Goal: Communication & Community: Answer question/provide support

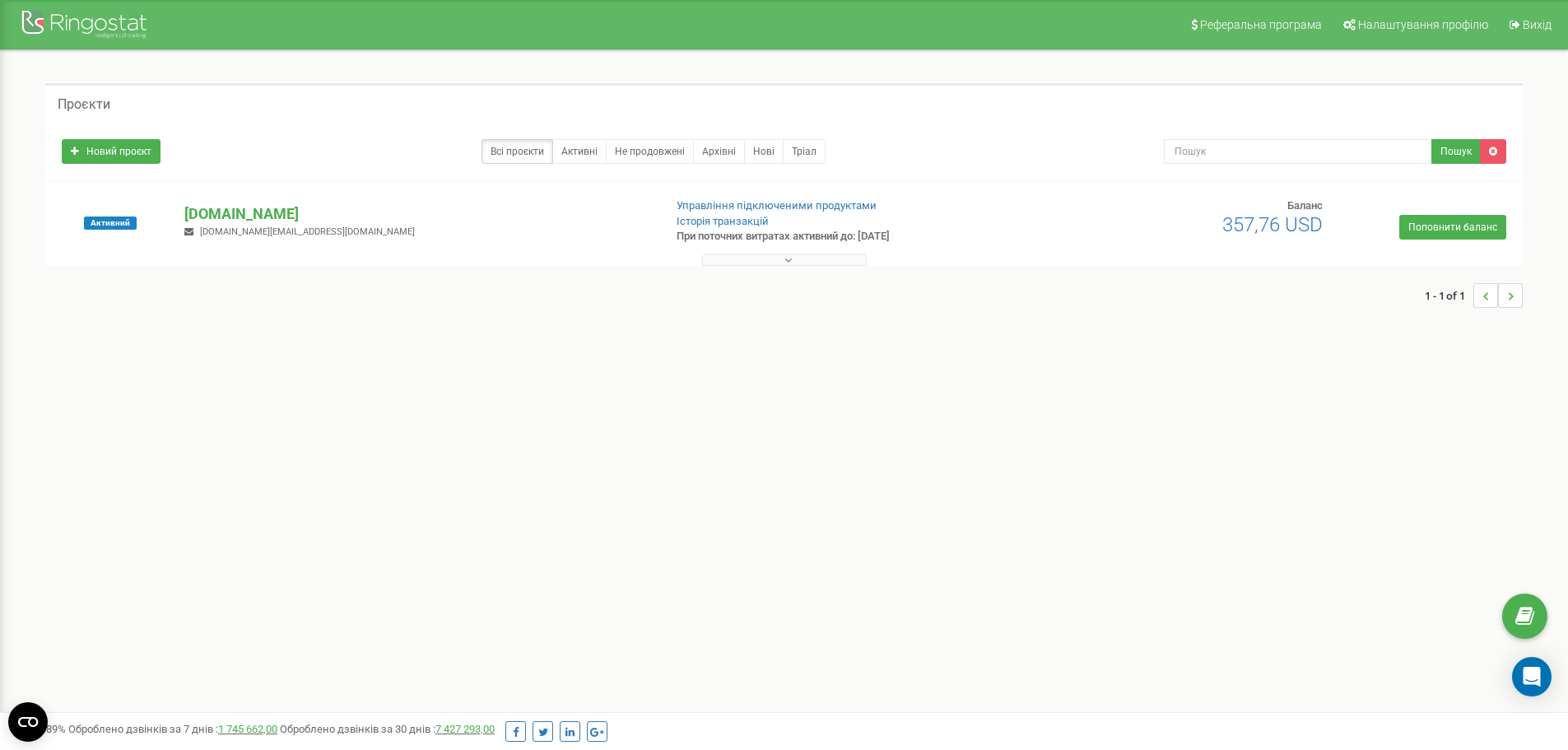
click at [770, 267] on div "1 - 1 of 1" at bounding box center [784, 295] width 1478 height 57
click at [769, 260] on button at bounding box center [784, 260] width 165 height 12
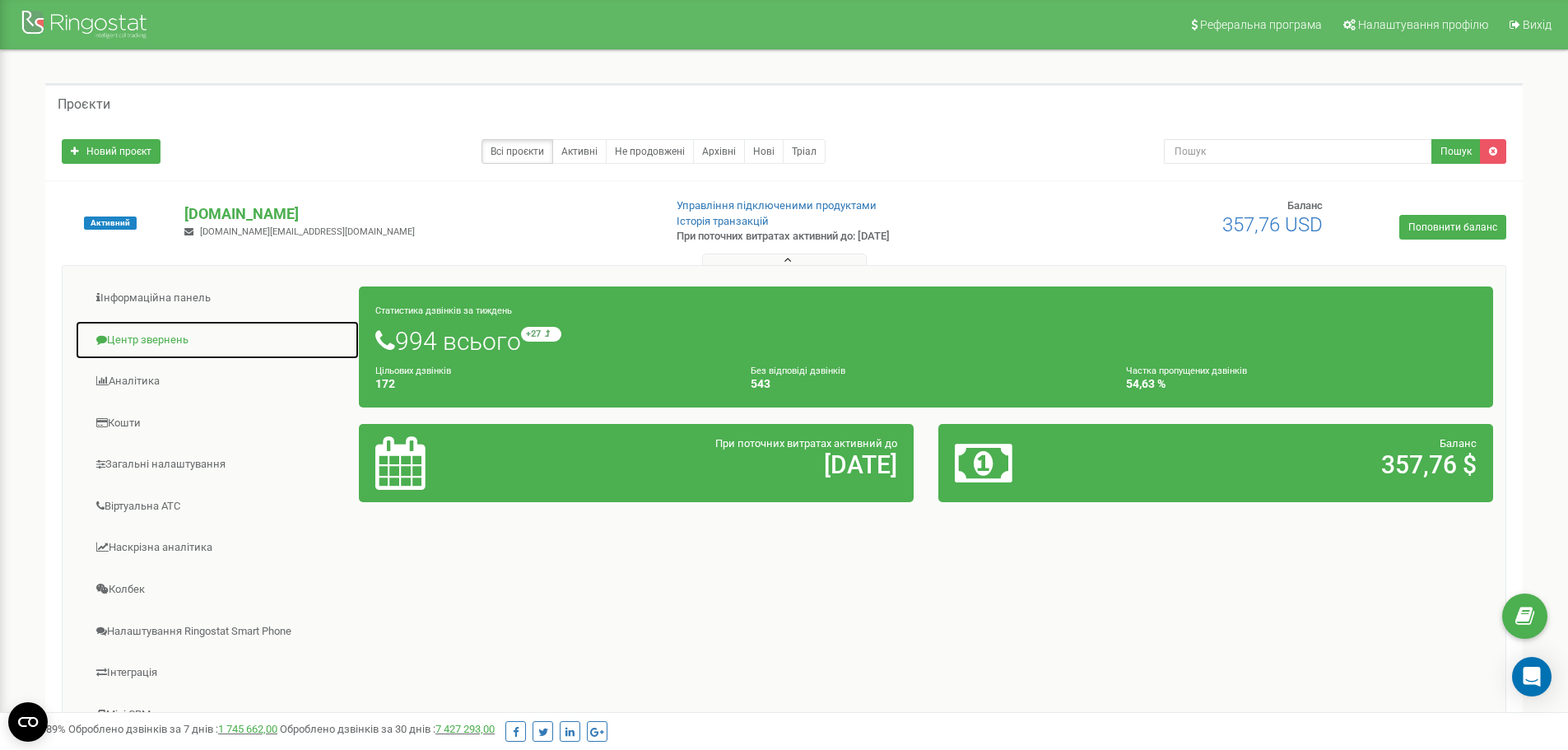
click at [156, 330] on link "Центр звернень" at bounding box center [217, 340] width 285 height 40
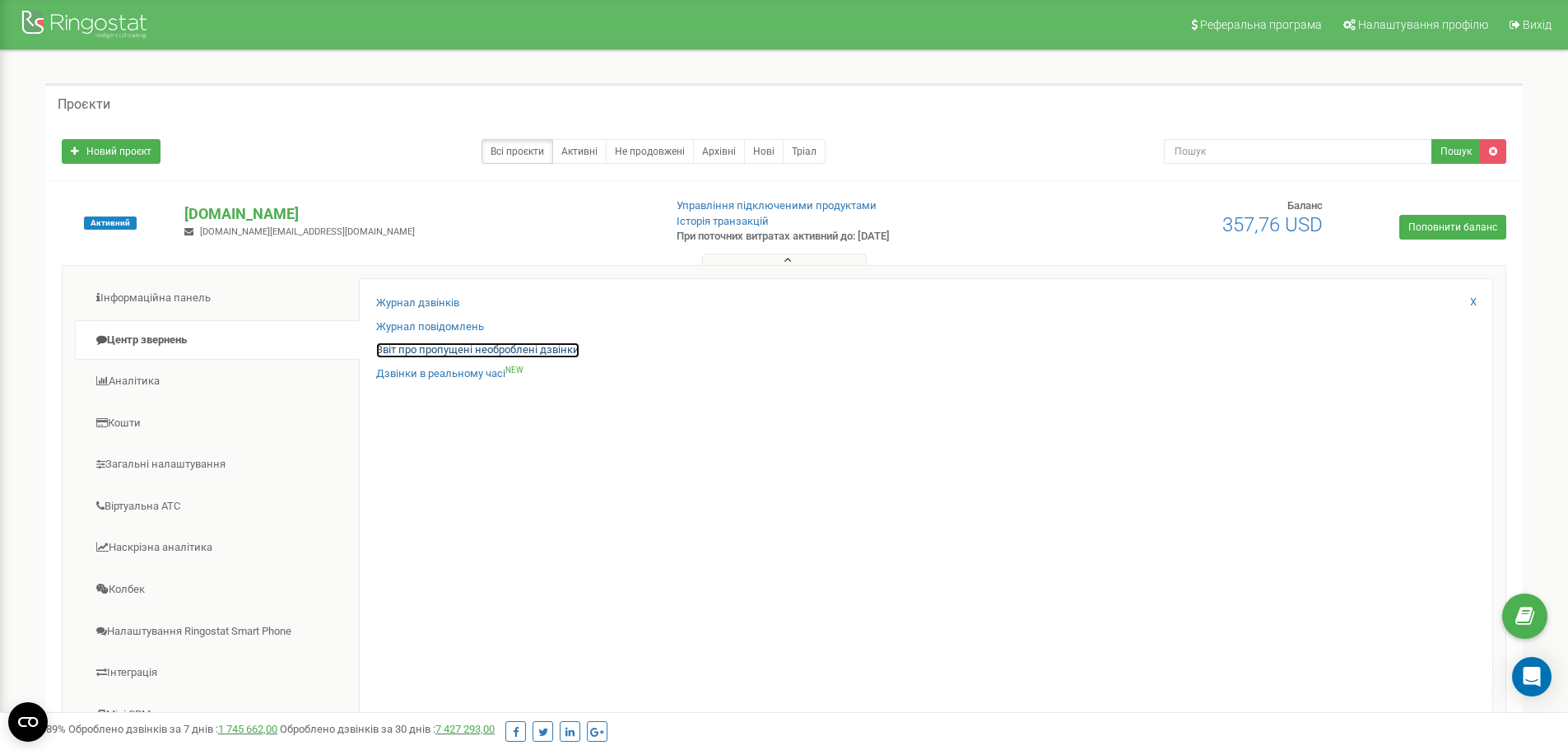
click at [399, 349] on link "Звіт про пропущені необроблені дзвінки" at bounding box center [477, 350] width 203 height 16
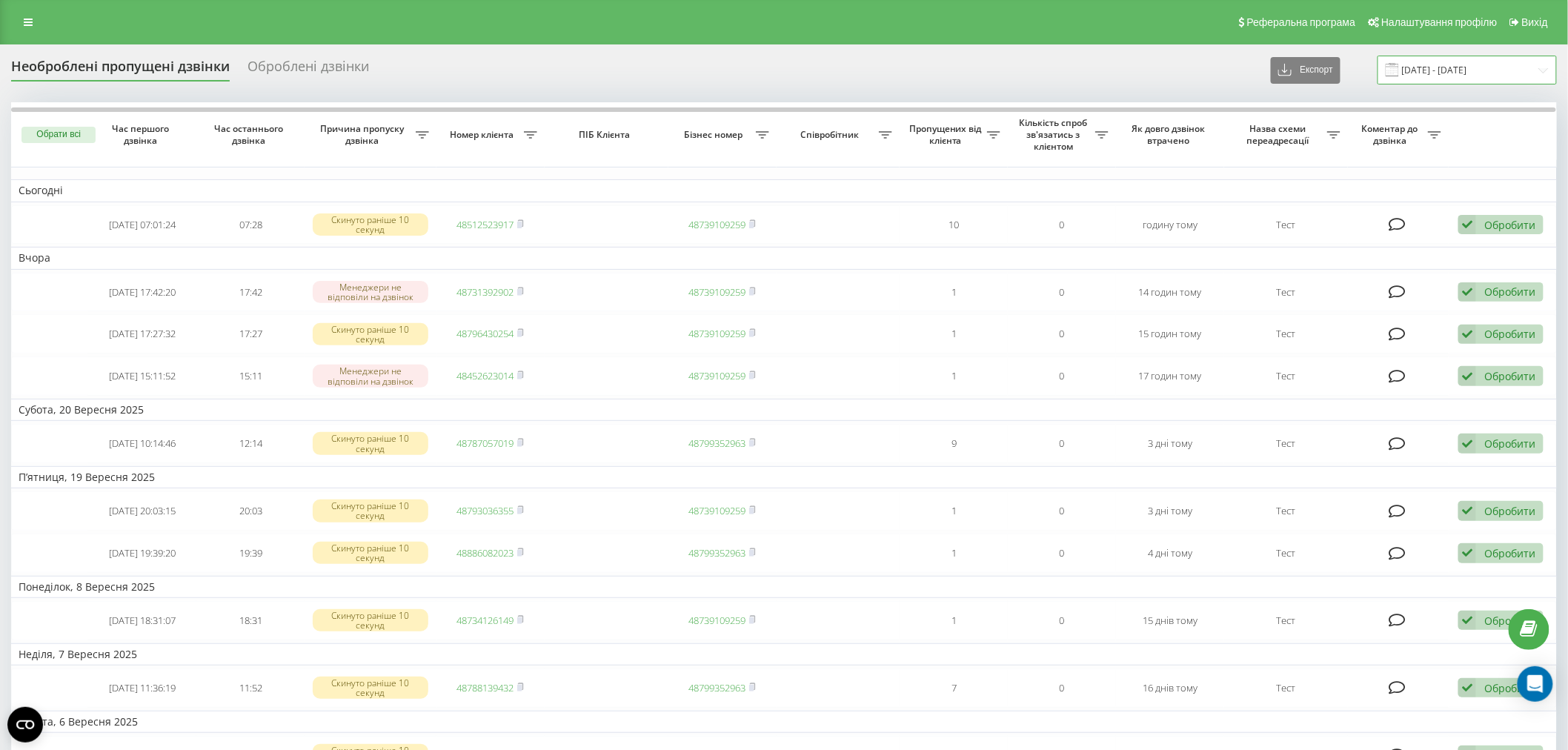
click at [1441, 56] on input "23.08.2025 - 23.09.2025" at bounding box center [1467, 70] width 180 height 29
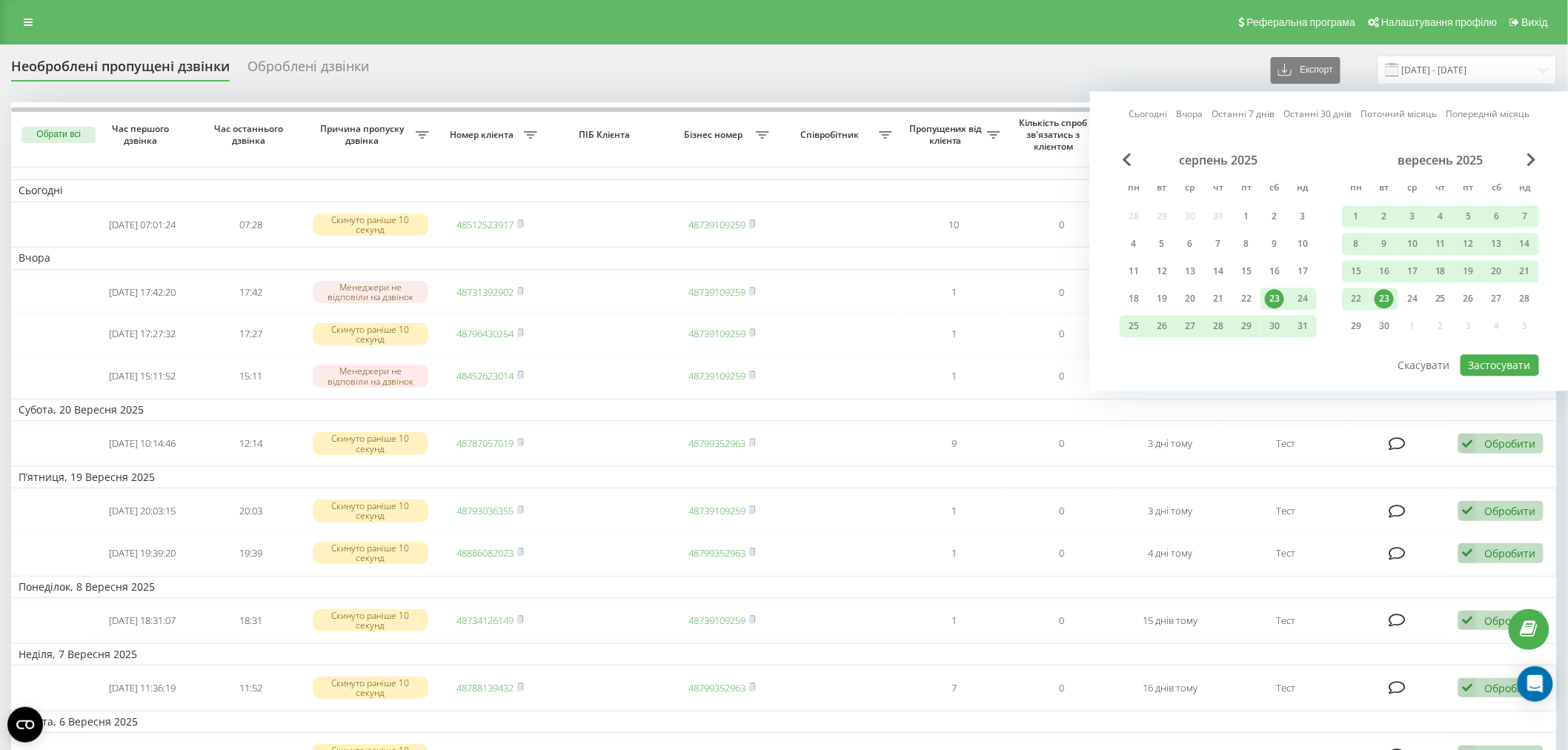
click at [1390, 302] on div "23" at bounding box center [1384, 299] width 19 height 19
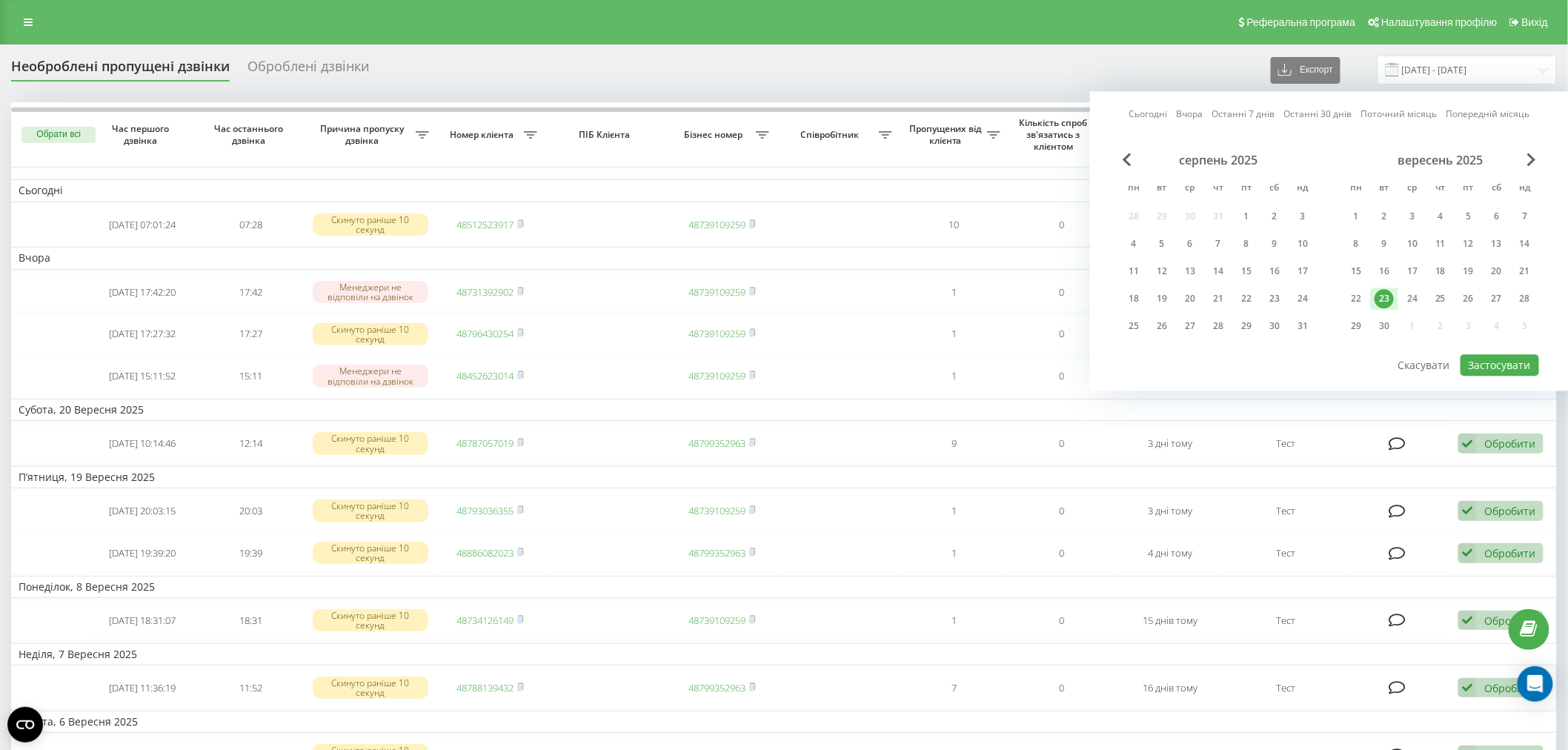
click at [1392, 300] on div "23" at bounding box center [1384, 299] width 19 height 19
click at [1515, 369] on button "Застосувати" at bounding box center [1499, 364] width 78 height 21
type input "[DATE] - [DATE]"
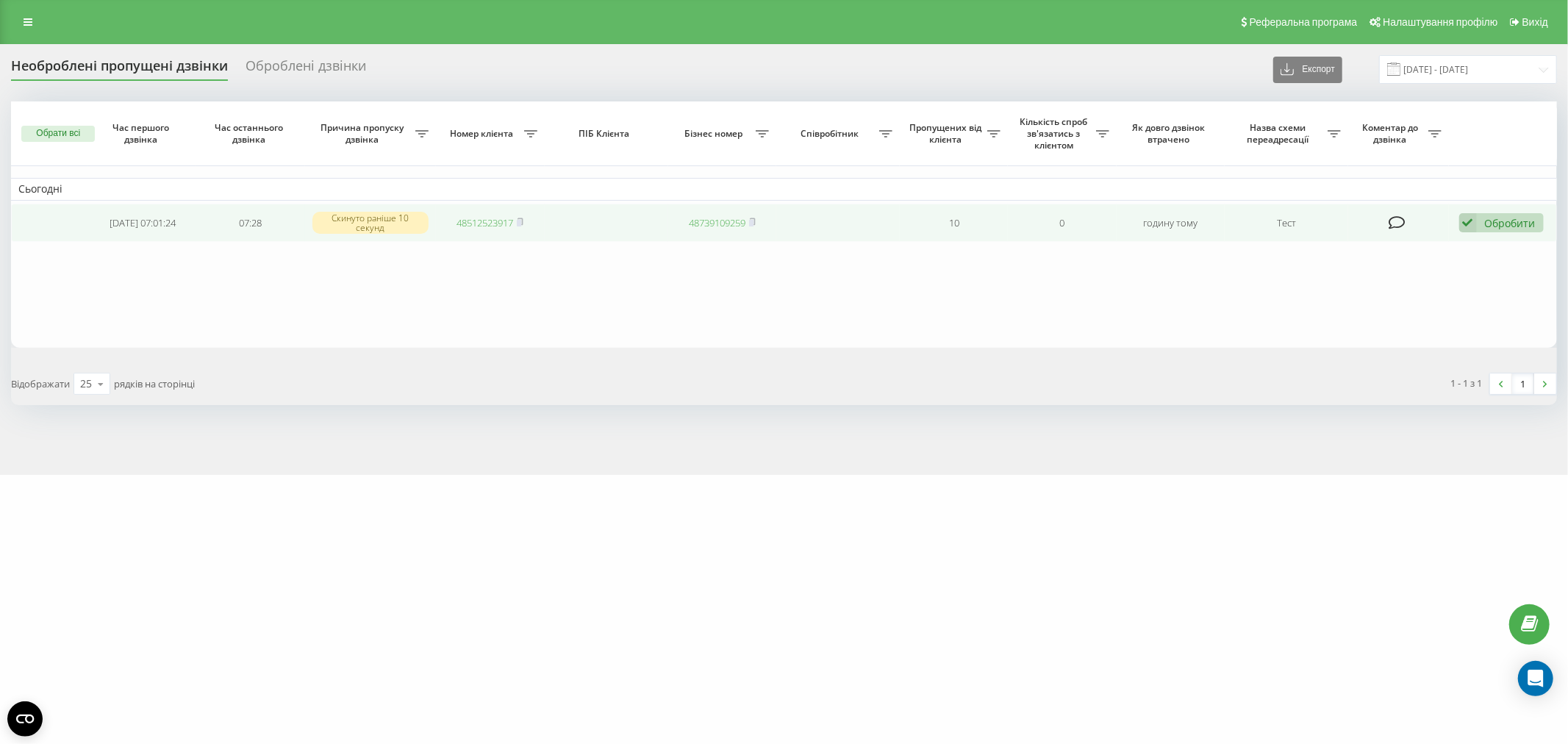
click at [1509, 217] on div "Обробити" at bounding box center [1509, 223] width 51 height 14
click at [1387, 270] on span "Зв'язався з клієнтом за допомогою іншого каналу" at bounding box center [1405, 272] width 251 height 14
click at [521, 220] on rect at bounding box center [519, 223] width 4 height 7
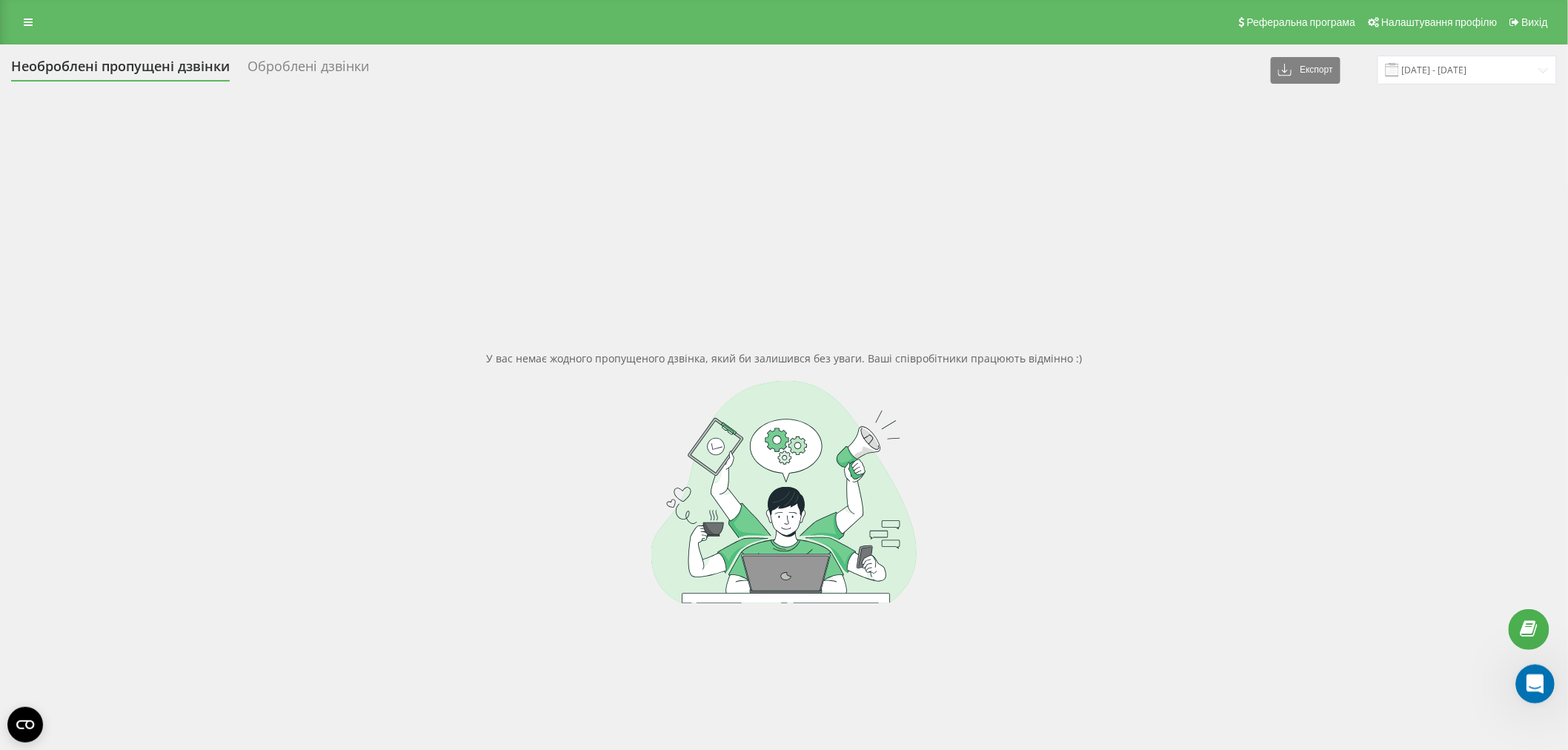
click at [1533, 683] on icon "Otwórz komunikator Intercom" at bounding box center [1532, 682] width 10 height 12
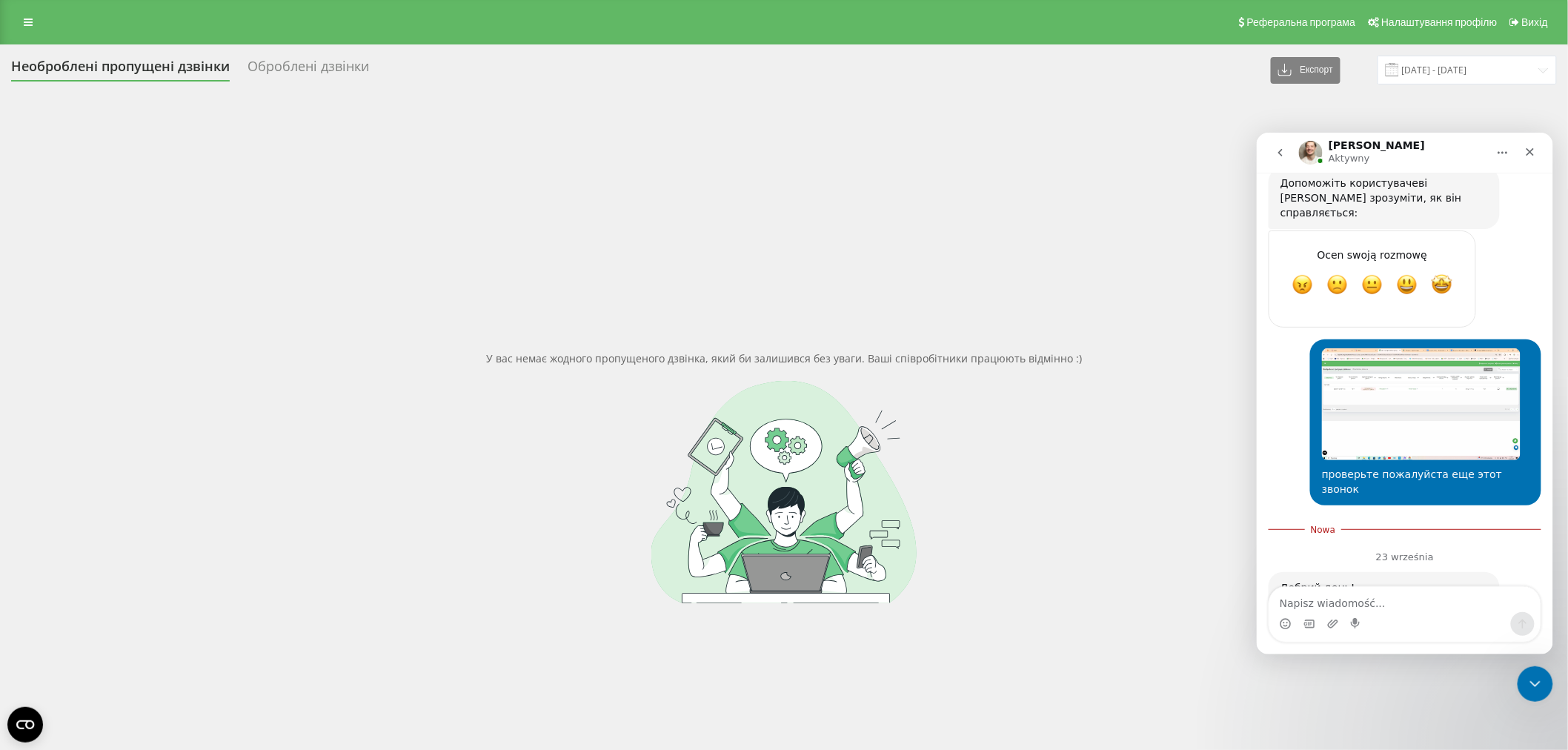
scroll to position [1762, 0]
click at [1344, 606] on textarea "Napisz wiadomość..." at bounding box center [1404, 599] width 272 height 25
type textarea "Добрий день! Є результати?"
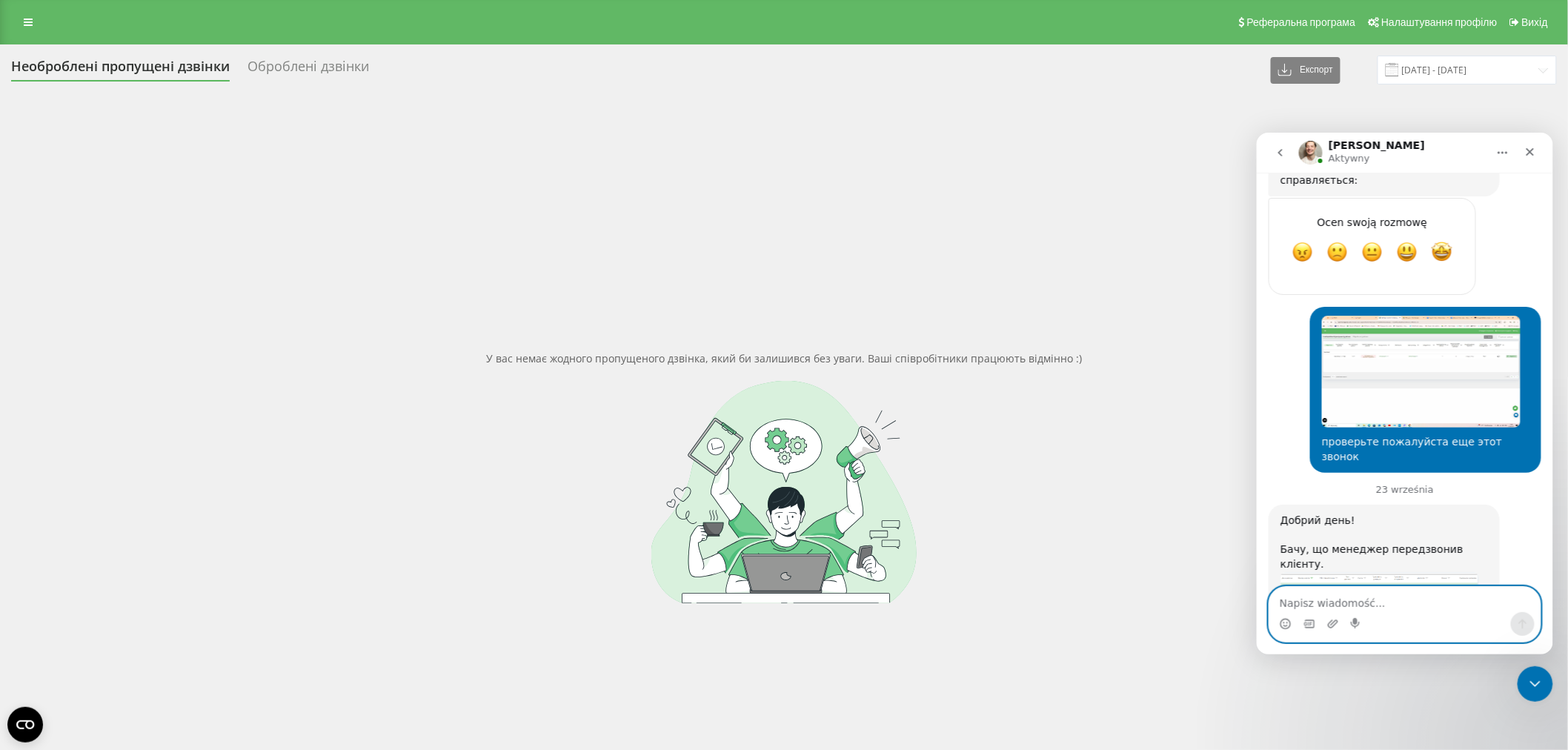
scroll to position [1860, 0]
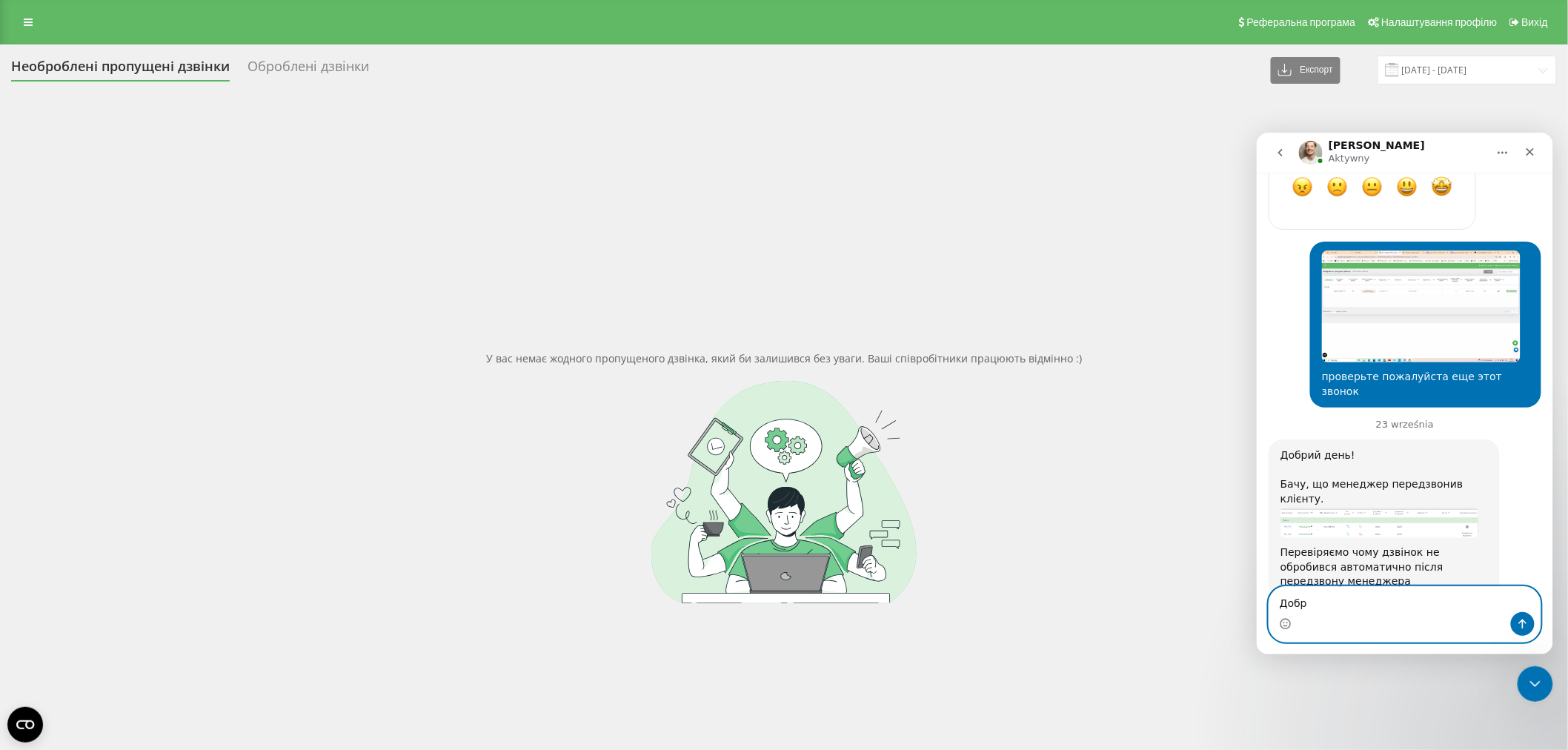
type textarea "Добре"
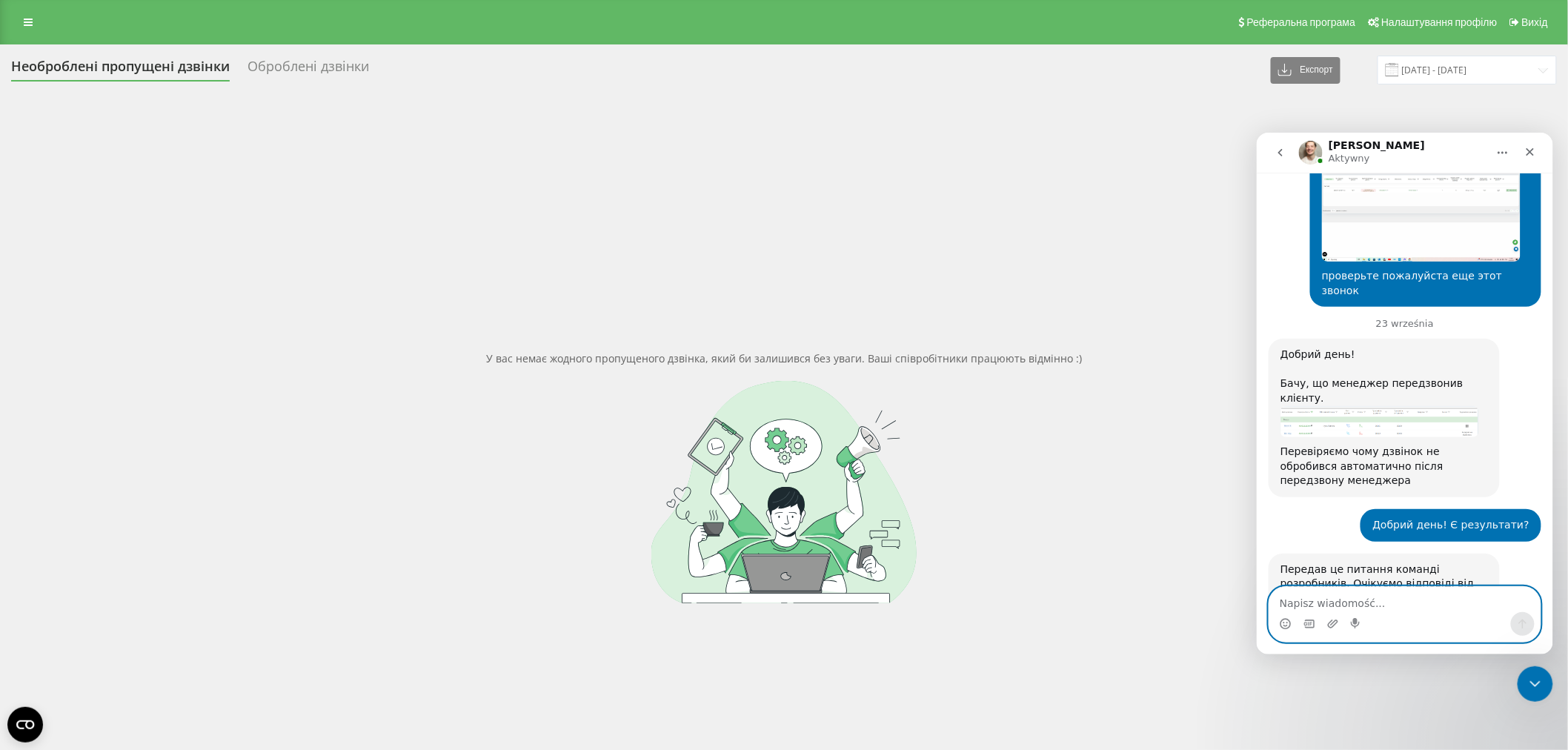
scroll to position [2013, 0]
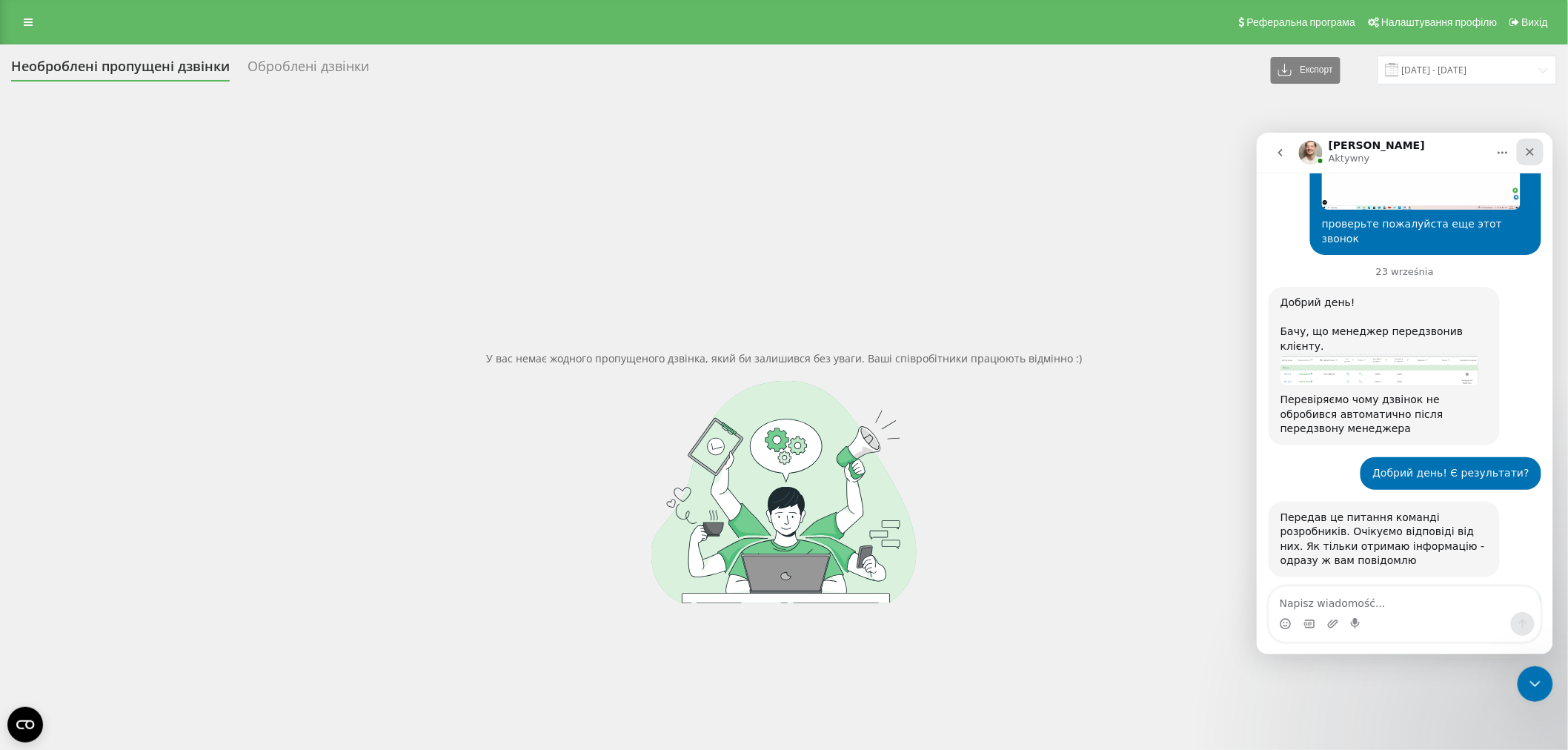
click at [1527, 151] on icon "Zamknij" at bounding box center [1529, 151] width 12 height 12
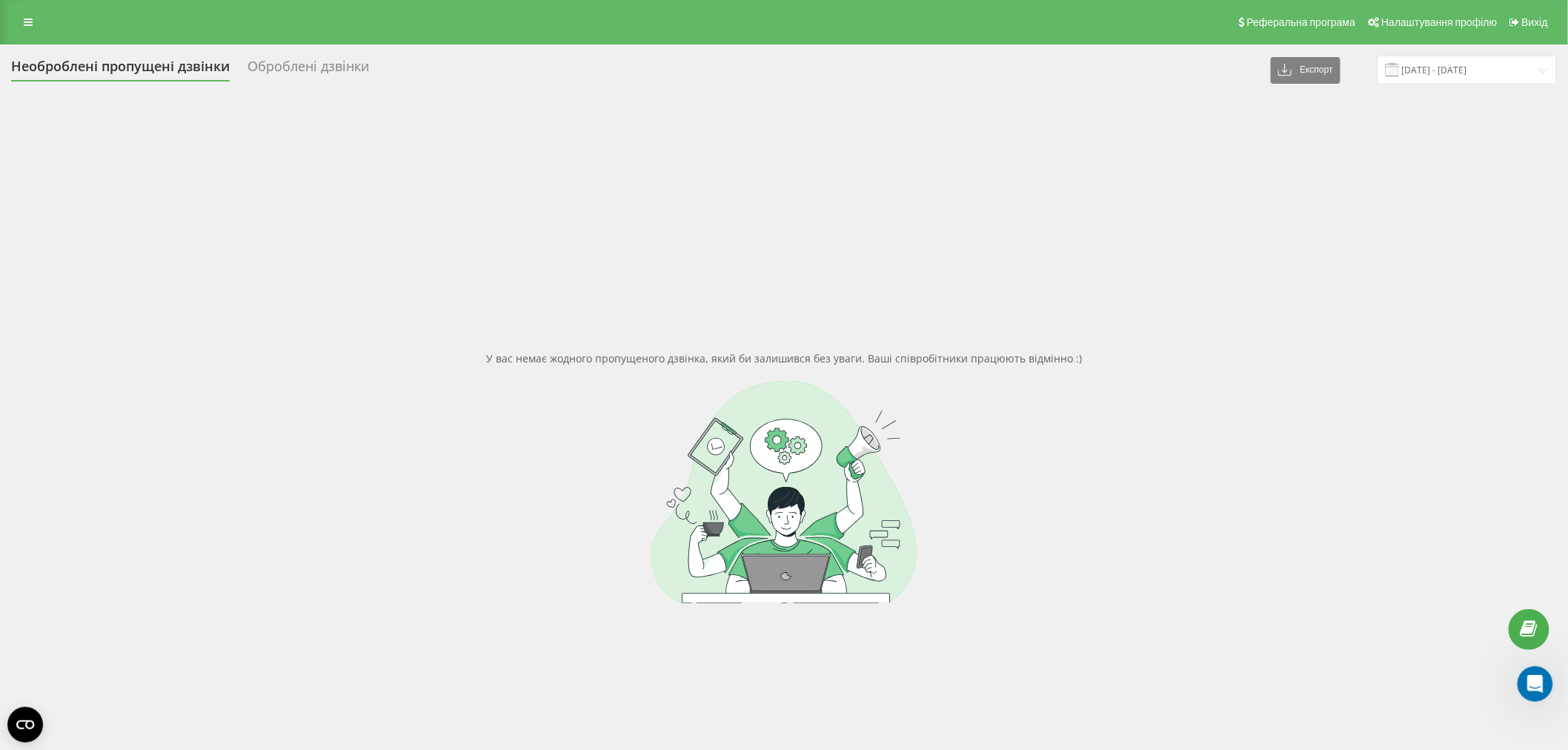
click at [466, 255] on div "У вас немає жодного пропущеного дзвінка, який би залишився без уваги. Ваші спів…" at bounding box center [784, 477] width 1545 height 750
click at [1458, 67] on input "[DATE] - [DATE]" at bounding box center [1467, 70] width 180 height 29
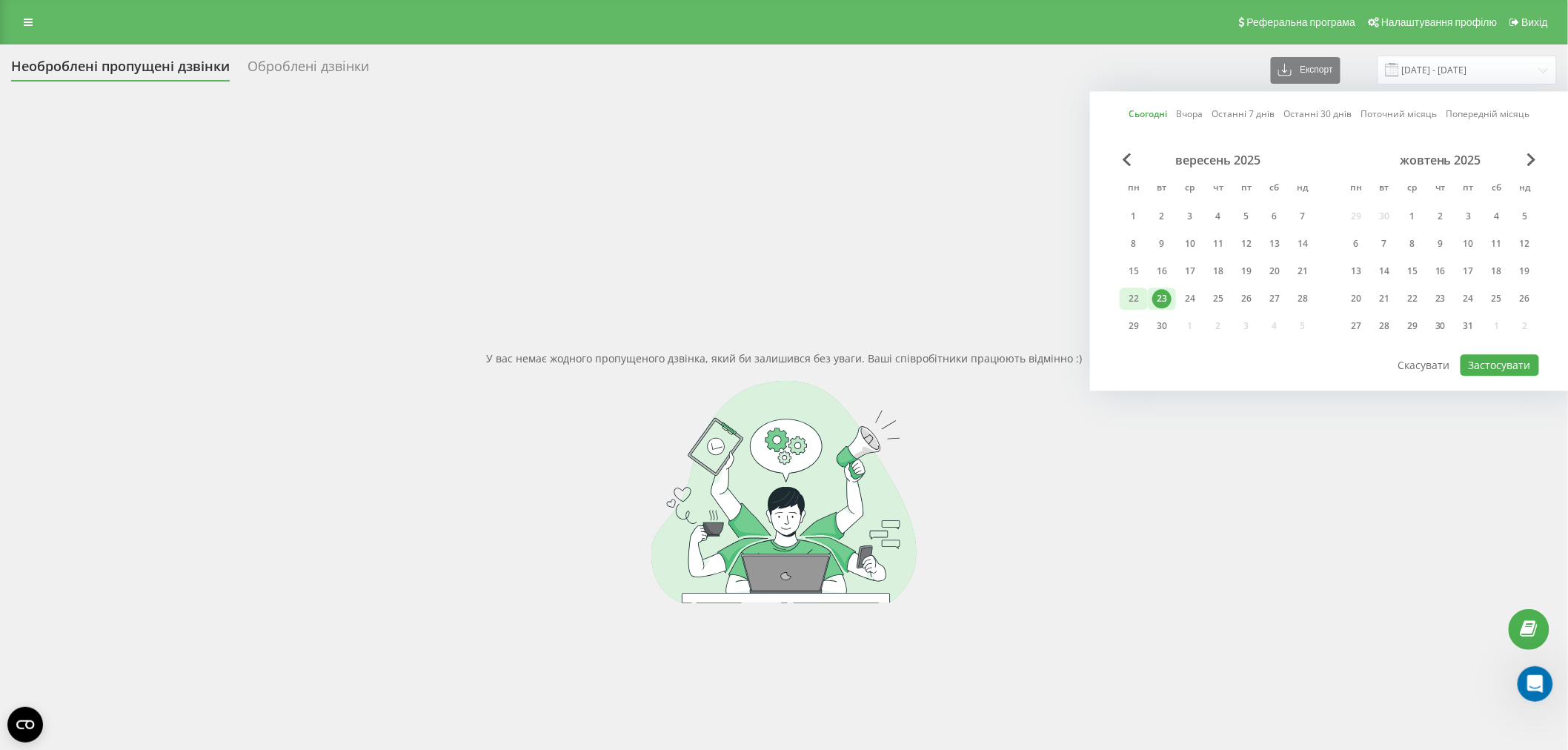
click at [1135, 297] on div "22" at bounding box center [1134, 299] width 19 height 19
click at [1493, 359] on button "Застосувати" at bounding box center [1499, 364] width 78 height 21
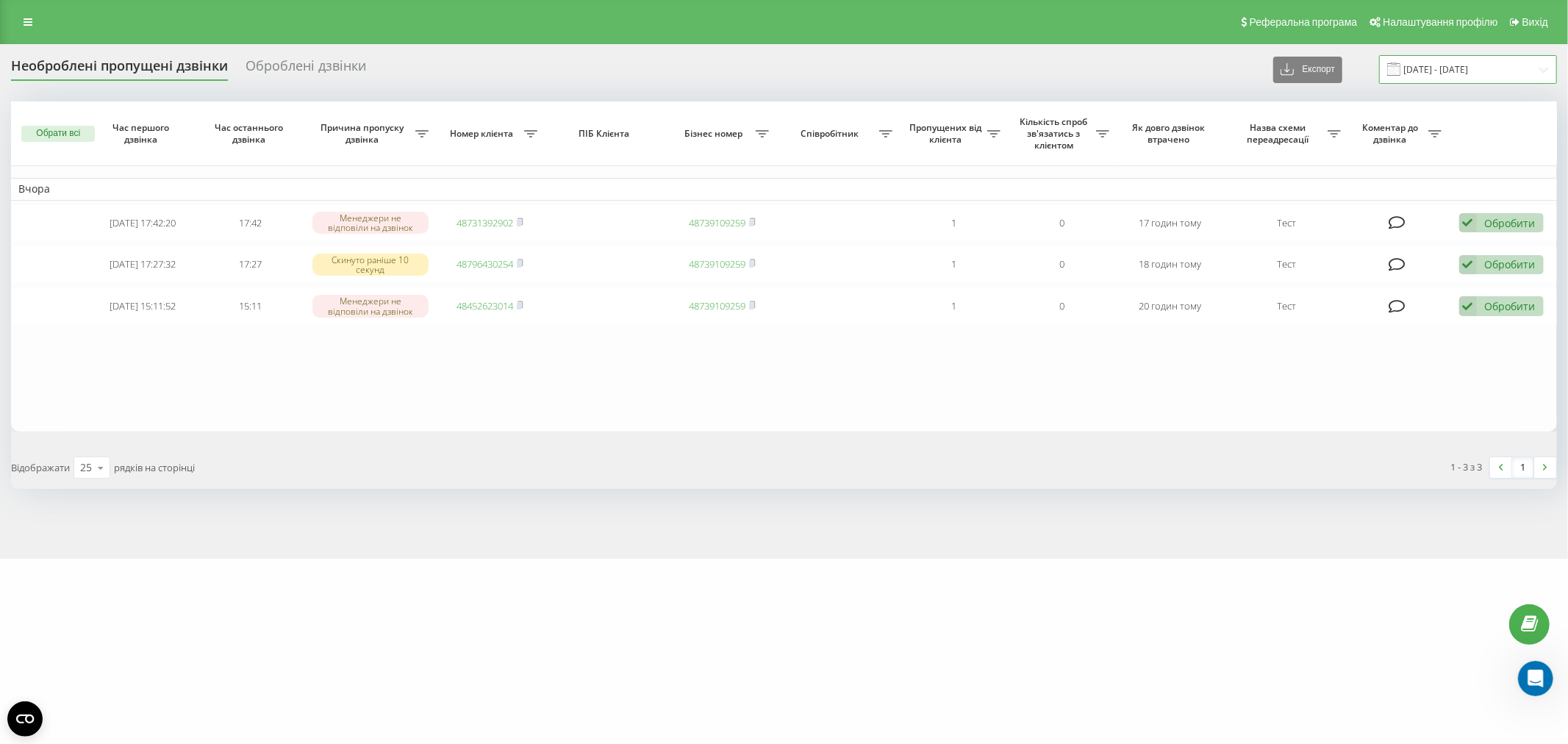
click at [1530, 74] on input "22.09.2025 - 22.09.2025" at bounding box center [1468, 69] width 178 height 28
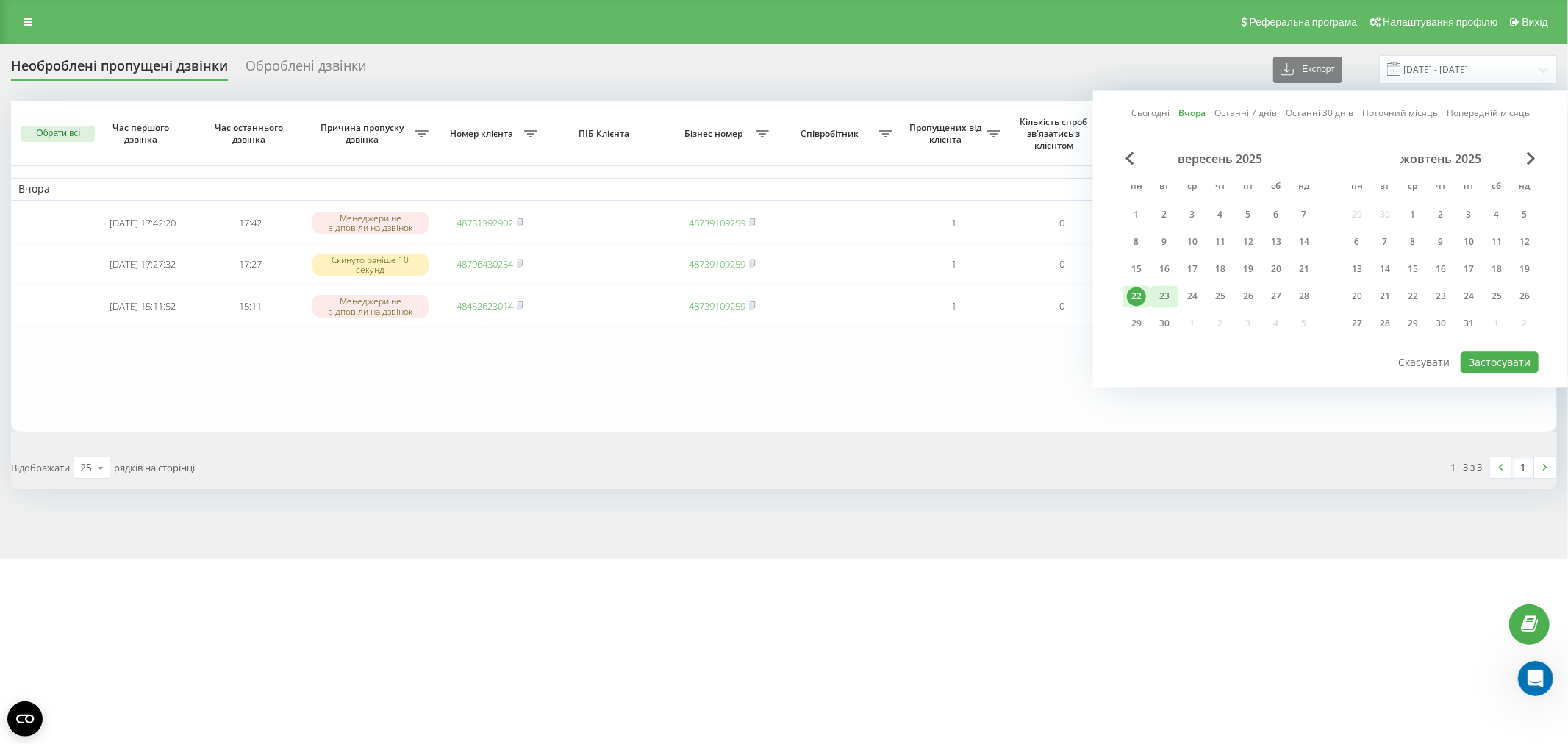
click at [1160, 296] on div "23" at bounding box center [1164, 296] width 19 height 19
click at [1489, 363] on button "Застосувати" at bounding box center [1499, 362] width 78 height 21
type input "[DATE] - [DATE]"
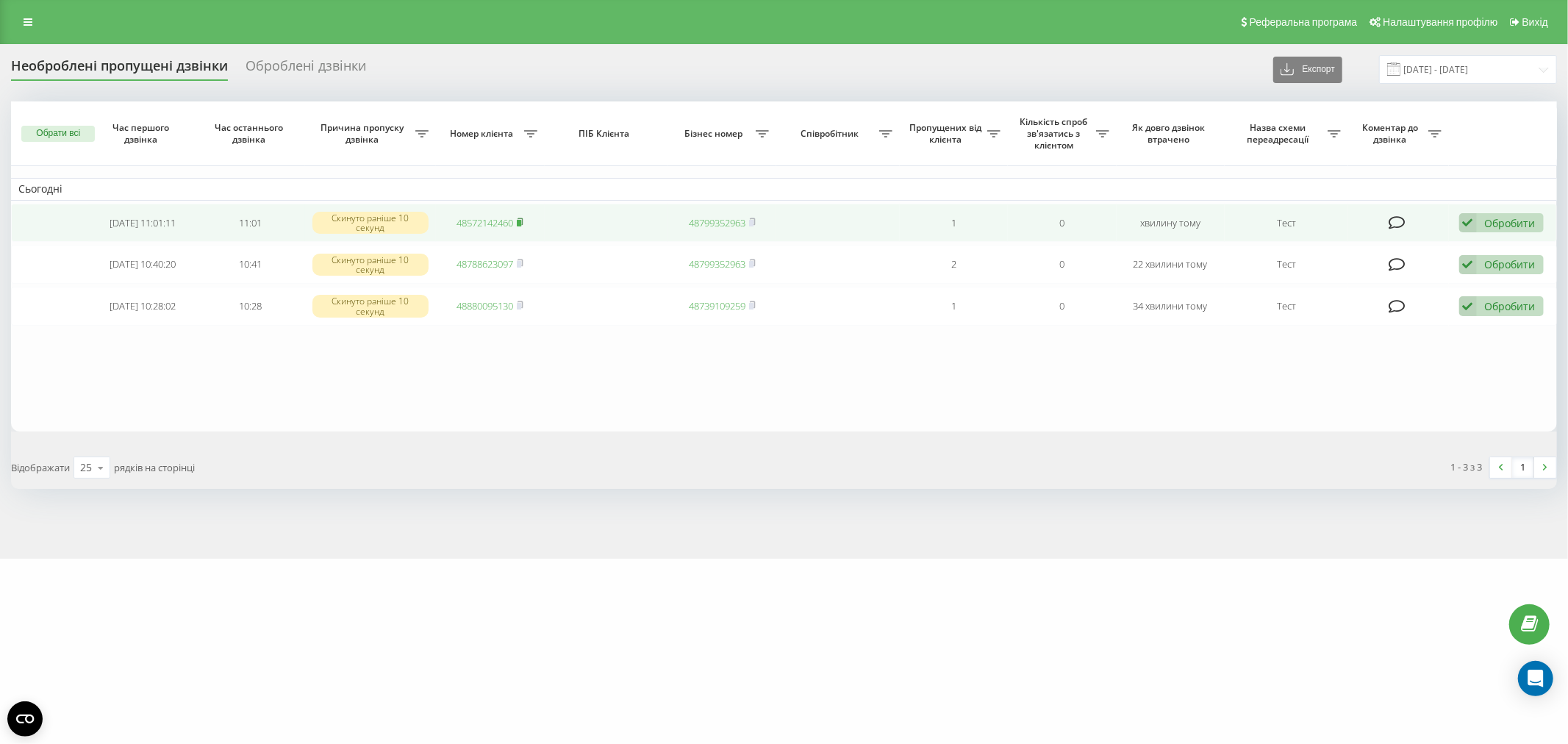
click at [523, 221] on icon at bounding box center [520, 221] width 5 height 7
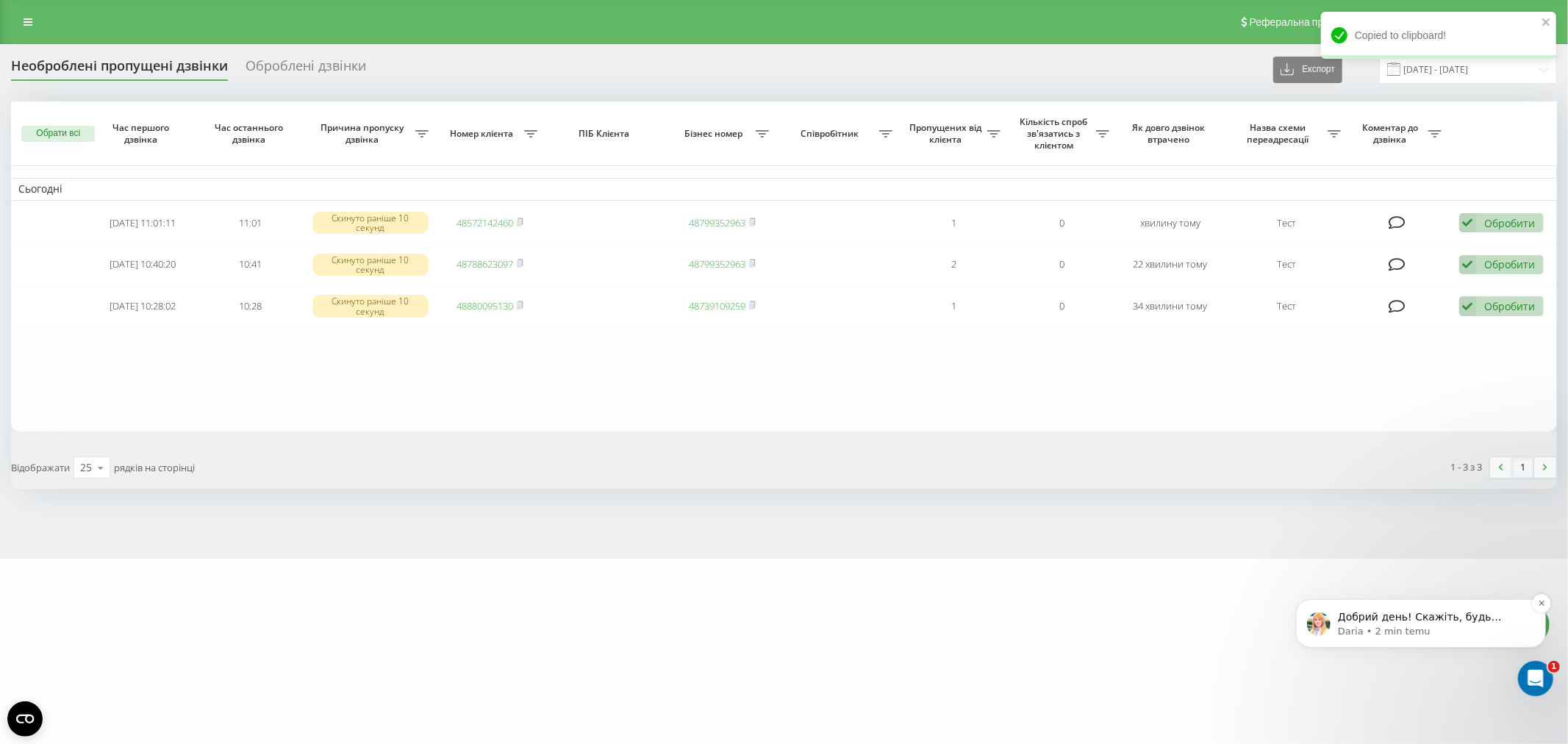
click at [1415, 617] on p "Добрий день! Скажіть, будь ласка, чи спостерігається сьогодні проблема?" at bounding box center [1432, 617] width 190 height 15
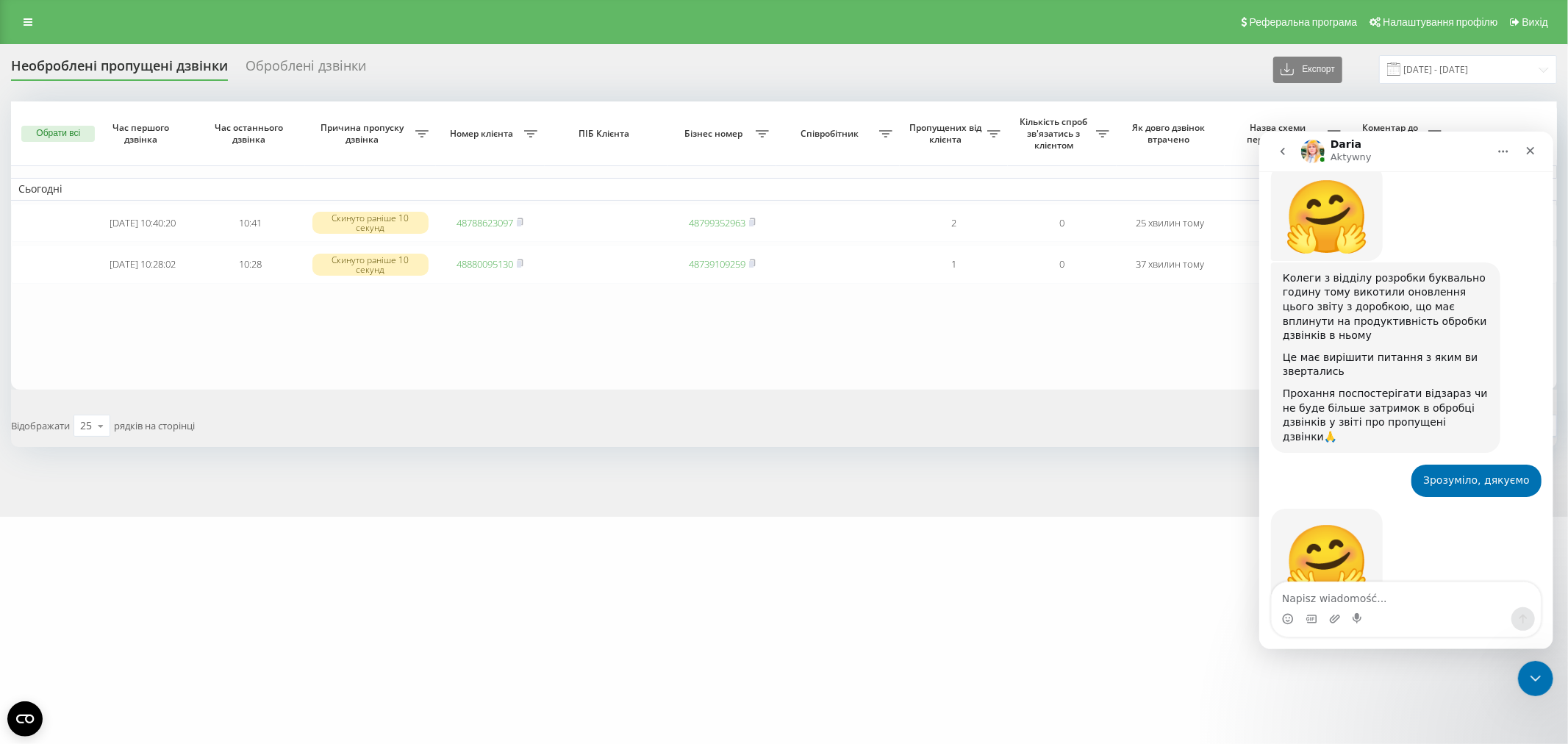
scroll to position [2650, 0]
click at [1351, 598] on textarea "Napisz wiadomość..." at bounding box center [1406, 594] width 269 height 25
type textarea "С"
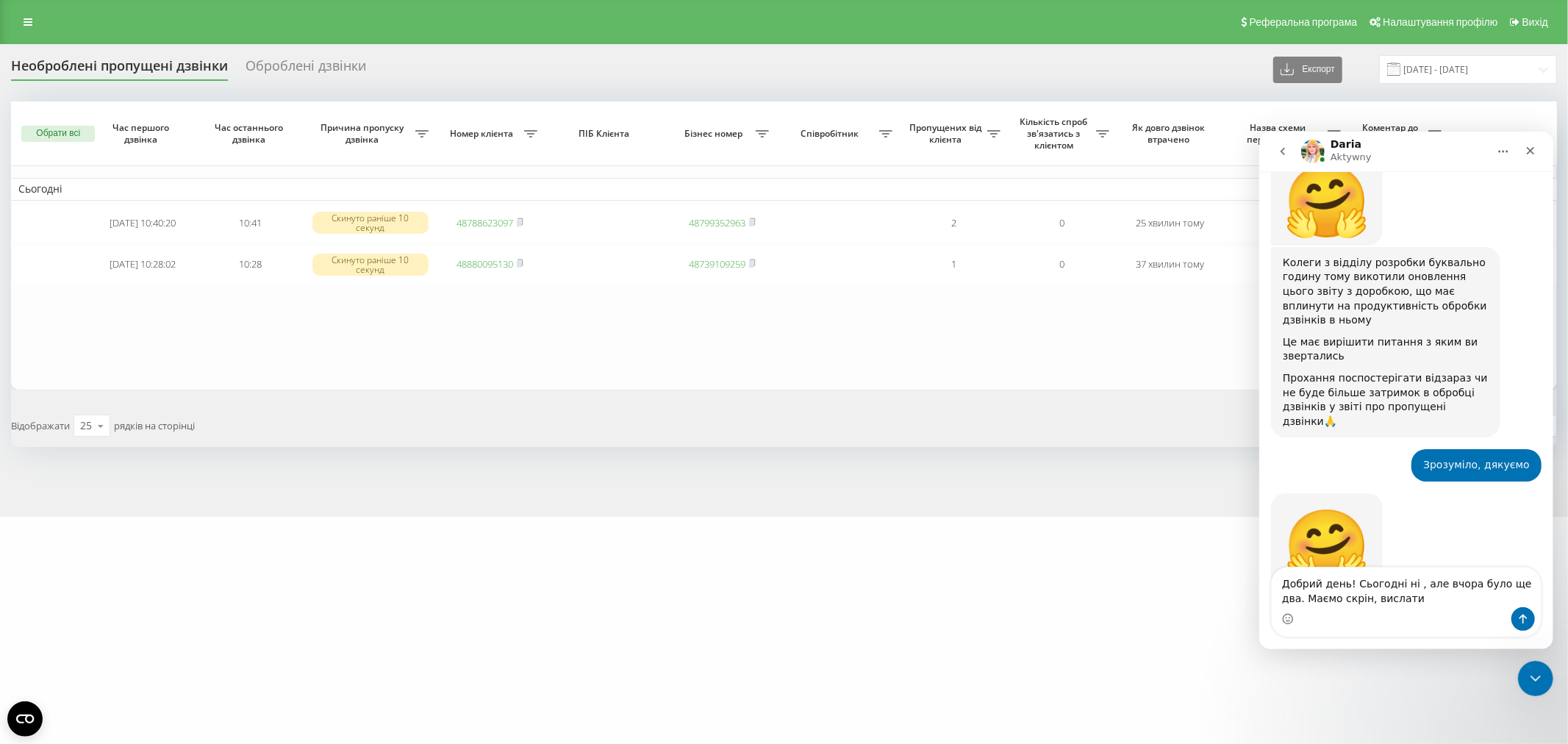
type textarea "Добрий день! Сьогодні ні , але вчора було ще два. Маємо скрін, вислати?"
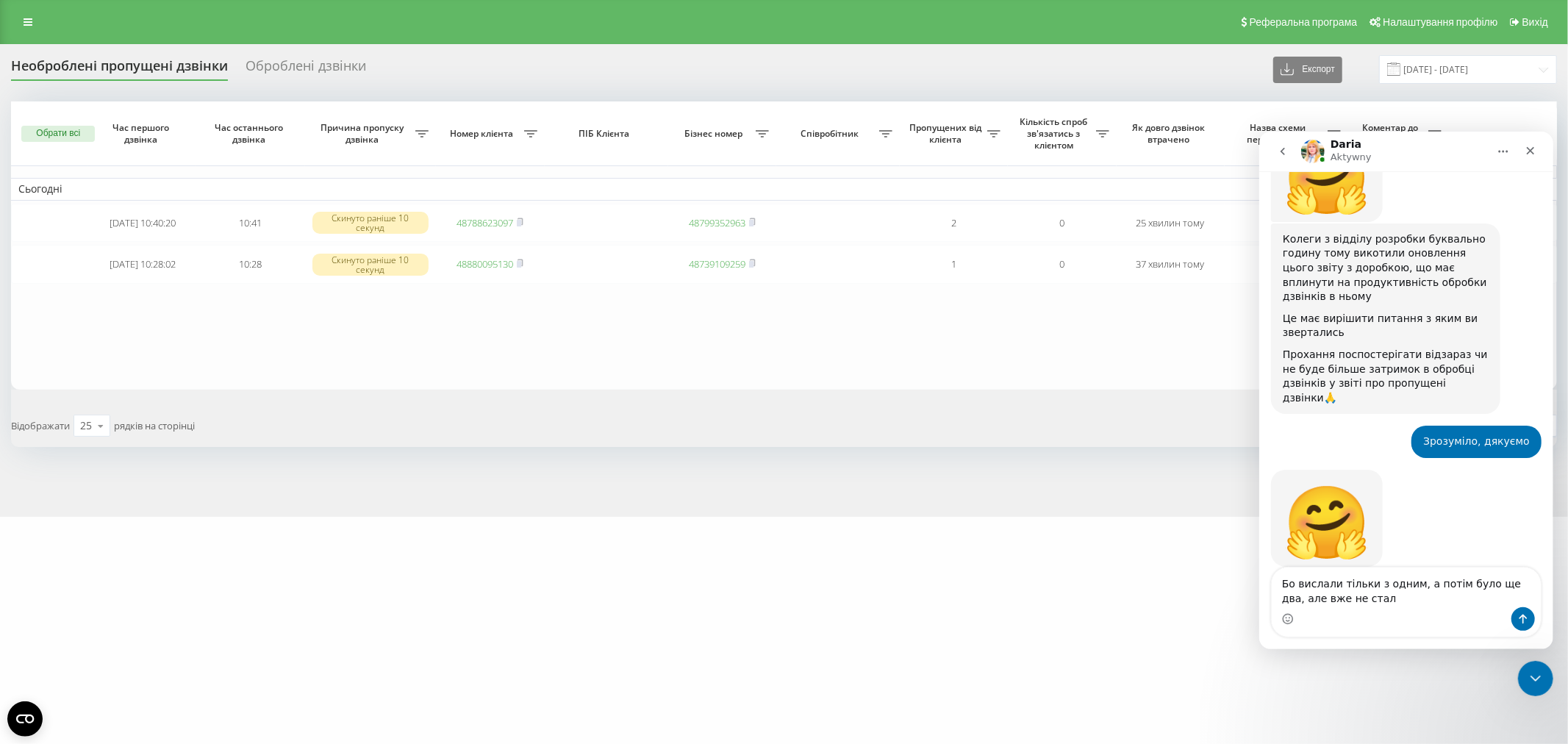
scroll to position [2744, 0]
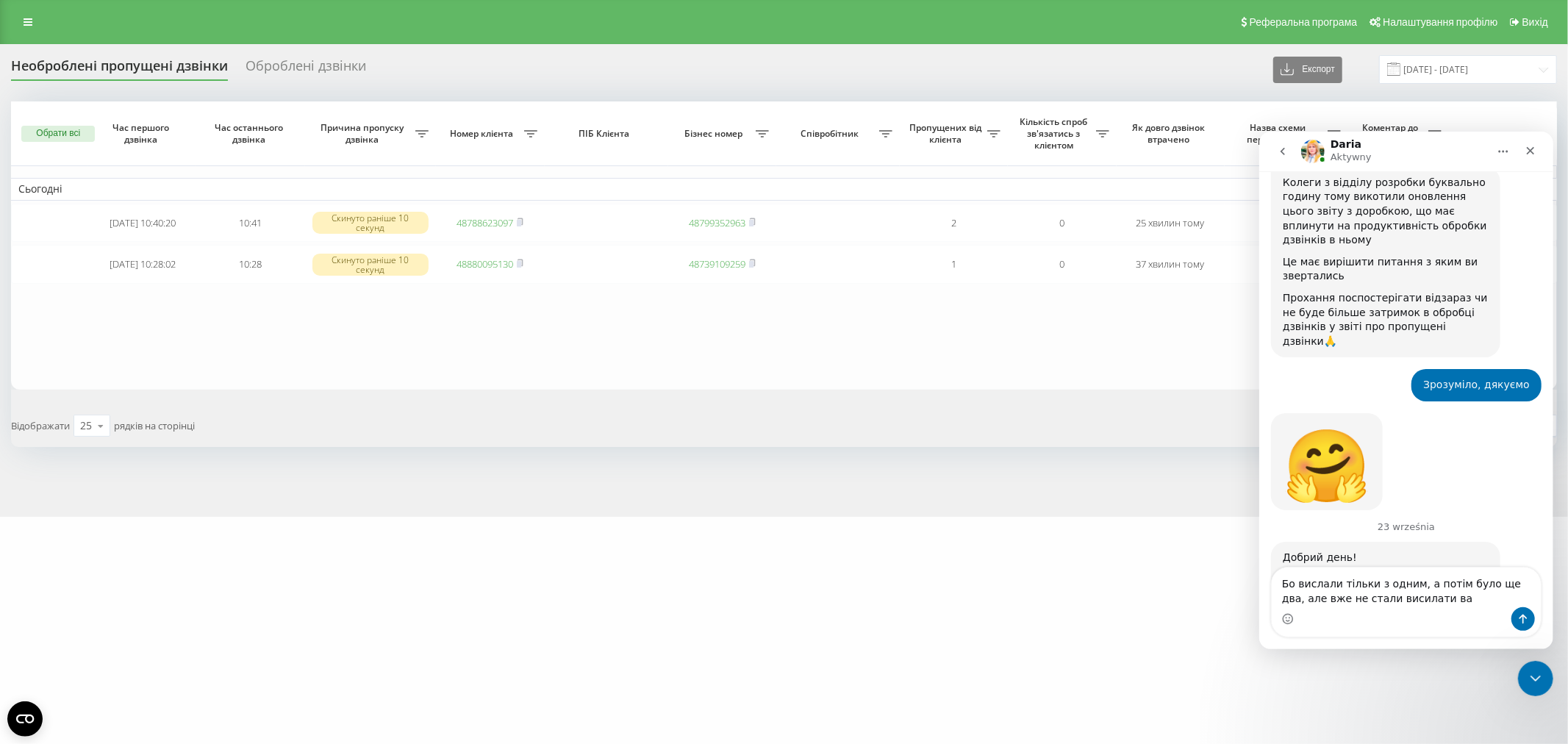
type textarea "Бо вислали тільки з одним, а потім було ще два, але вже не стали висилати вам"
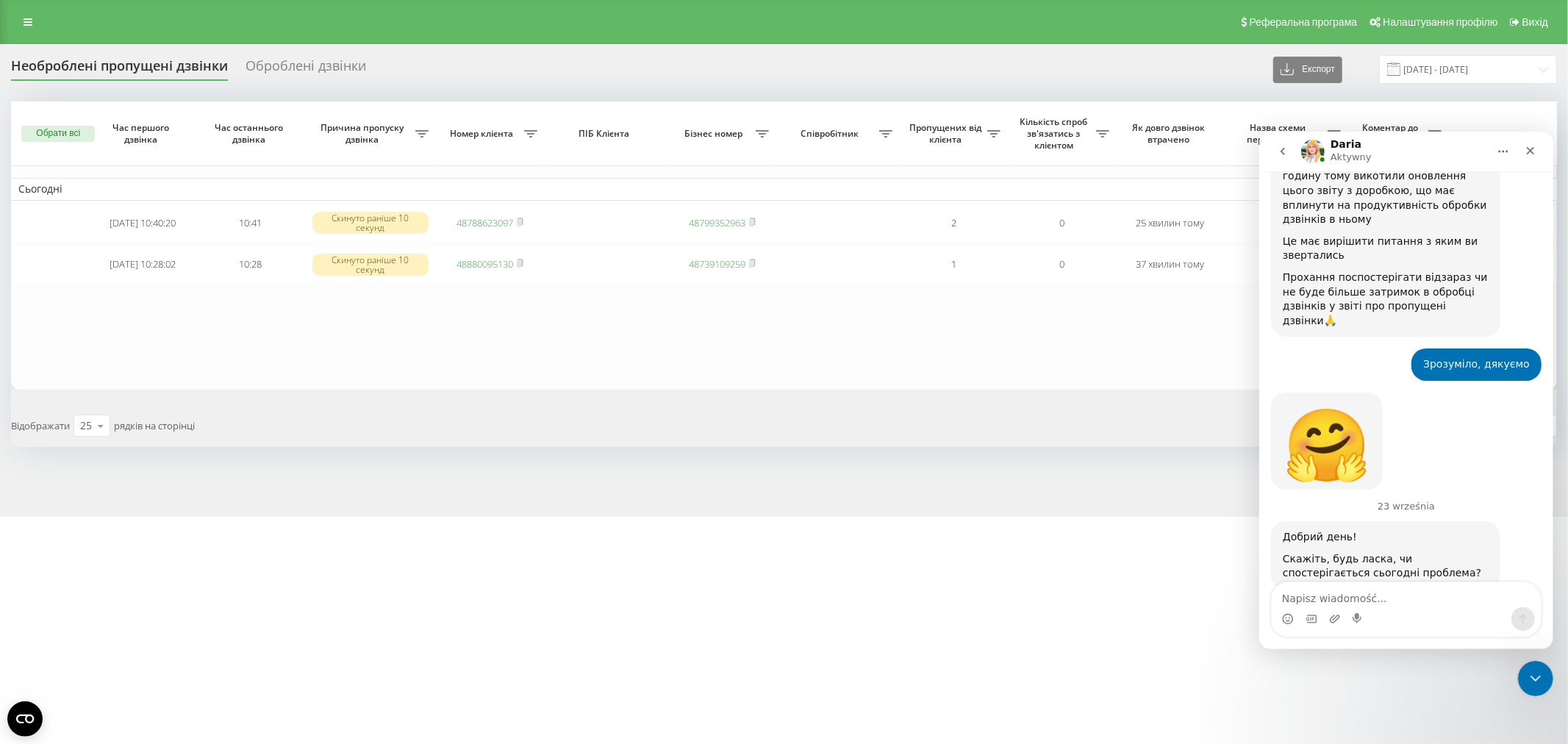
scroll to position [2821, 0]
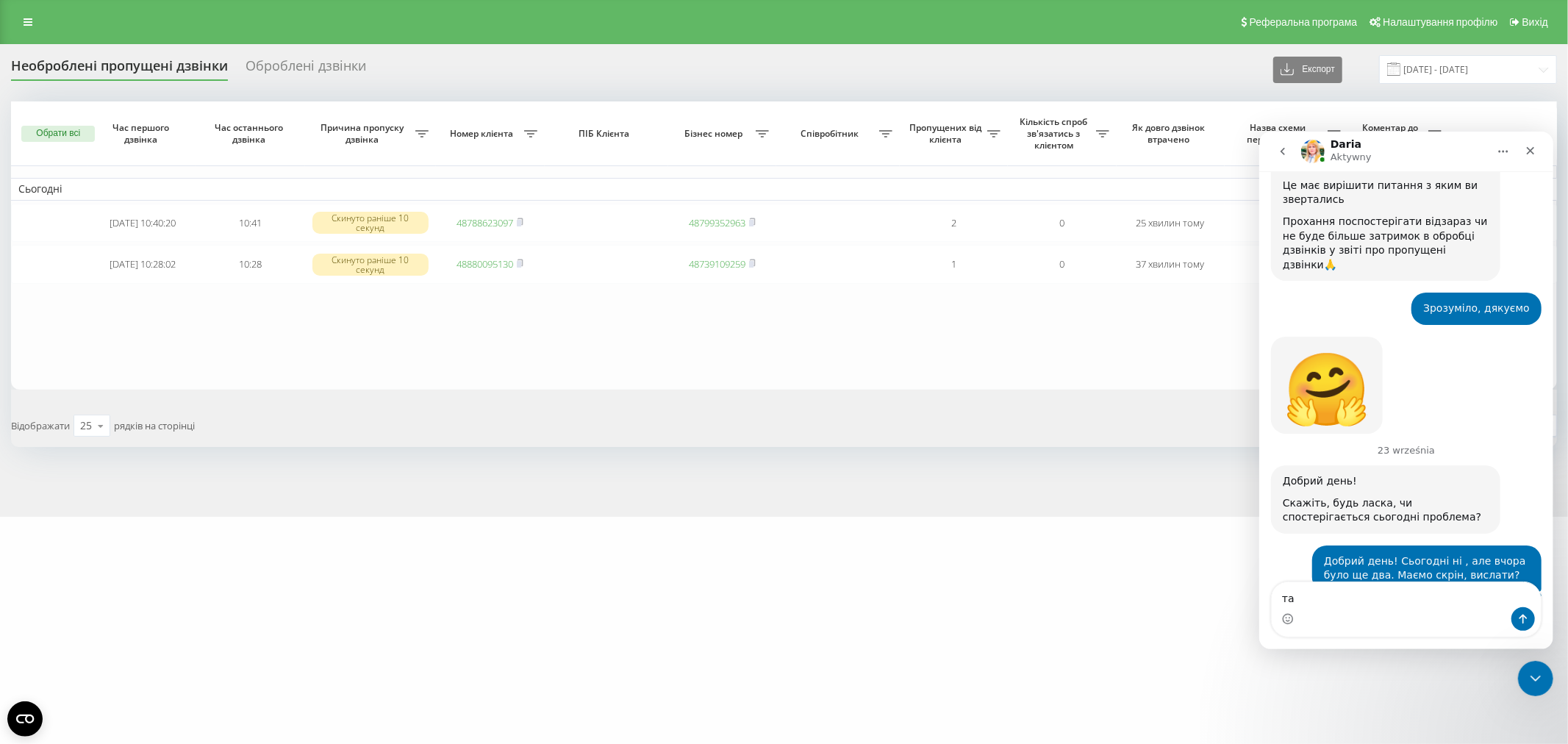
type textarea "так"
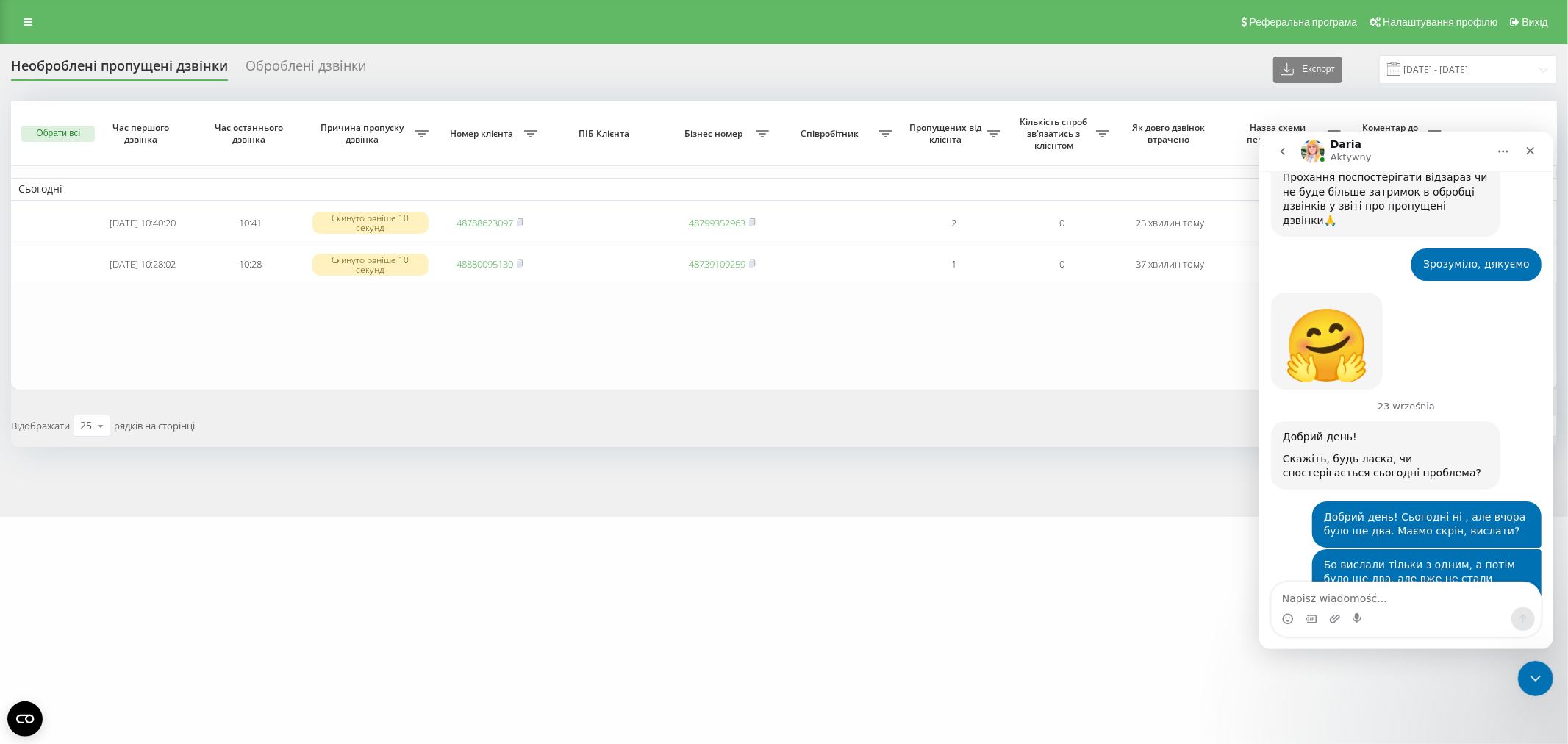
scroll to position [2864, 0]
type textarea "за 22.09"
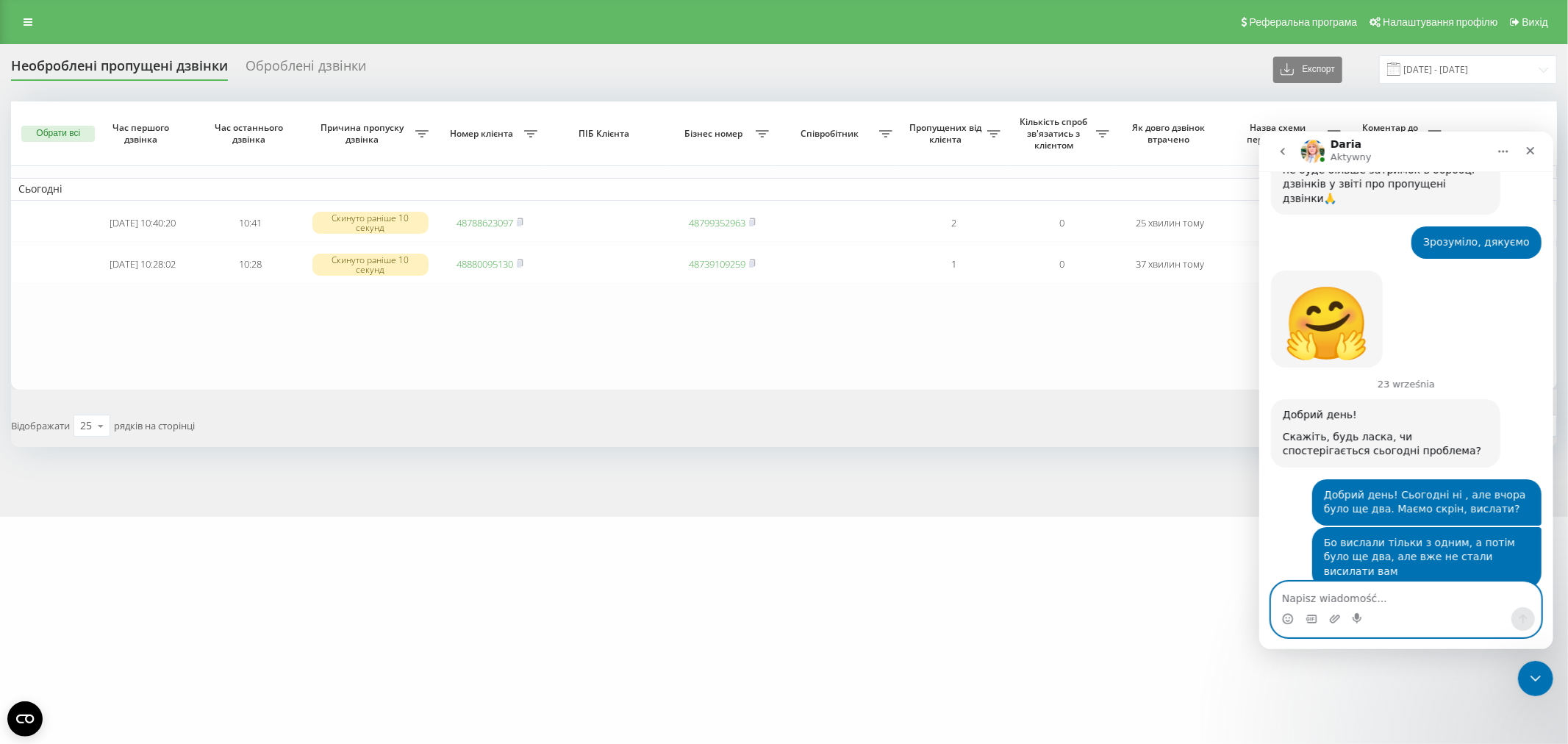
scroll to position [2886, 0]
click at [470, 306] on table "Сьогодні 2025-09-23 10:40:20 10:41 Скинуто раніше 10 секунд 48788623097 4879935…" at bounding box center [783, 245] width 1545 height 288
click at [1330, 620] on icon "Załaduj załącznik" at bounding box center [1334, 618] width 12 height 12
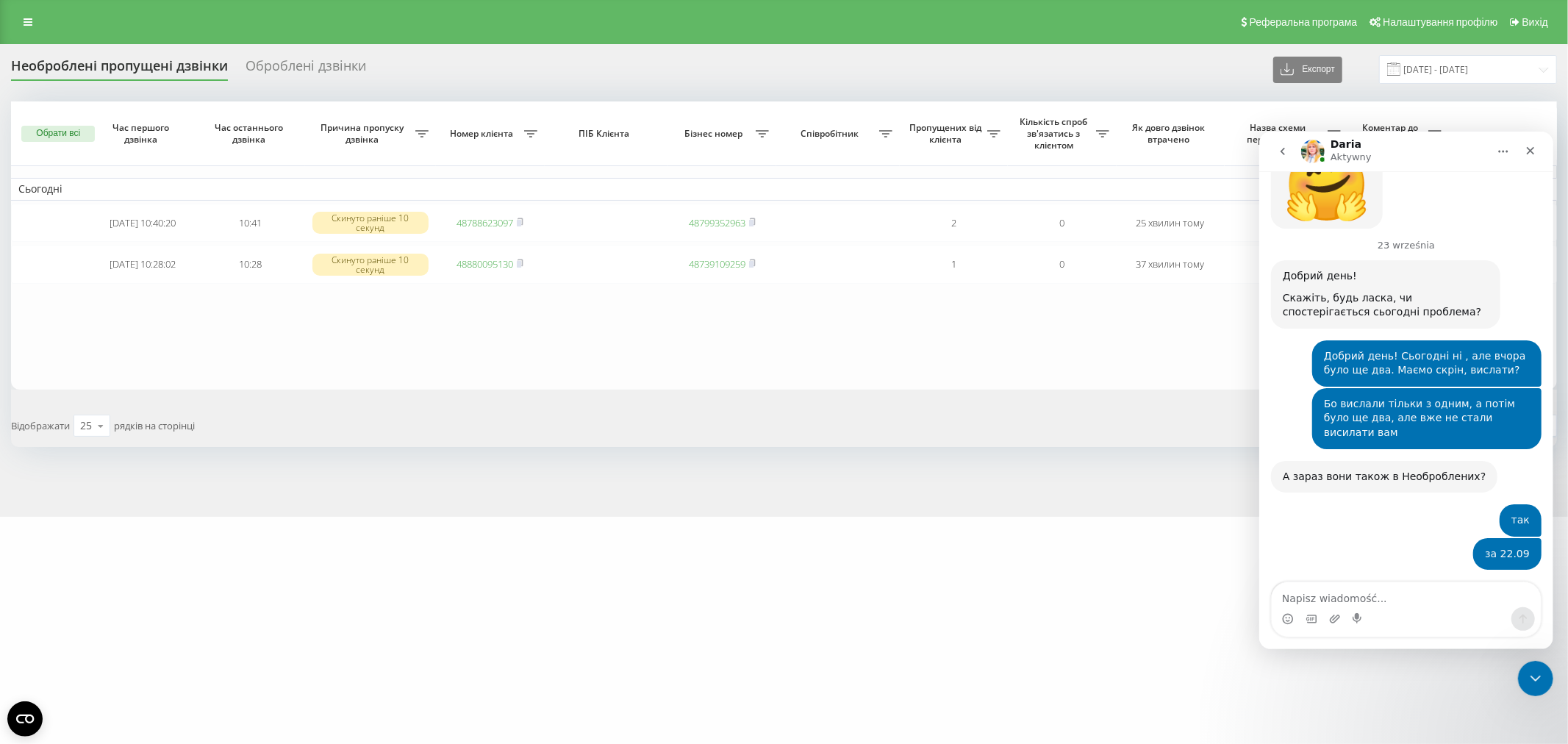
scroll to position [3025, 0]
click at [1424, 649] on img "null mówi…" at bounding box center [1430, 705] width 197 height 111
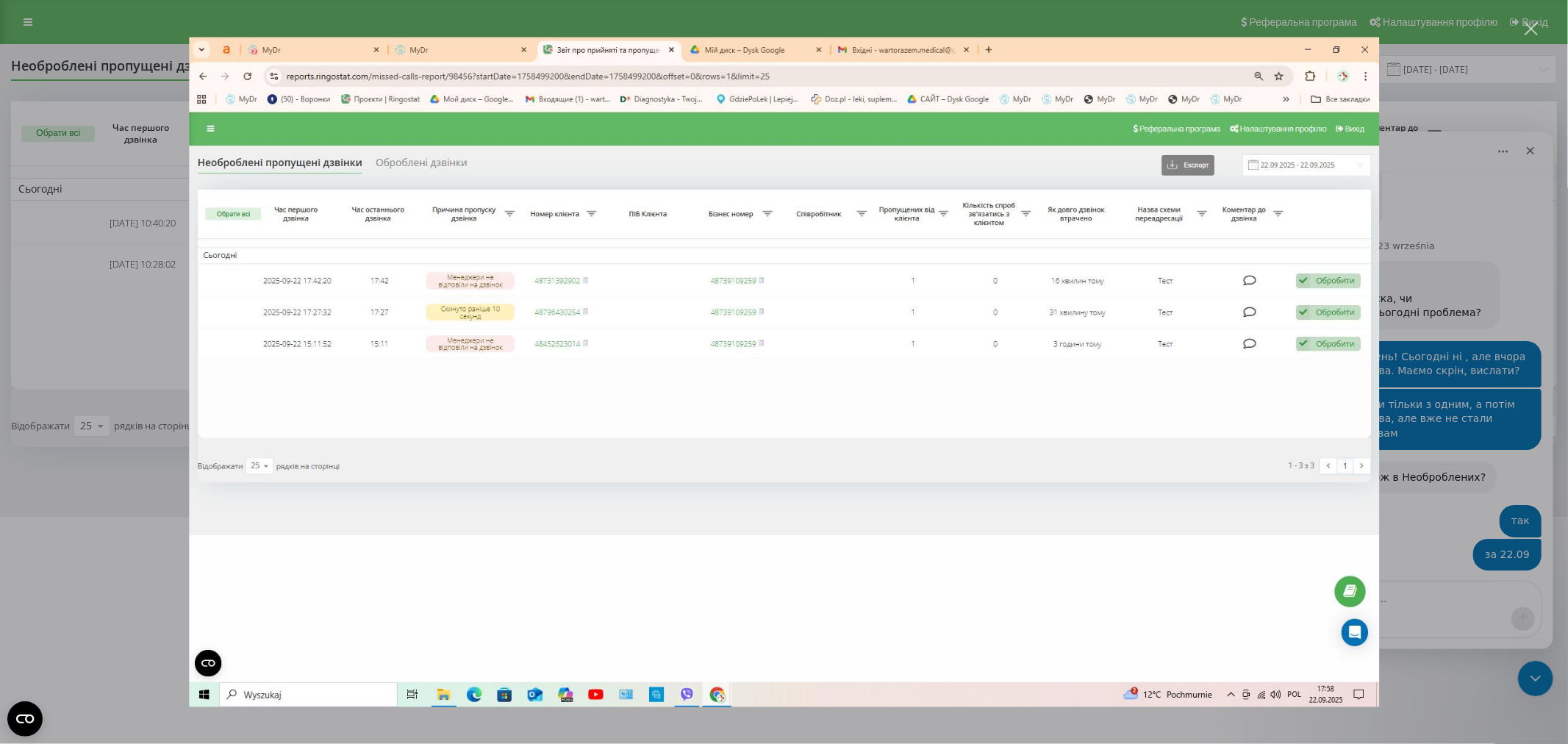
click at [1364, 55] on img "Zamknij" at bounding box center [784, 372] width 1190 height 670
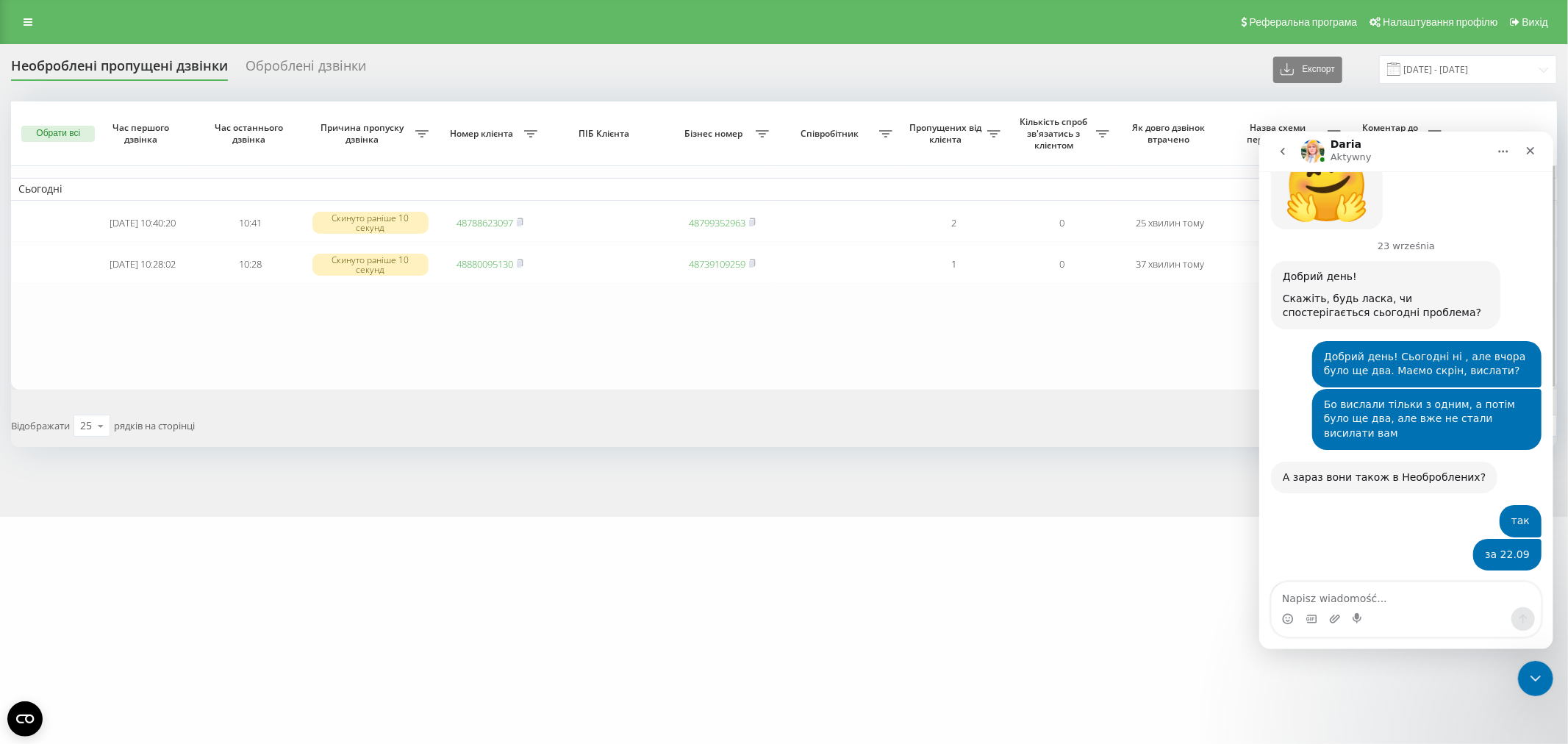
click at [577, 325] on table "Сьогодні 2025-09-23 10:40:20 10:41 Скинуто раніше 10 секунд 48788623097 4879935…" at bounding box center [783, 245] width 1545 height 288
click at [971, 336] on table "Сьогодні 2025-09-23 10:40:20 10:41 Скинуто раніше 10 секунд 48788623097 4879935…" at bounding box center [783, 245] width 1545 height 288
click at [655, 332] on table "Сьогодні 2025-09-23 10:40:20 10:41 Скинуто раніше 10 секунд 48788623097 4879935…" at bounding box center [783, 245] width 1545 height 288
click at [1532, 142] on div "Zamknij" at bounding box center [1530, 150] width 27 height 27
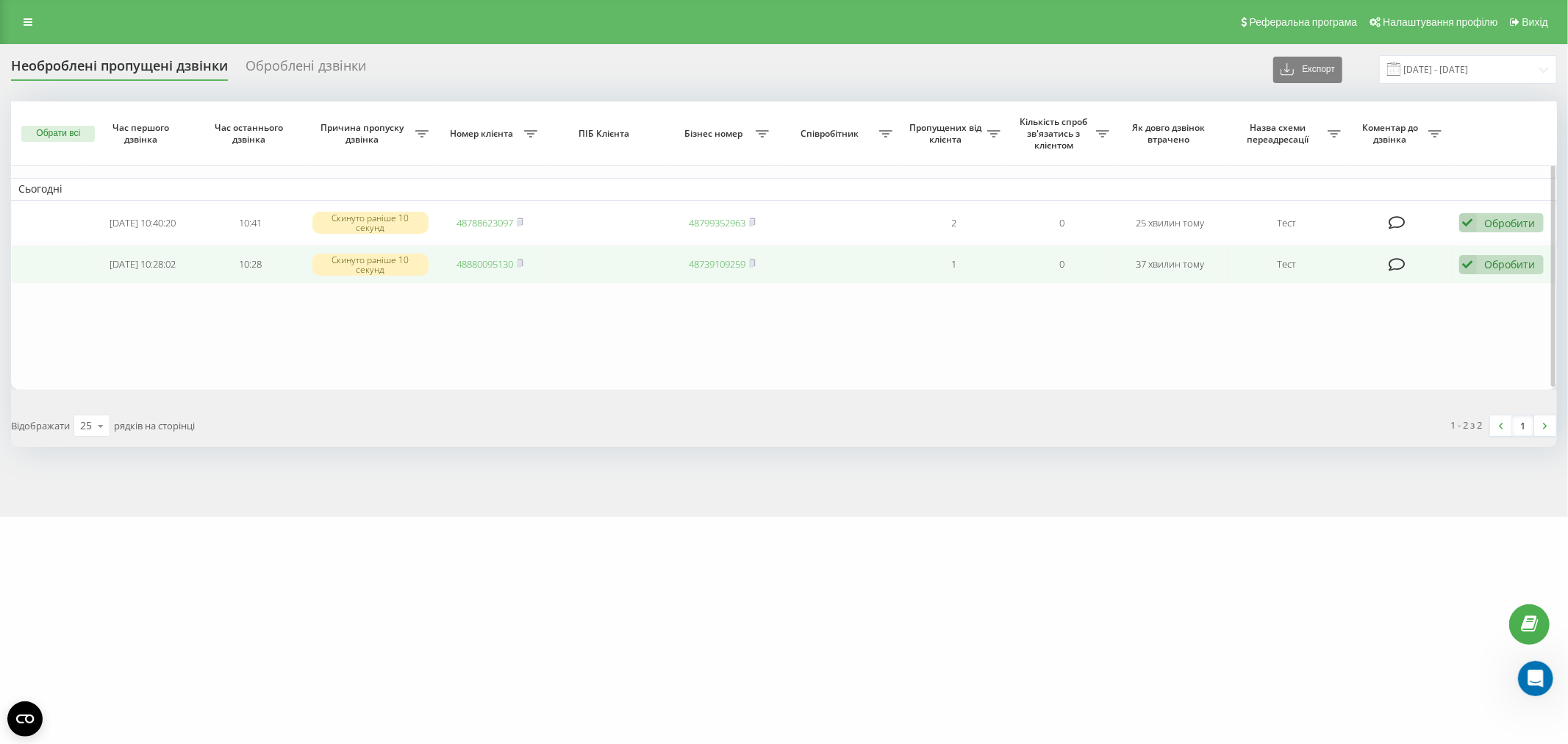
click at [1501, 270] on div "Обробити Не вдалося зв'язатися Зв'язався з клієнтом за допомогою іншого каналу …" at bounding box center [1501, 265] width 85 height 20
click at [1381, 283] on span "Не вдалося зв'язатися" at bounding box center [1335, 288] width 112 height 14
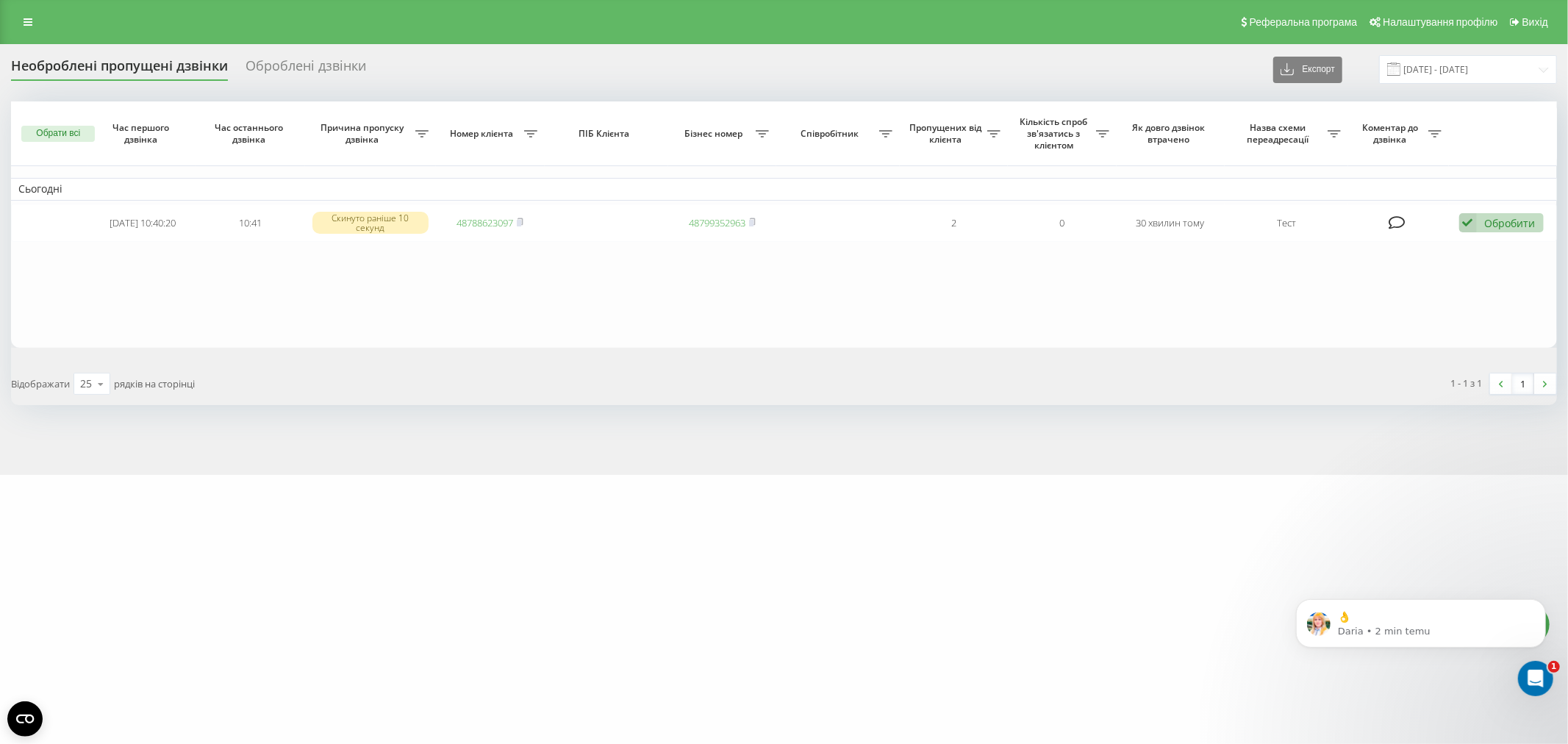
scroll to position [3222, 0]
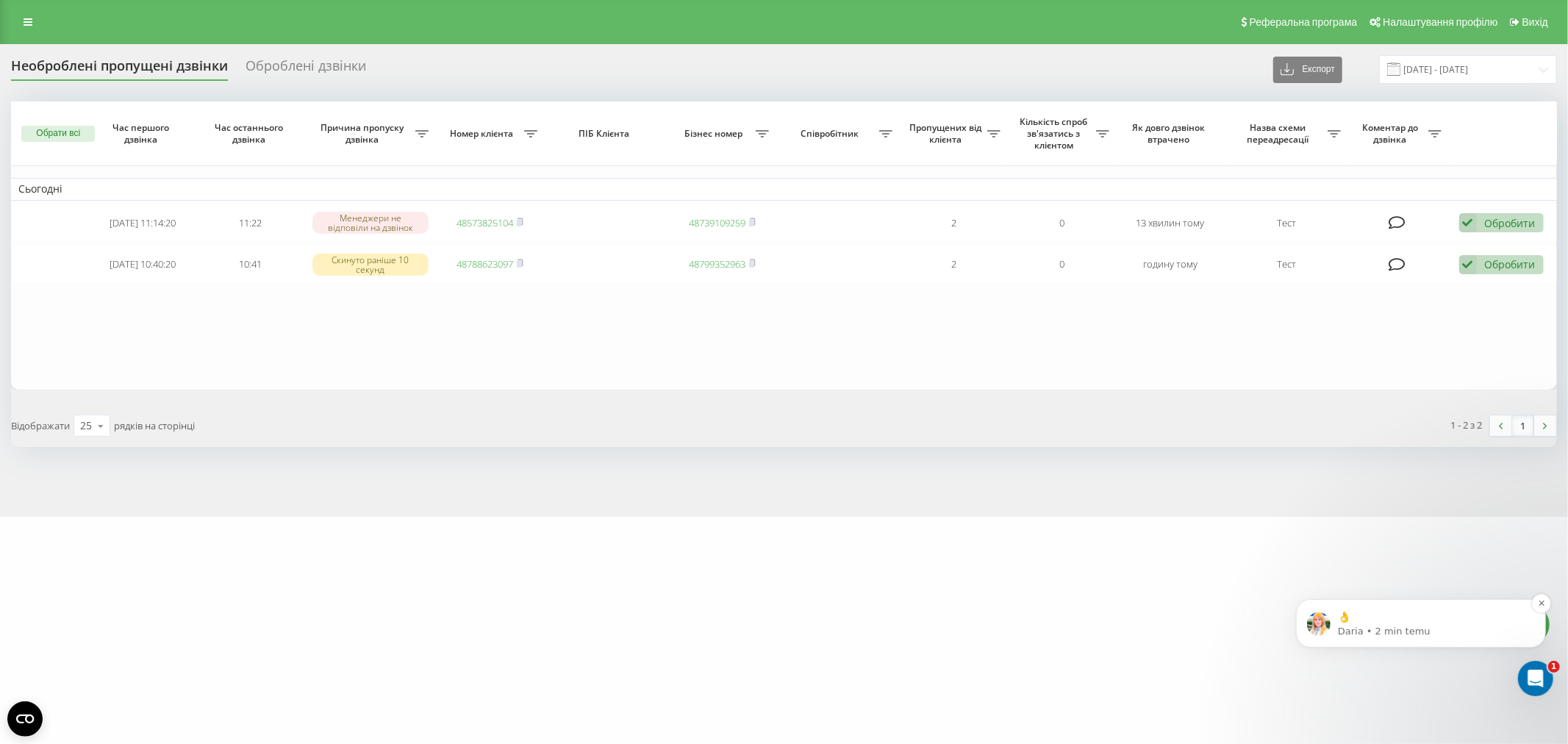
click at [1444, 613] on p "👌" at bounding box center [1432, 617] width 190 height 15
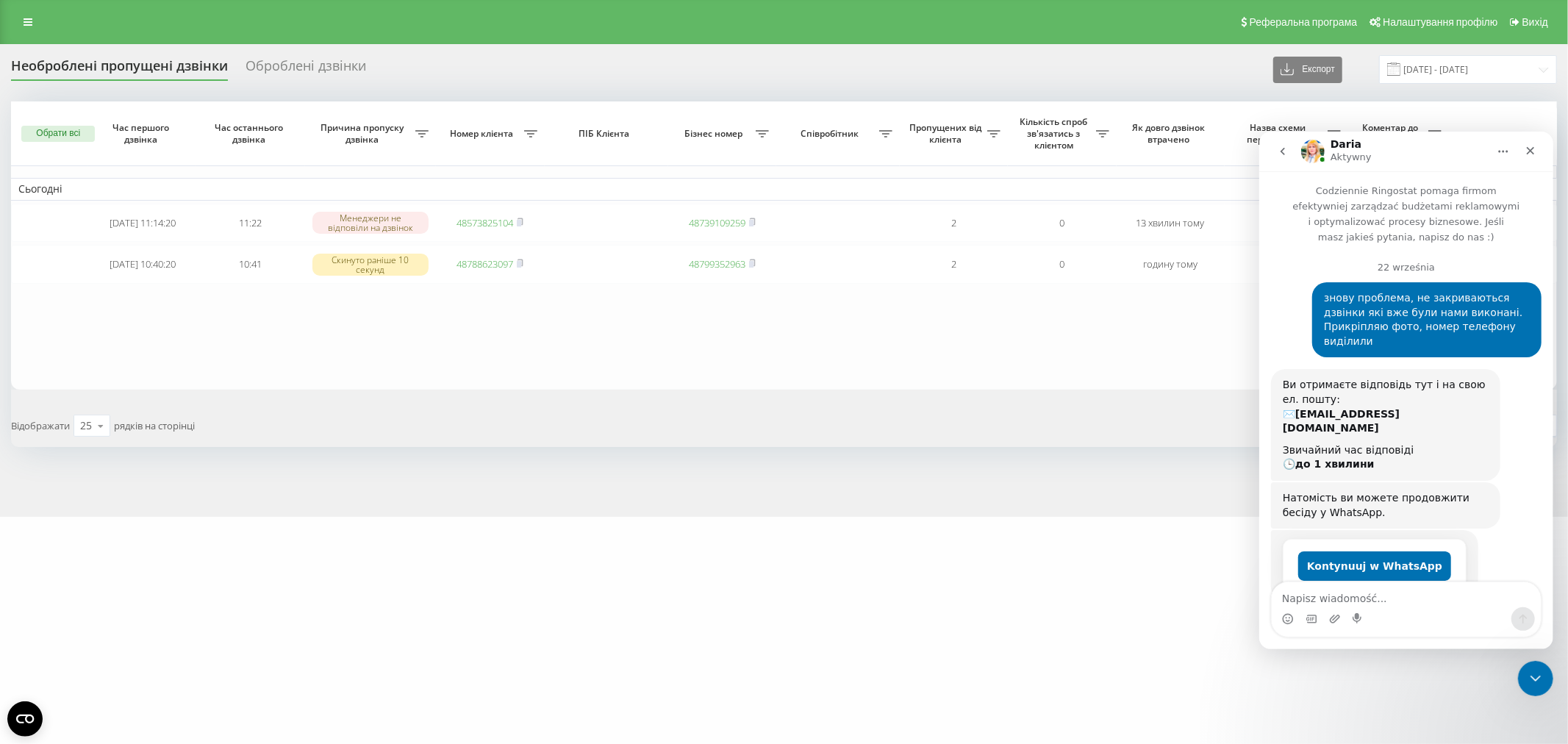
scroll to position [94, 0]
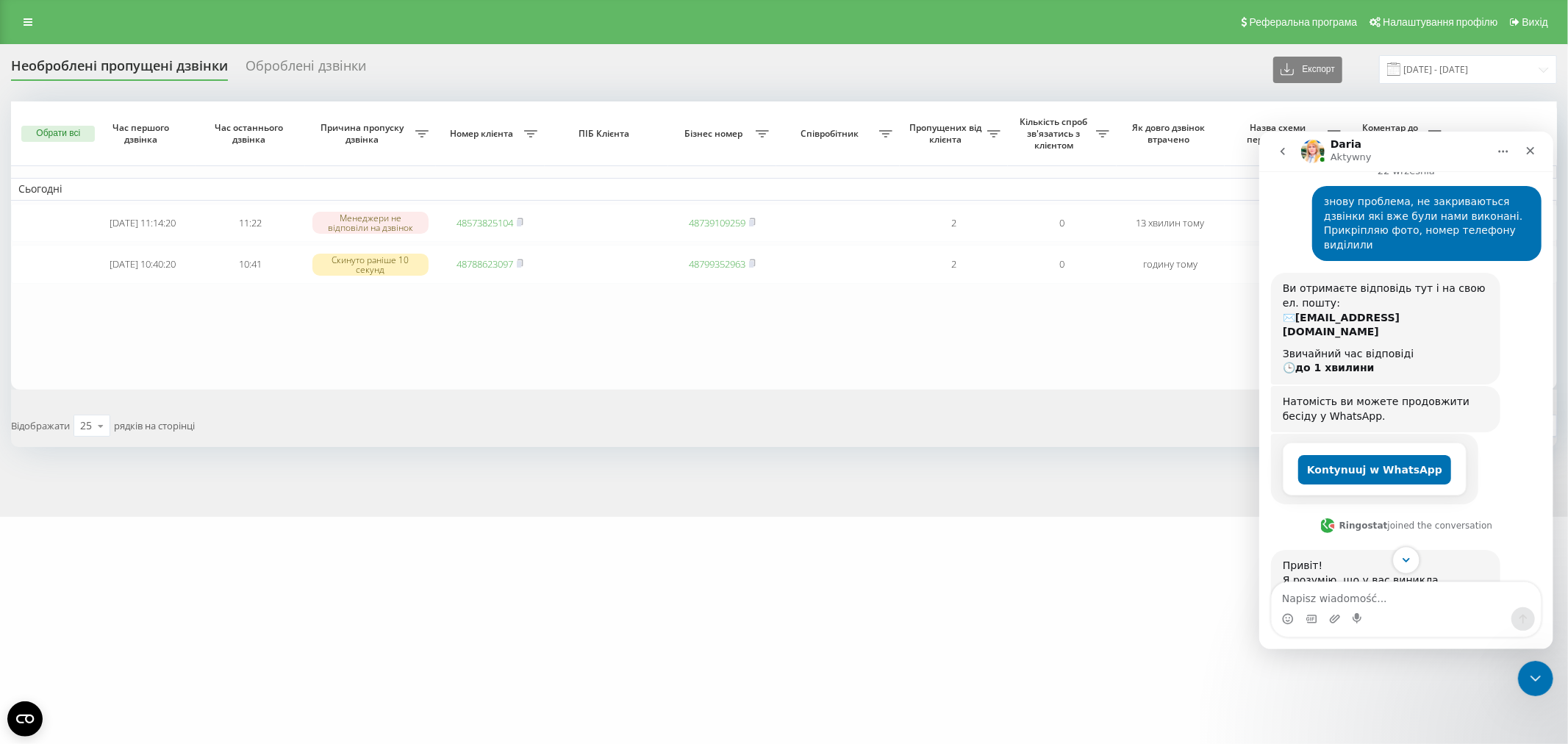
click at [1408, 554] on icon "Scroll to bottom" at bounding box center [1406, 560] width 13 height 13
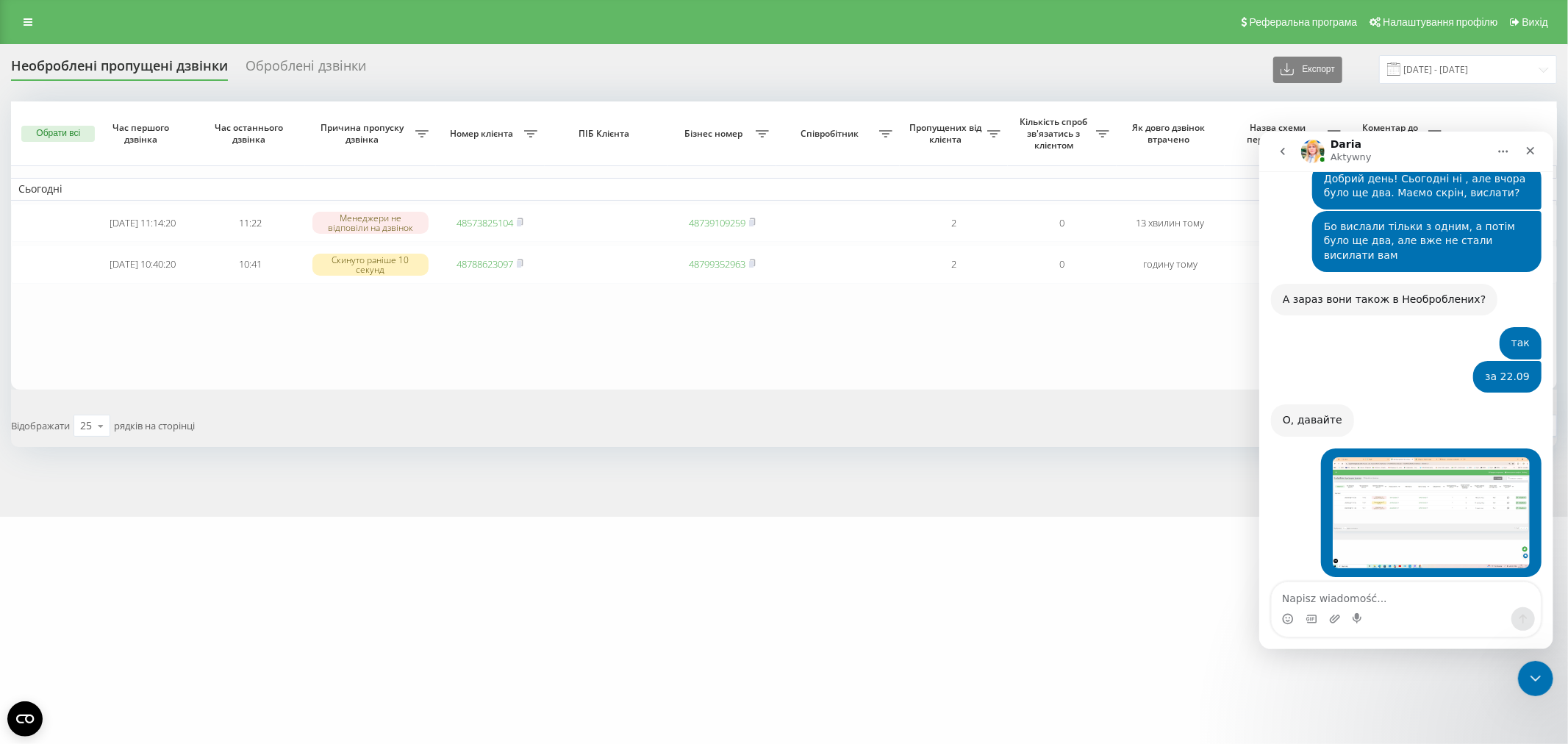
scroll to position [3222, 0]
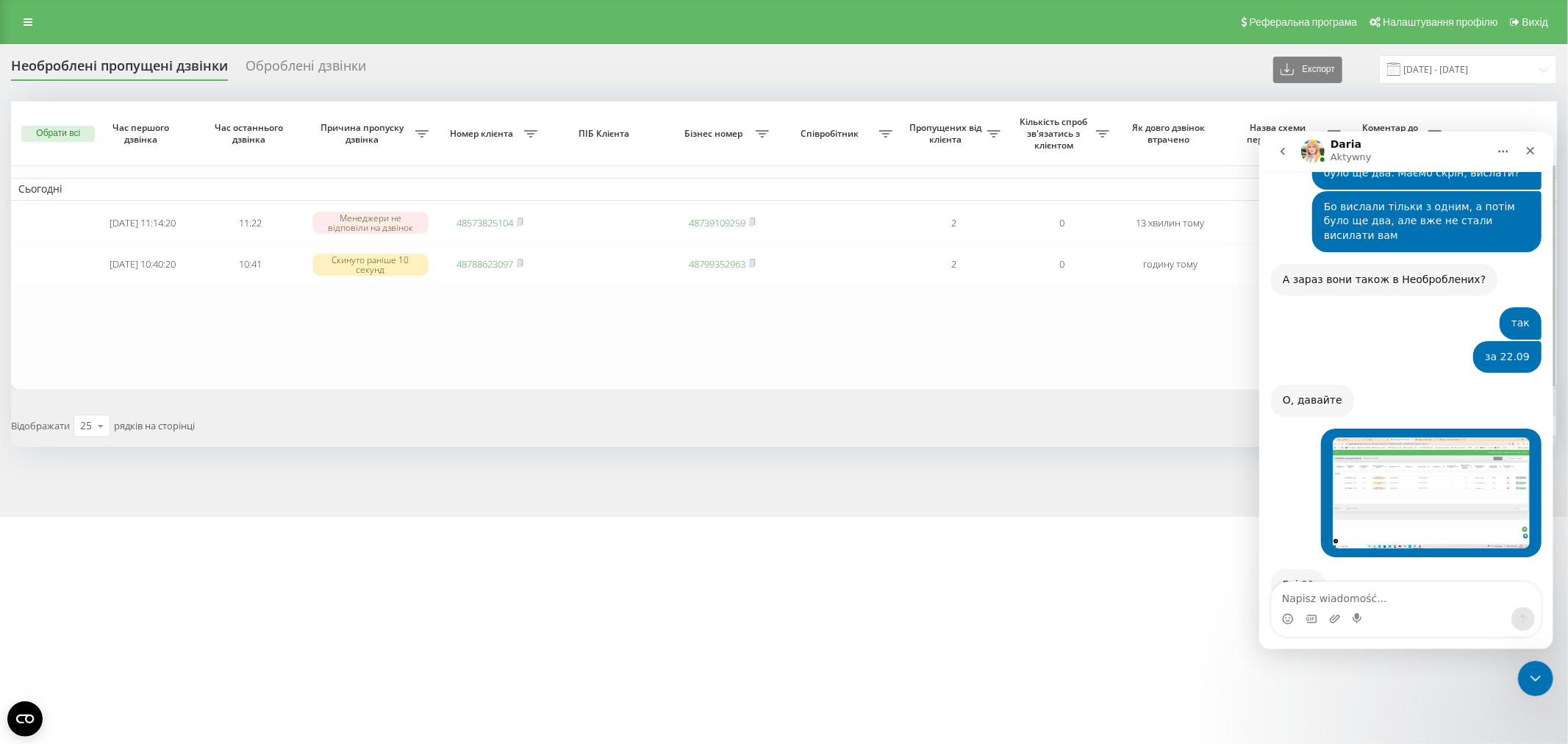
click at [520, 305] on table "Сьогодні [DATE] 11:14:20 11:22 Менеджери не відповіли на дзвінок 48573825104 48…" at bounding box center [783, 245] width 1545 height 288
click at [1527, 153] on icon "Zamknij" at bounding box center [1530, 150] width 12 height 12
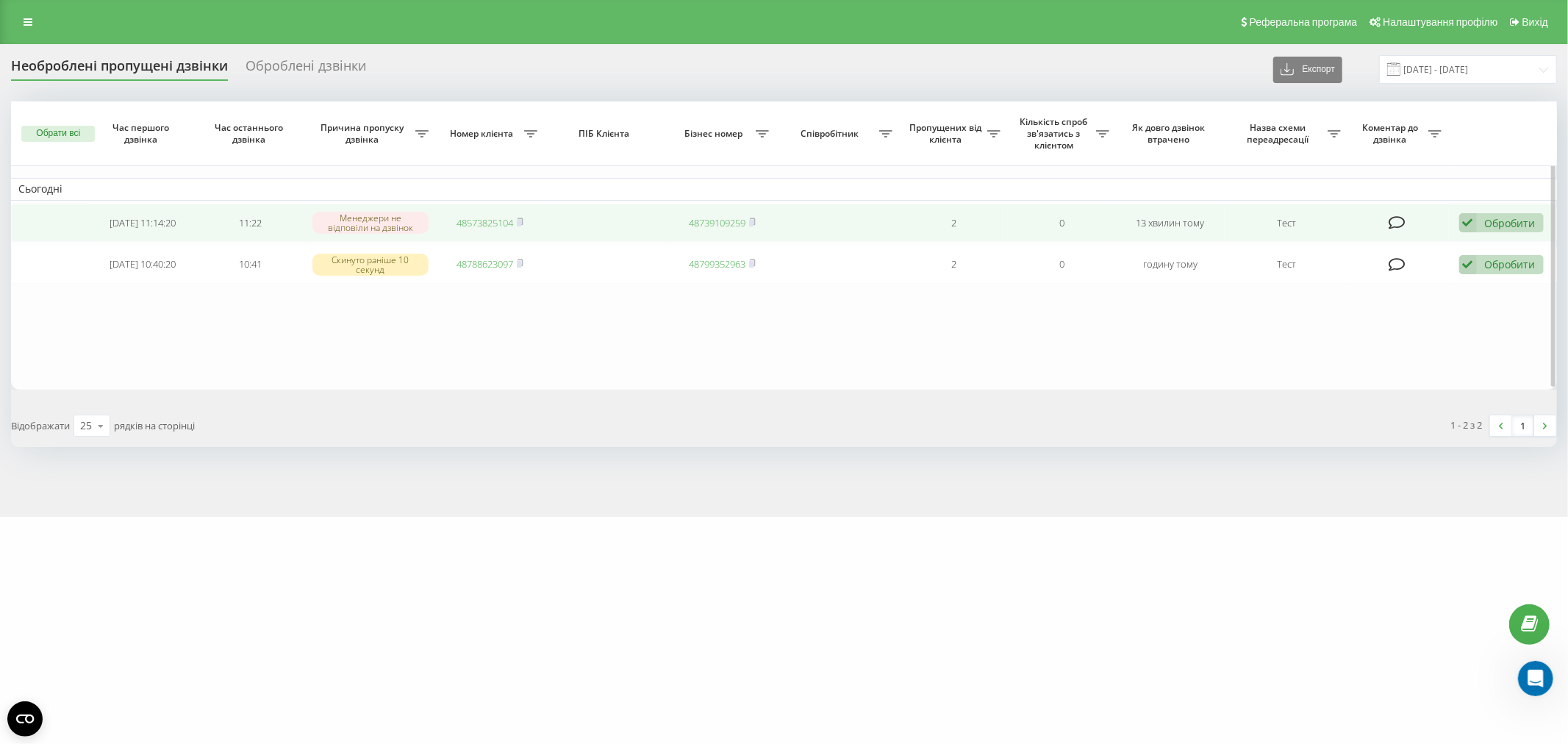
scroll to position [0, 0]
click at [1484, 223] on div "Обробити" at bounding box center [1509, 223] width 51 height 14
click at [1364, 274] on span "Зв'язався з клієнтом за допомогою іншого каналу" at bounding box center [1405, 272] width 251 height 14
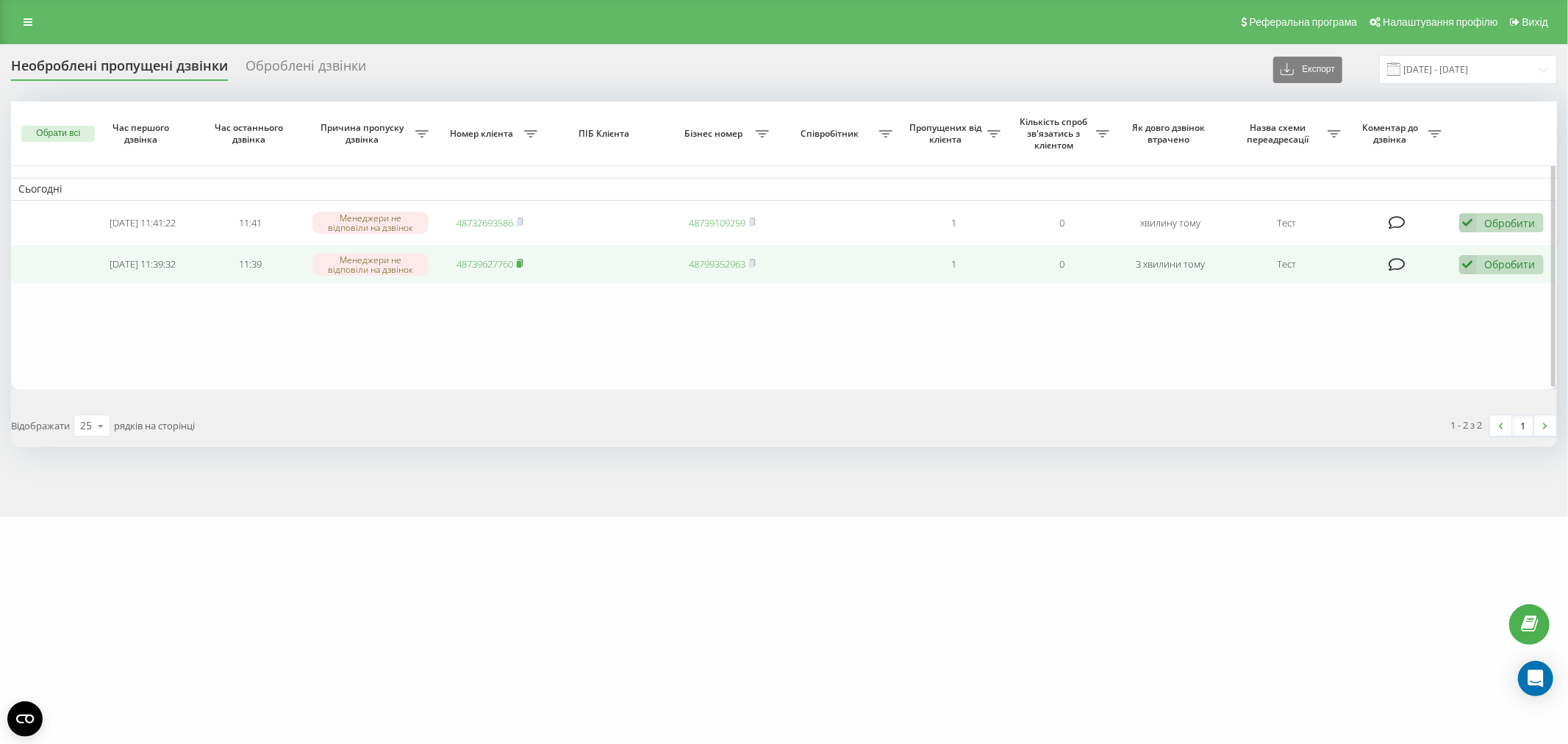
click at [522, 259] on icon at bounding box center [520, 263] width 5 height 7
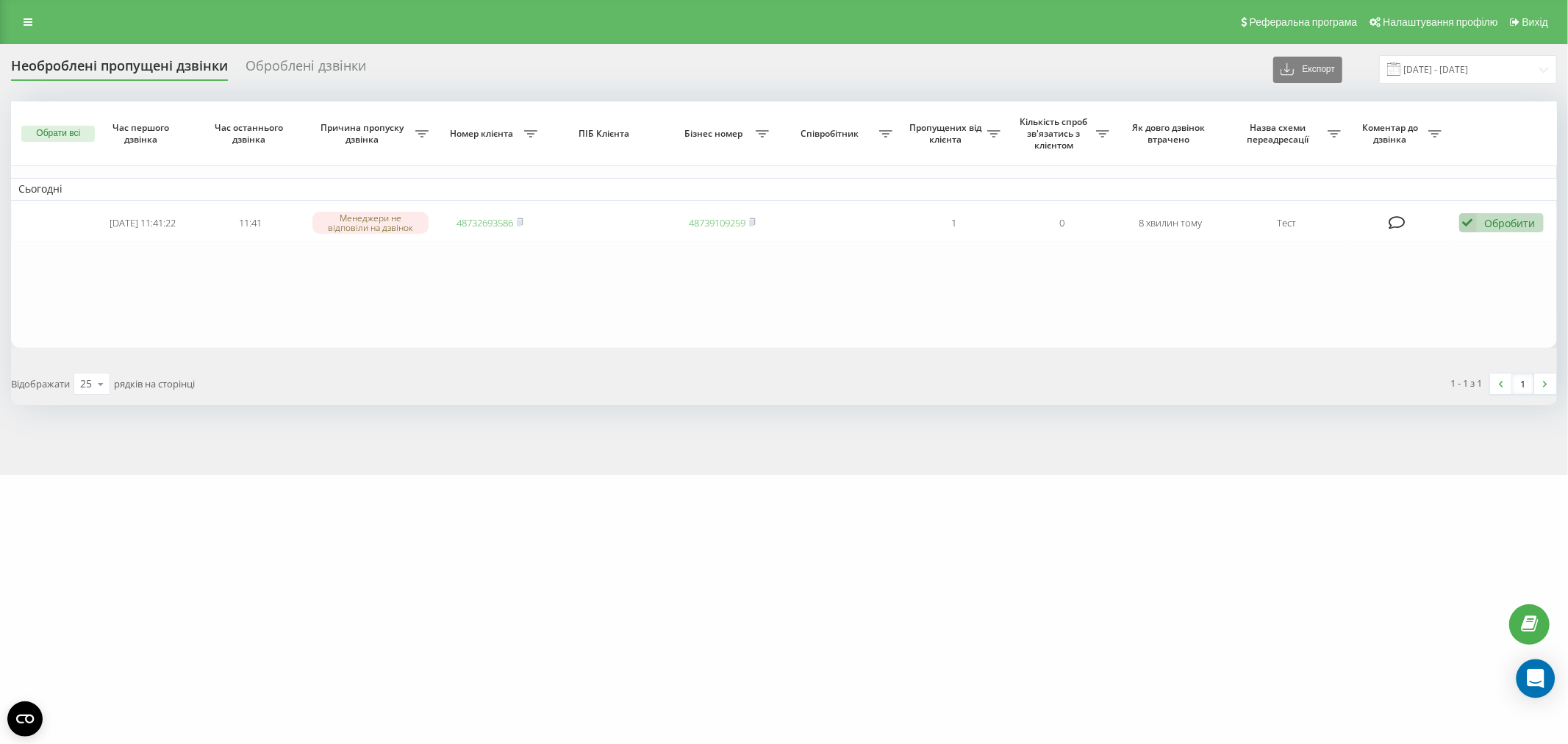
click at [1535, 666] on div "Open Intercom Messenger" at bounding box center [1535, 679] width 39 height 39
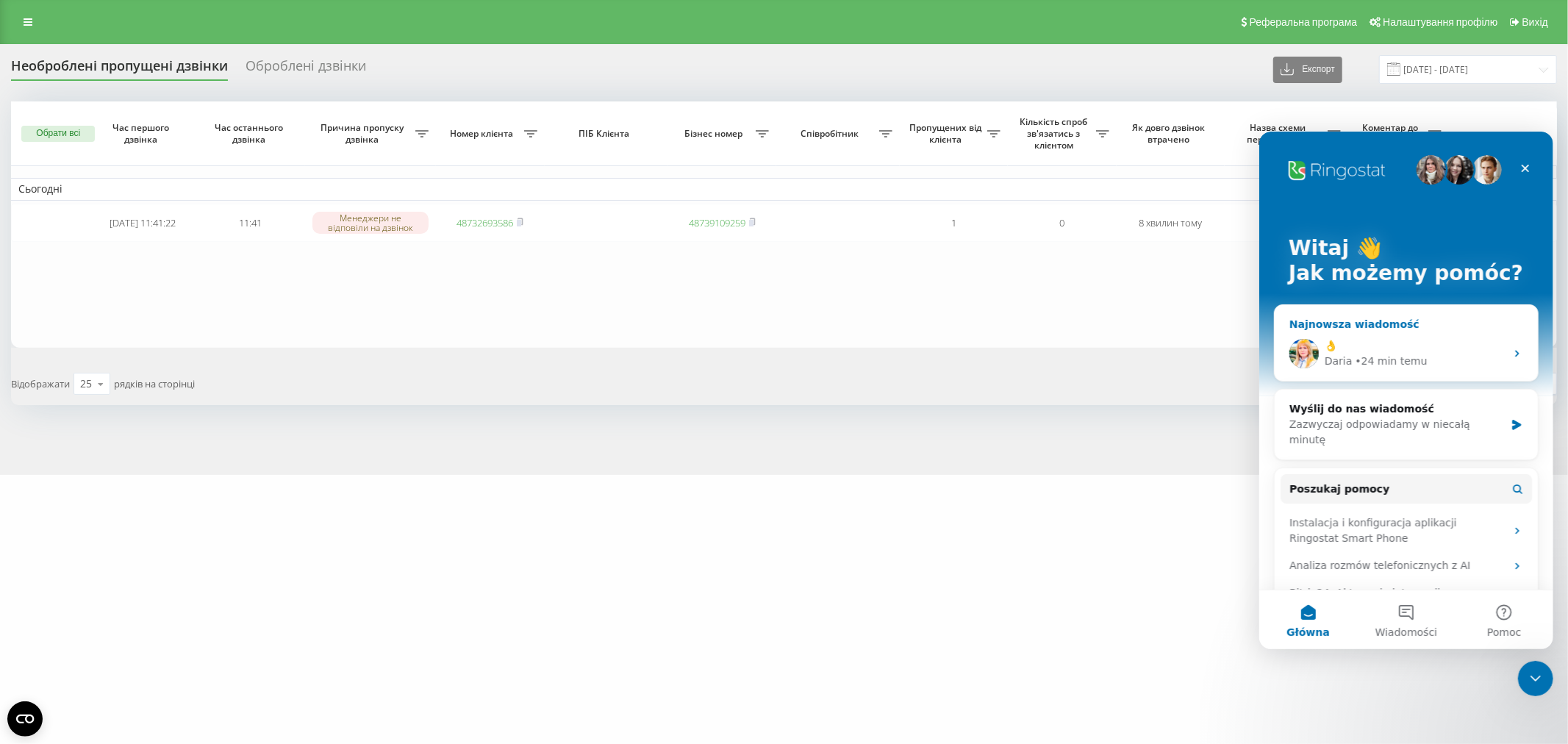
click at [1335, 353] on div "Daria" at bounding box center [1337, 361] width 28 height 15
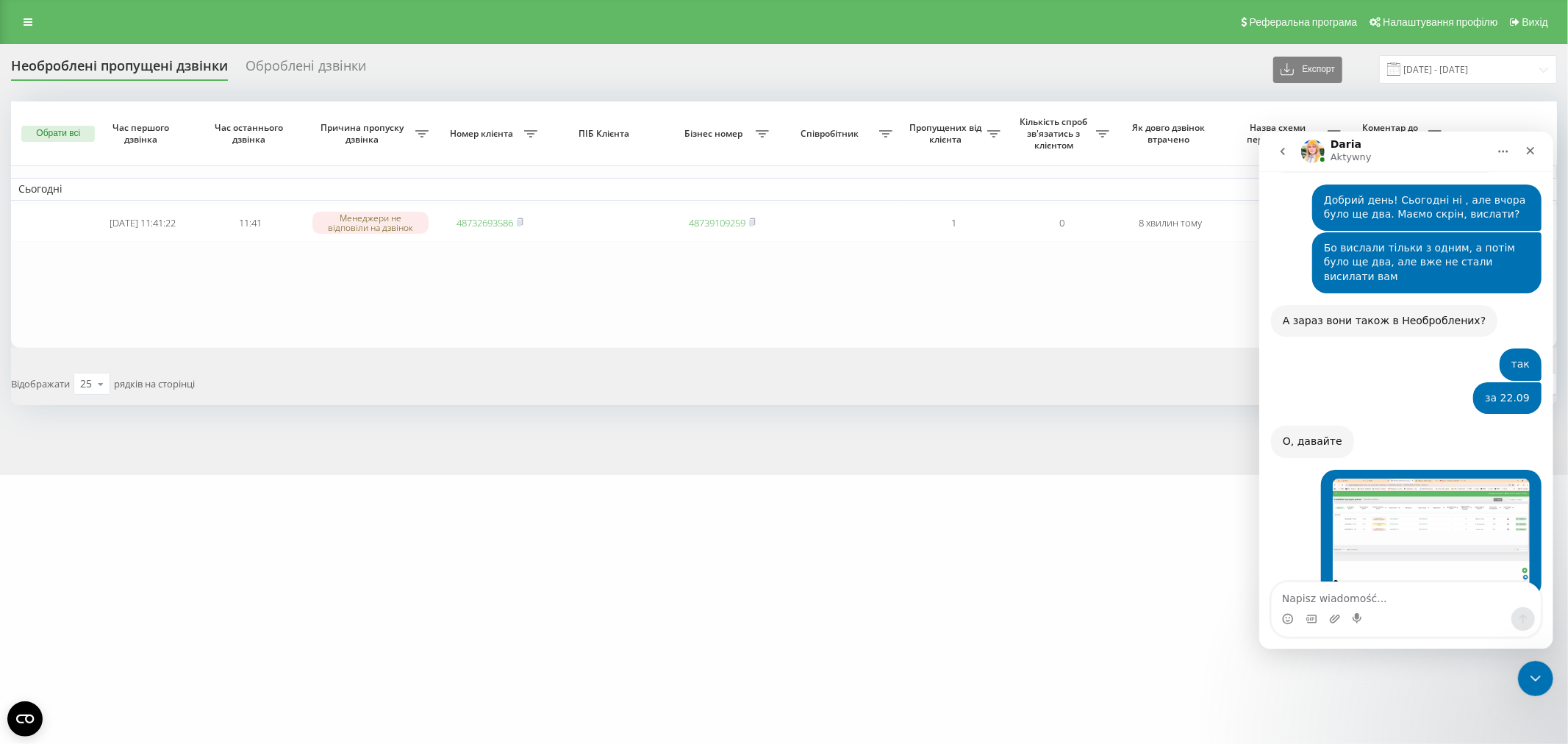
scroll to position [3222, 0]
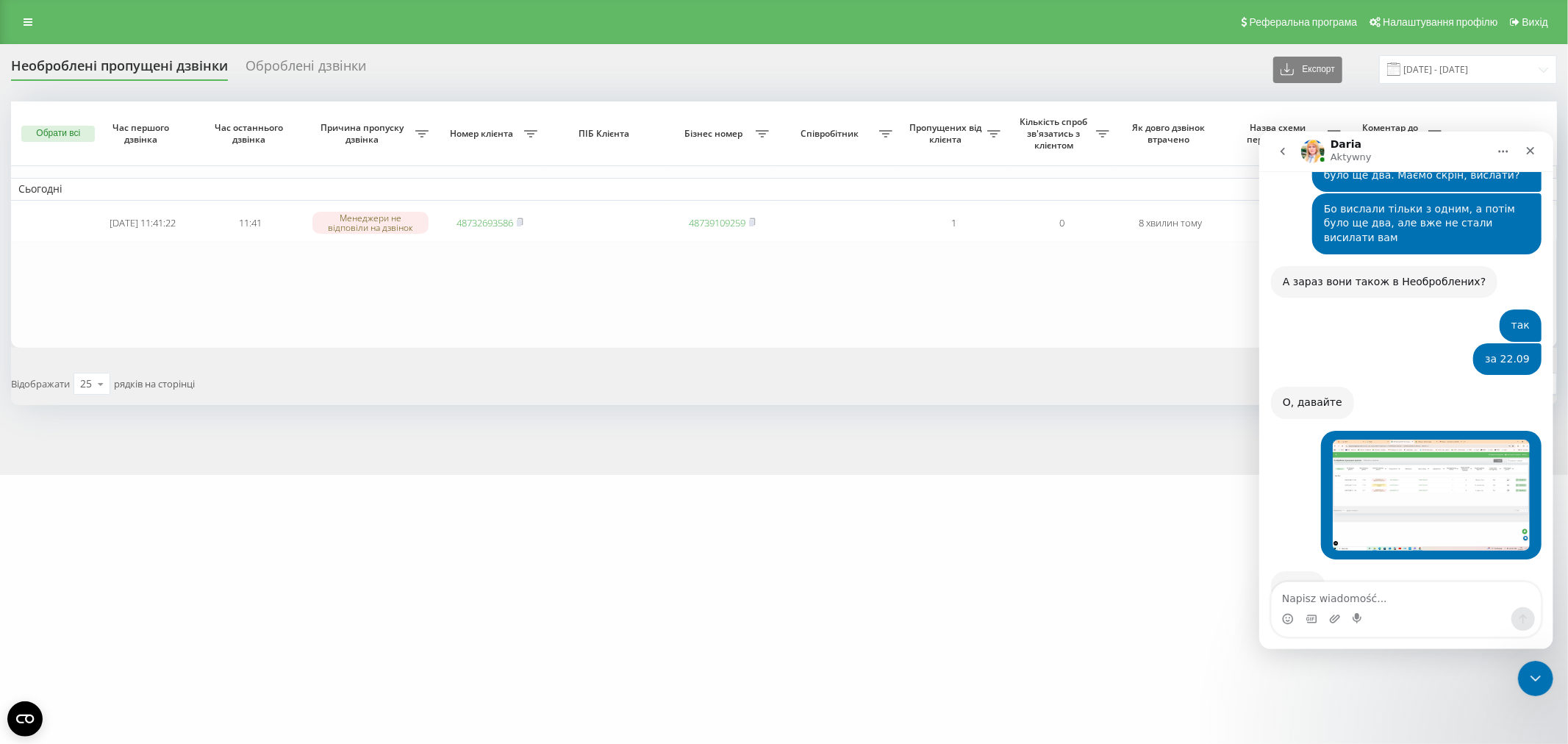
click at [1341, 601] on textarea "Napisz wiadomość..." at bounding box center [1406, 594] width 269 height 25
type textarea "F"
click at [1371, 599] on textarea "А ось сьогоднышный" at bounding box center [1406, 594] width 269 height 25
click at [1351, 599] on textarea "А ось сьогоднышній" at bounding box center [1406, 594] width 269 height 25
type textarea "А ось сьогоднішній"
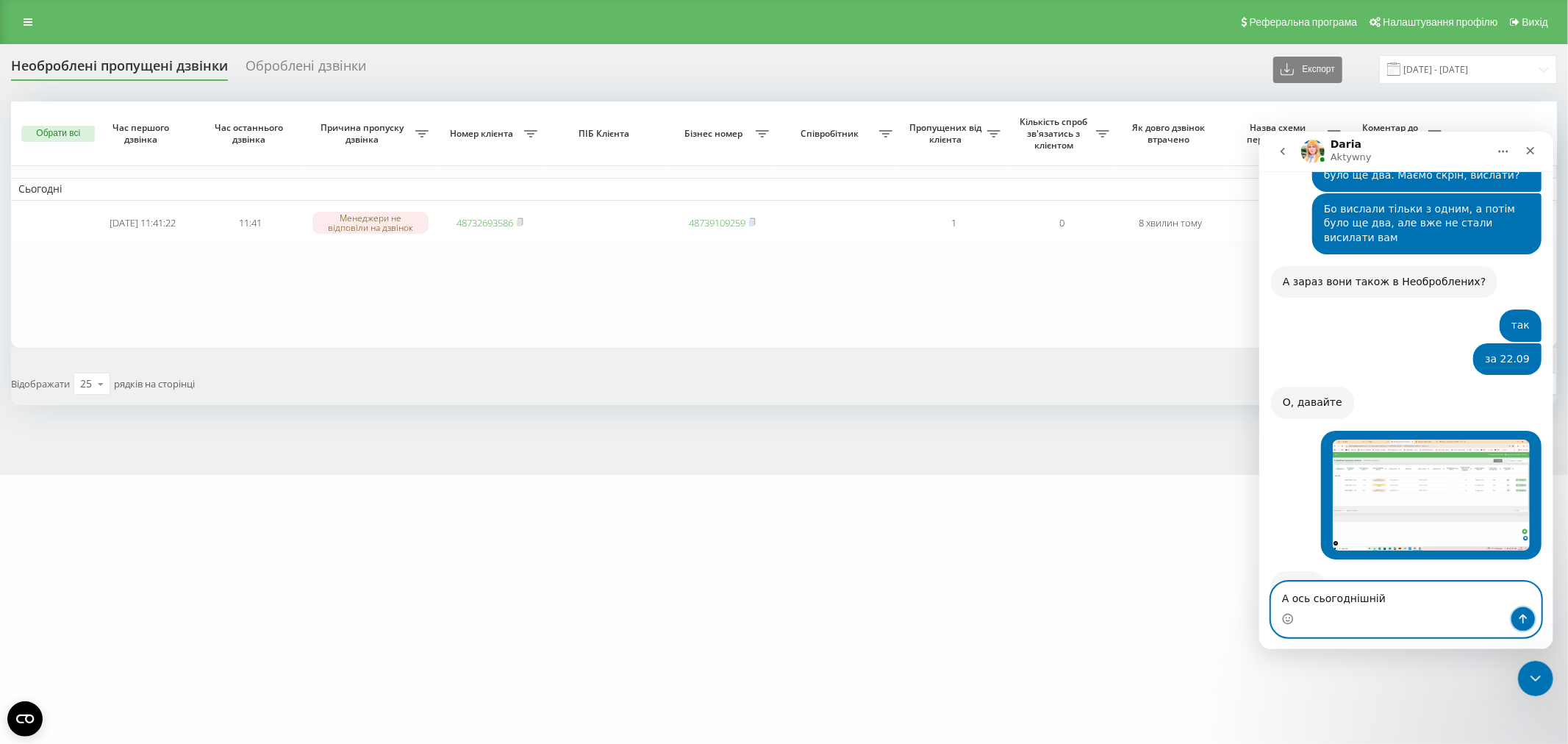
click at [1520, 626] on button "Wyślij wiadomość…" at bounding box center [1522, 618] width 23 height 23
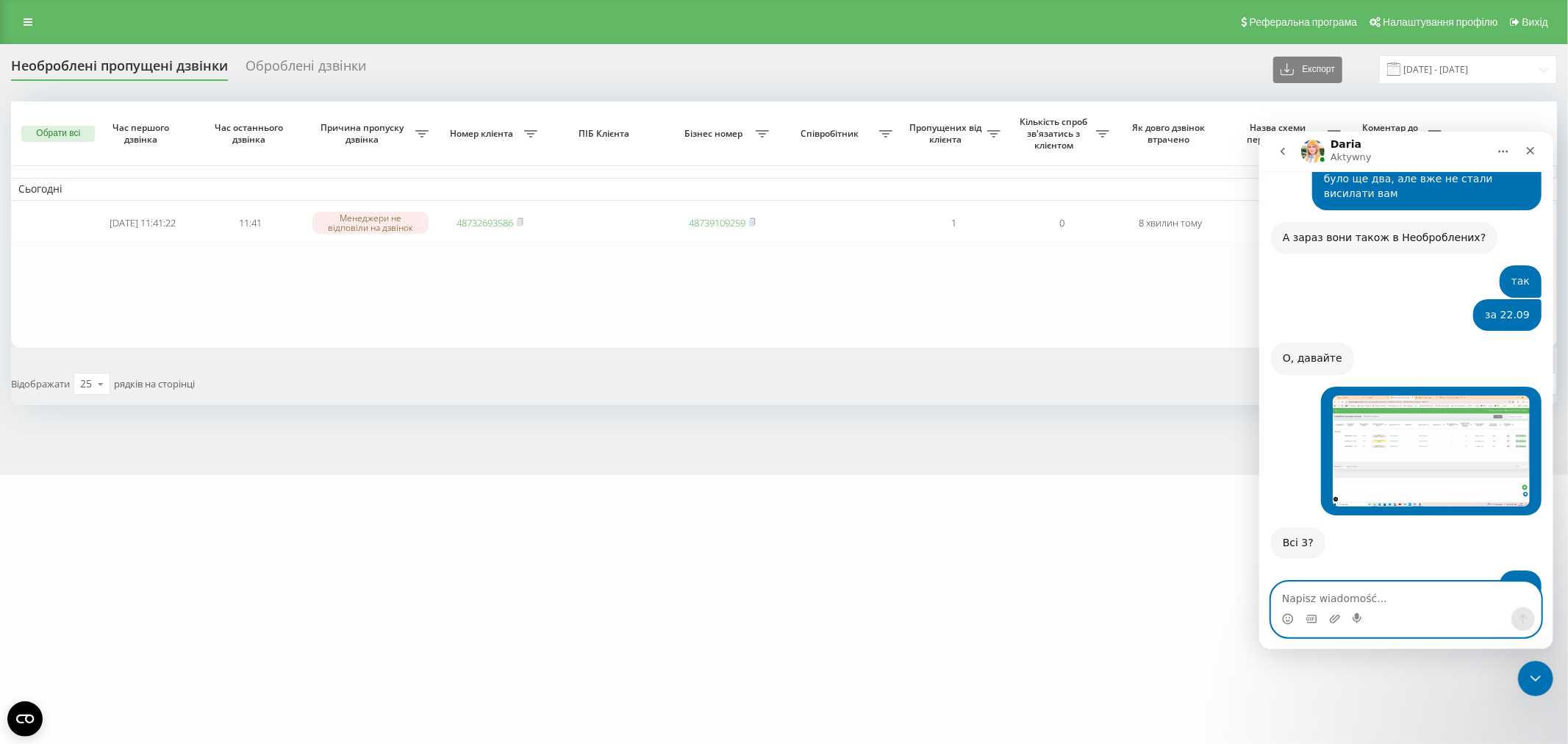
scroll to position [3266, 0]
click at [1330, 620] on icon "Załaduj załącznik" at bounding box center [1334, 618] width 12 height 12
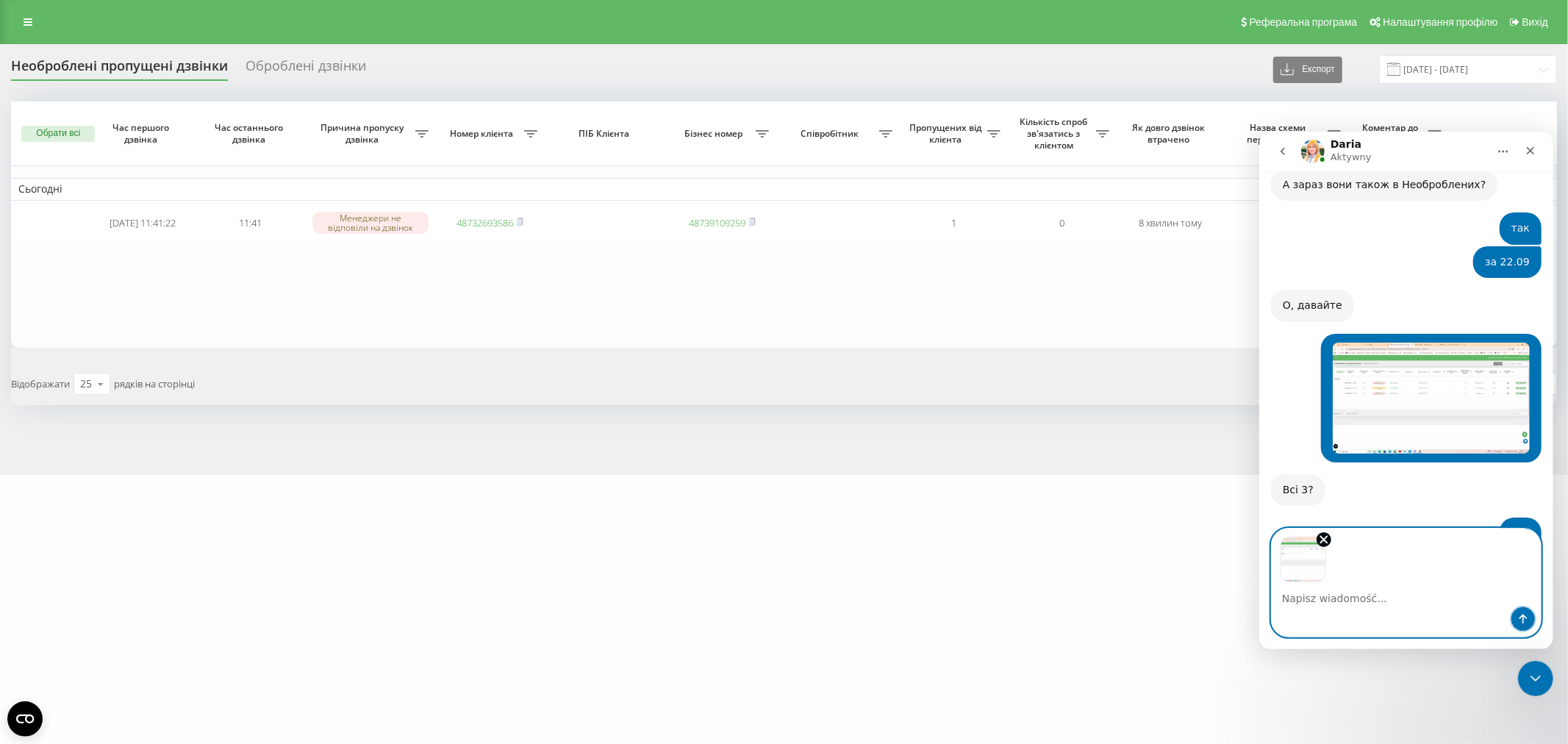
click at [1527, 619] on icon "Wyślij wiadomość…" at bounding box center [1522, 618] width 12 height 12
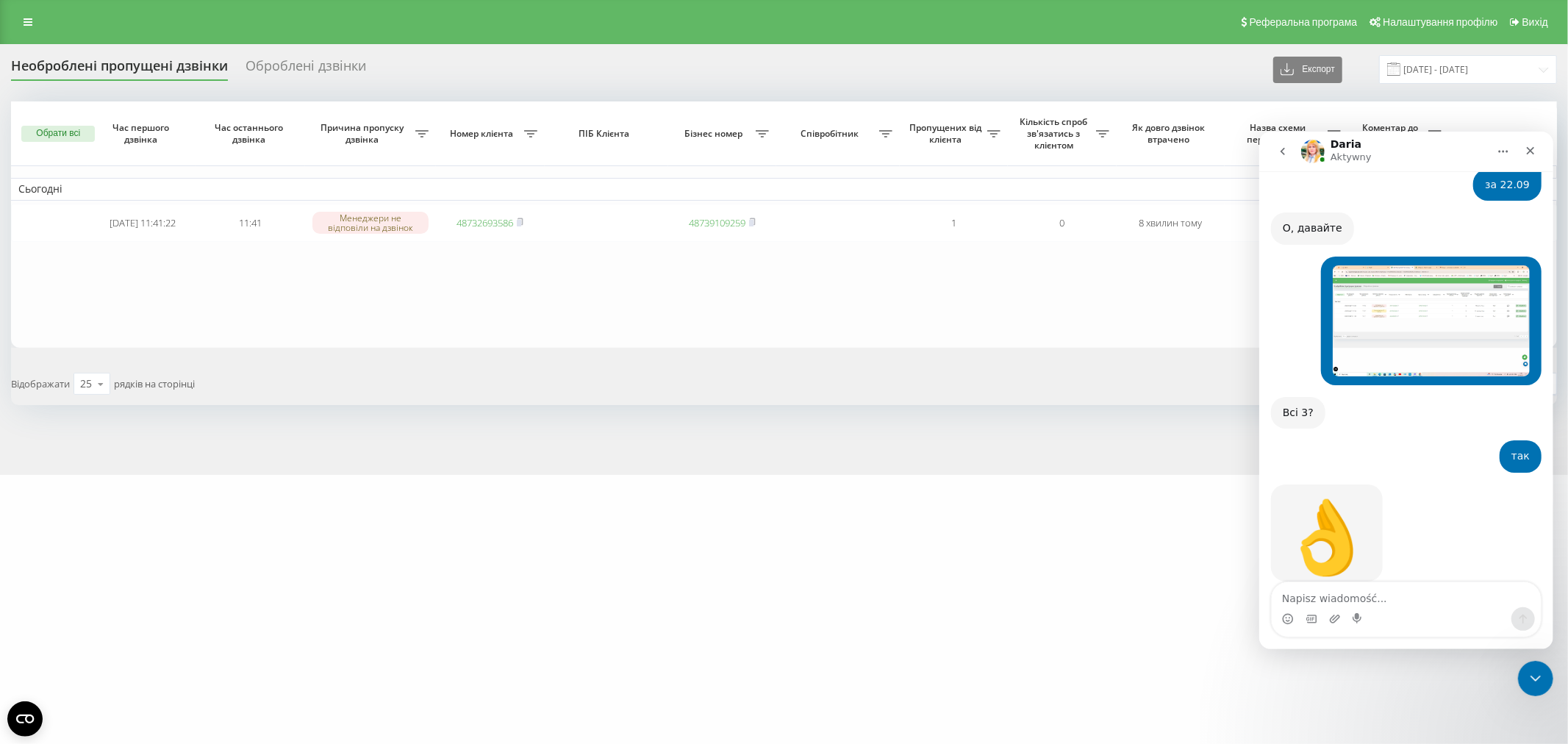
scroll to position [3395, 0]
click at [1348, 651] on img "user mówi…" at bounding box center [1430, 706] width 197 height 111
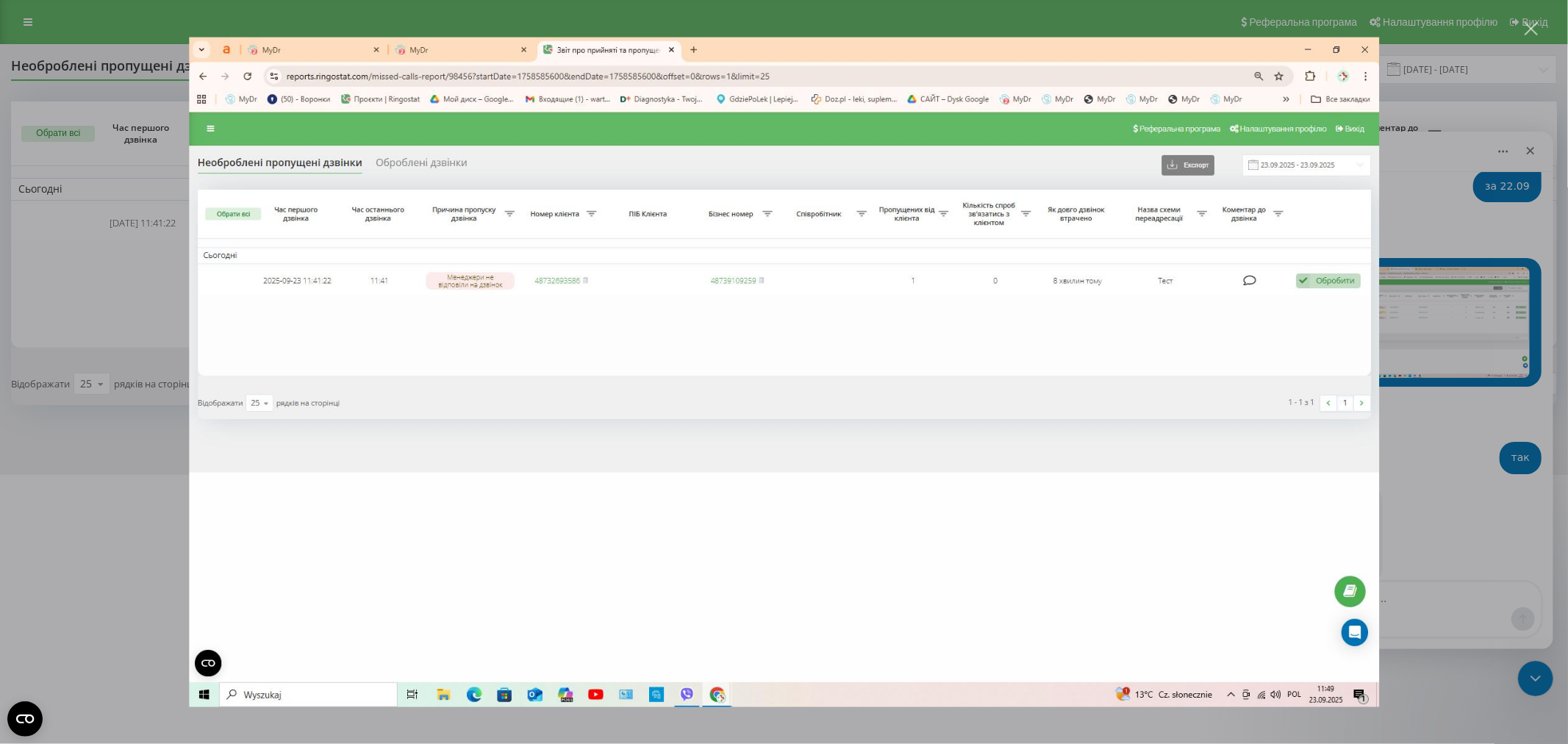
click at [1364, 53] on img "Zamknij" at bounding box center [784, 372] width 1190 height 670
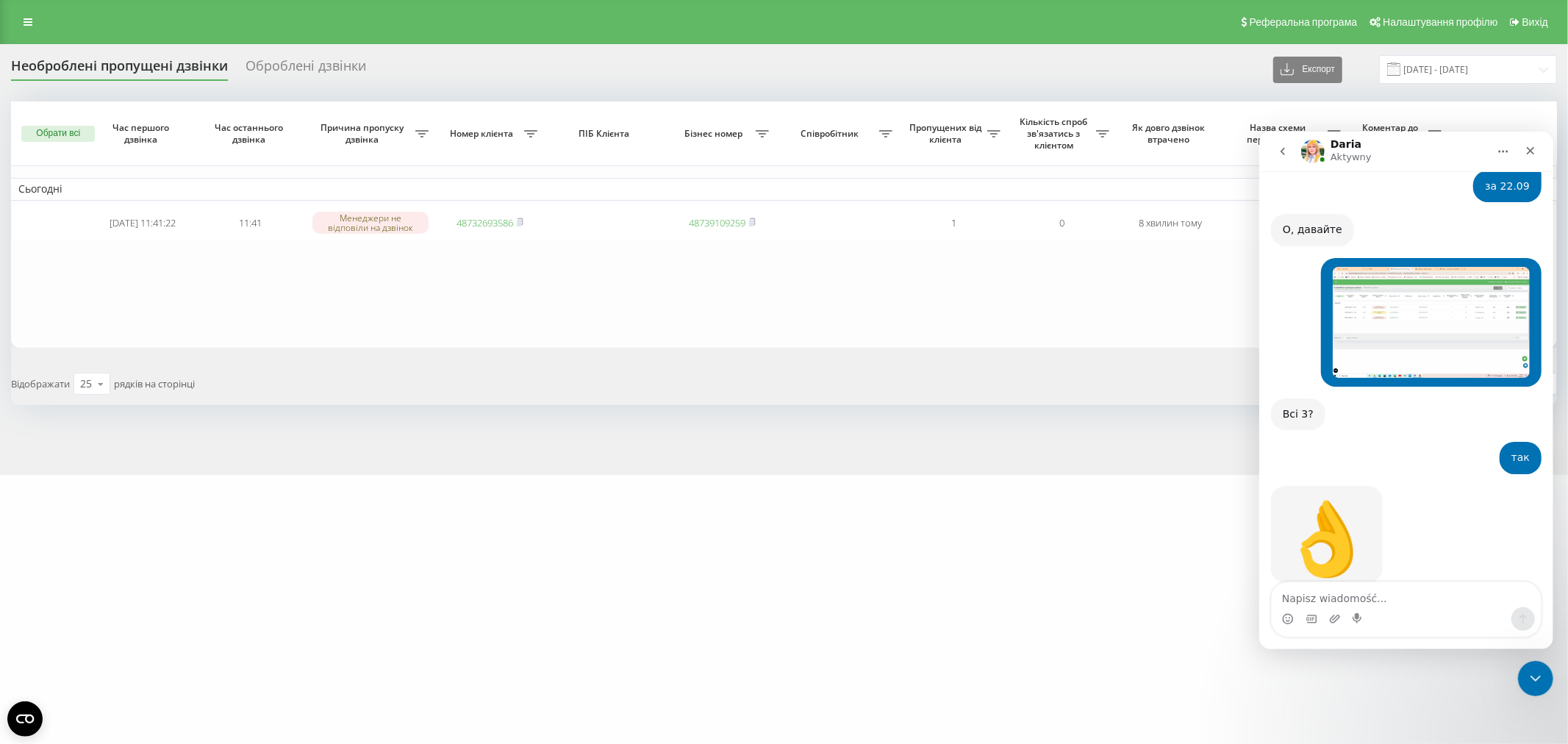
click at [462, 289] on table "Сьогодні 2025-09-23 11:41:22 11:41 Менеджери не відповіли на дзвінок 4873269358…" at bounding box center [783, 224] width 1545 height 246
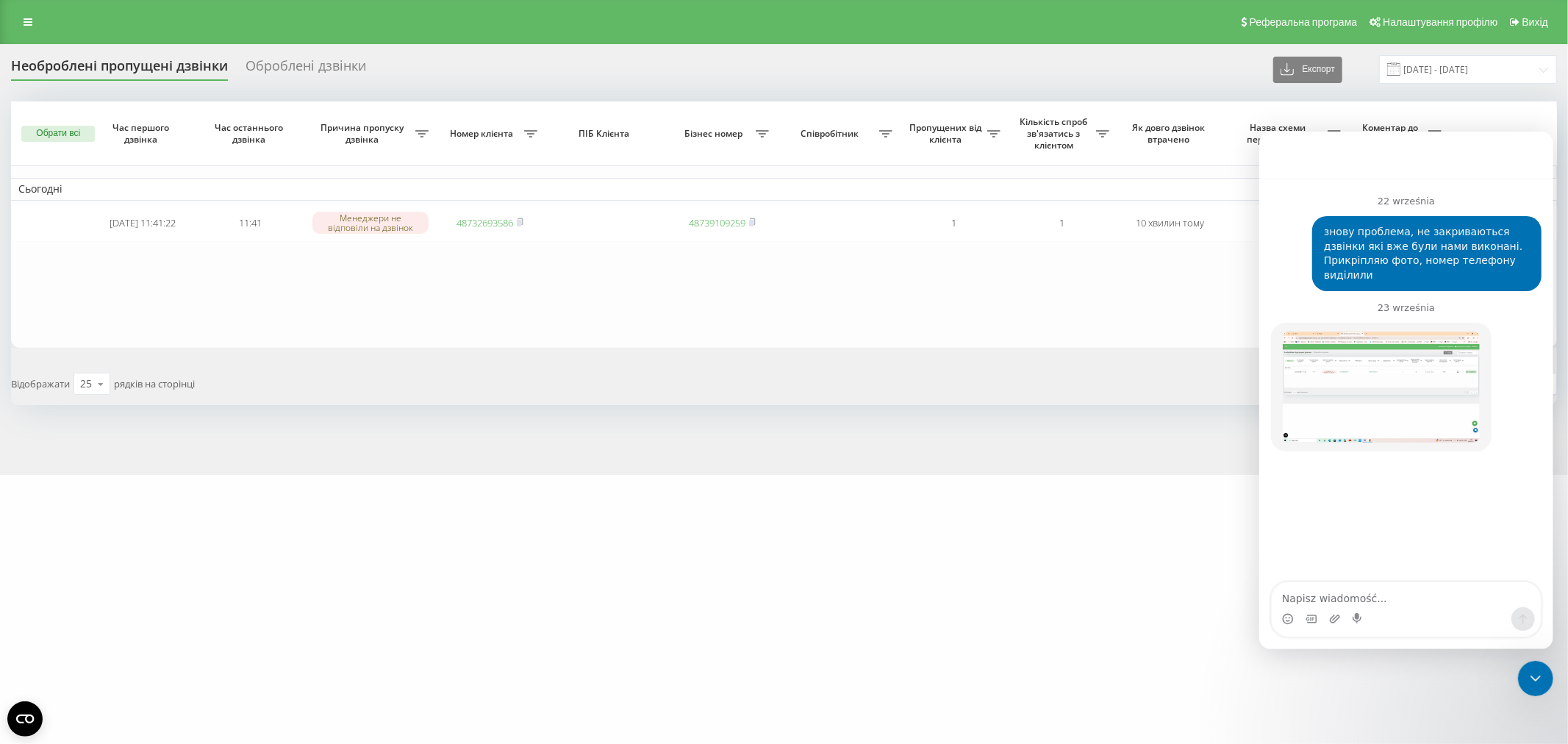
click at [607, 311] on table "Сьогодні 2025-09-23 11:41:22 11:41 Менеджери не відповіли на дзвінок 4873269358…" at bounding box center [783, 224] width 1545 height 246
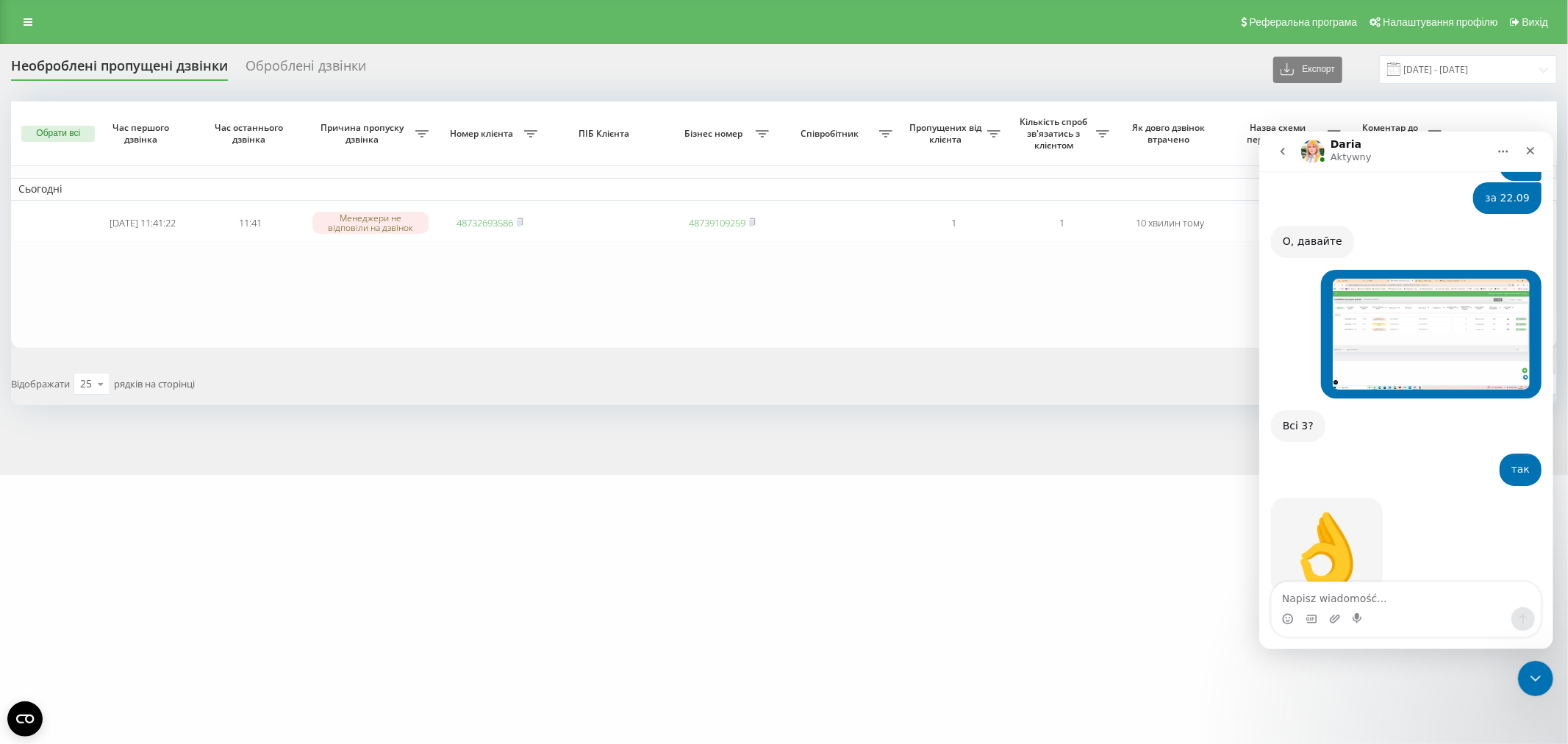
scroll to position [3396, 0]
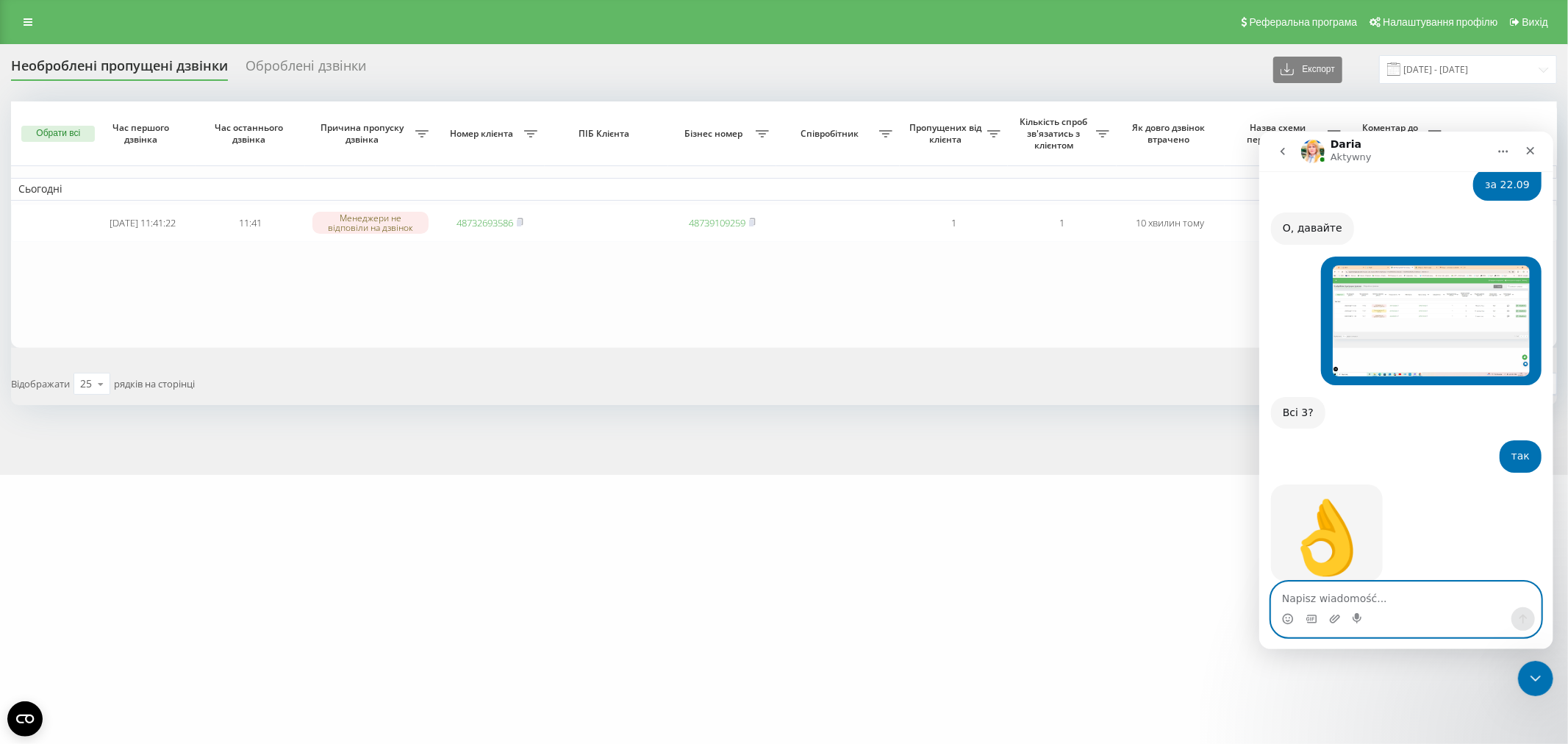
click at [1340, 597] on textarea "Napisz wiadomość..." at bounding box center [1406, 594] width 269 height 25
type textarea "оновлювали вже разів 6"
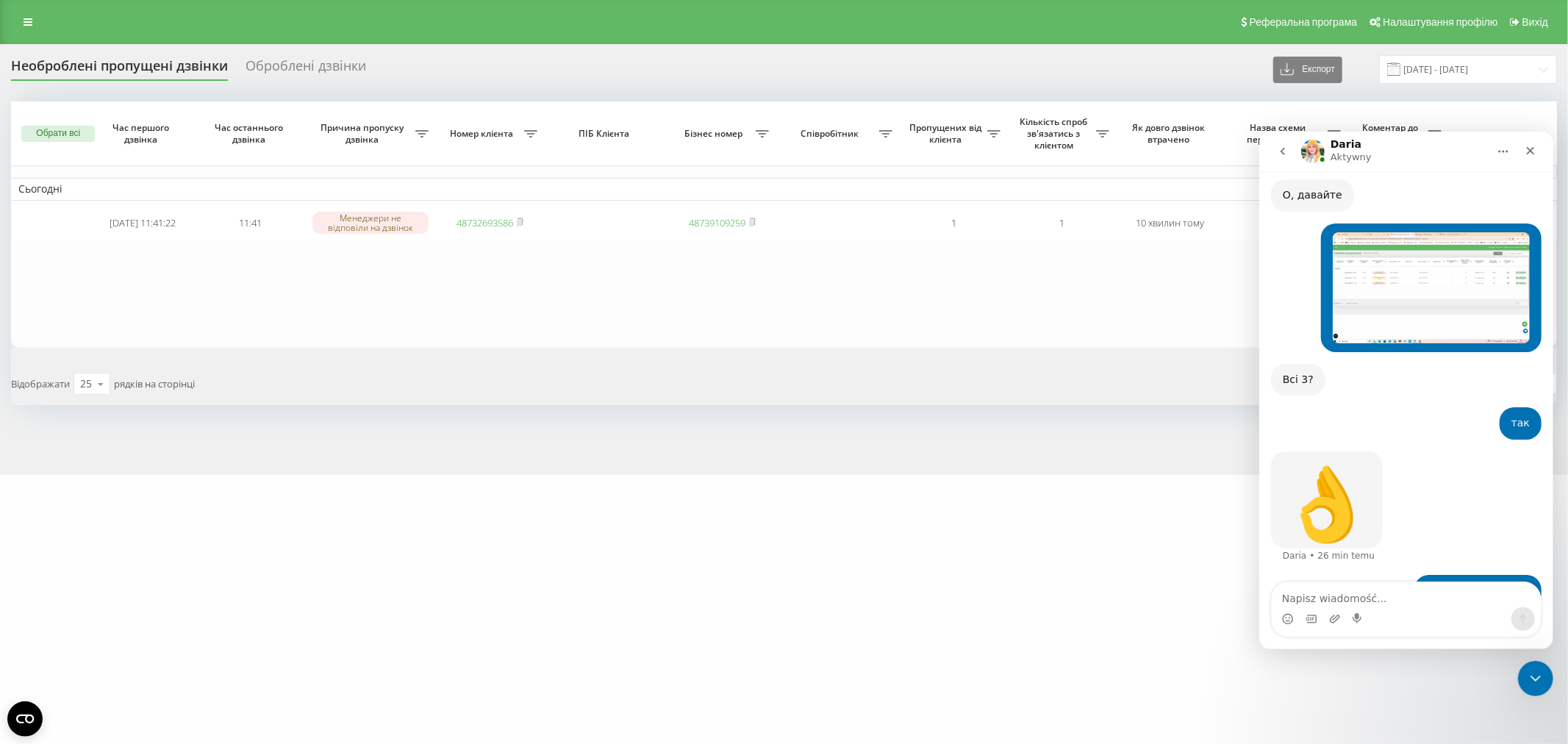
click at [802, 309] on table "Сьогодні 2025-09-23 11:41:22 11:41 Менеджери не відповіли на дзвінок 4873269358…" at bounding box center [783, 224] width 1545 height 246
click at [843, 547] on div "wr-medical.com Проекти wr-medical.com Дашборд Центр звернень Журнал дзвінків Жу…" at bounding box center [784, 372] width 1568 height 744
click at [425, 285] on table "Сьогодні 2025-09-23 11:41:22 11:41 Менеджери не відповіли на дзвінок 4873269358…" at bounding box center [783, 224] width 1545 height 246
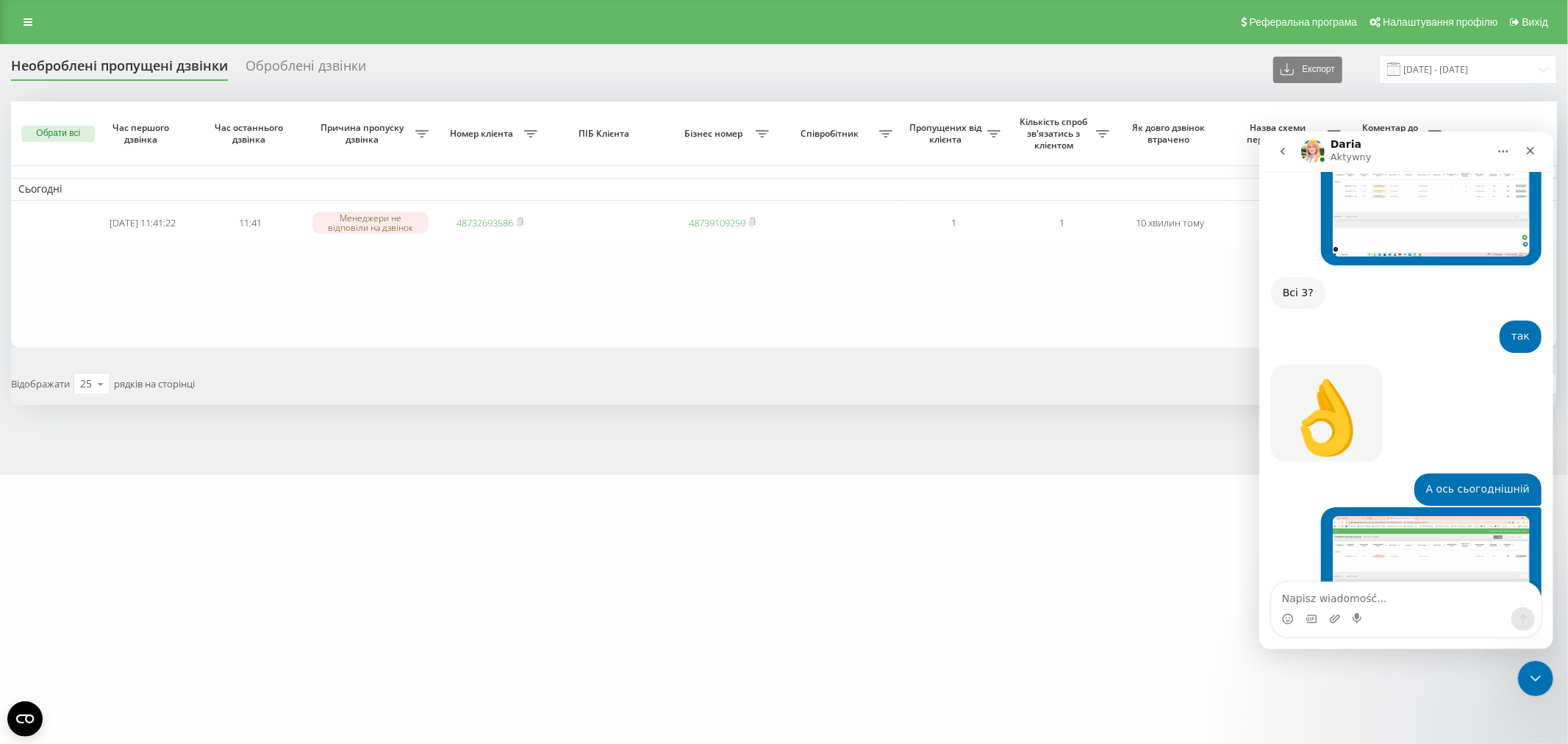
click at [919, 326] on table "Сьогодні 2025-09-23 11:41:22 11:41 Менеджери не відповіли на дзвінок 4873269358…" at bounding box center [783, 224] width 1545 height 246
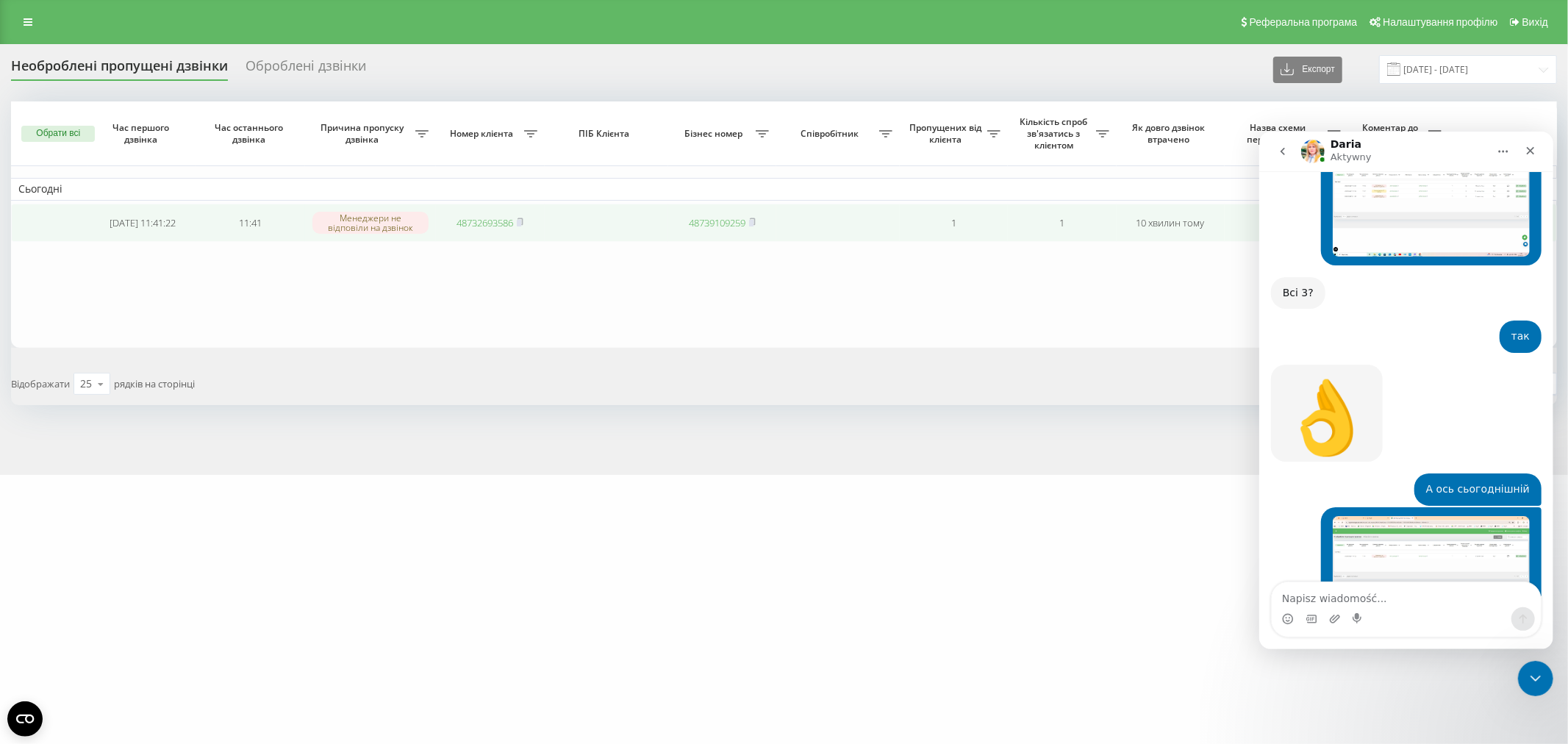
drag, startPoint x: 437, startPoint y: 305, endPoint x: 439, endPoint y: 228, distance: 77.0
click at [437, 305] on table "Сьогодні 2025-09-23 11:41:22 11:41 Менеджери не відповіли на дзвінок 4873269358…" at bounding box center [783, 224] width 1545 height 246
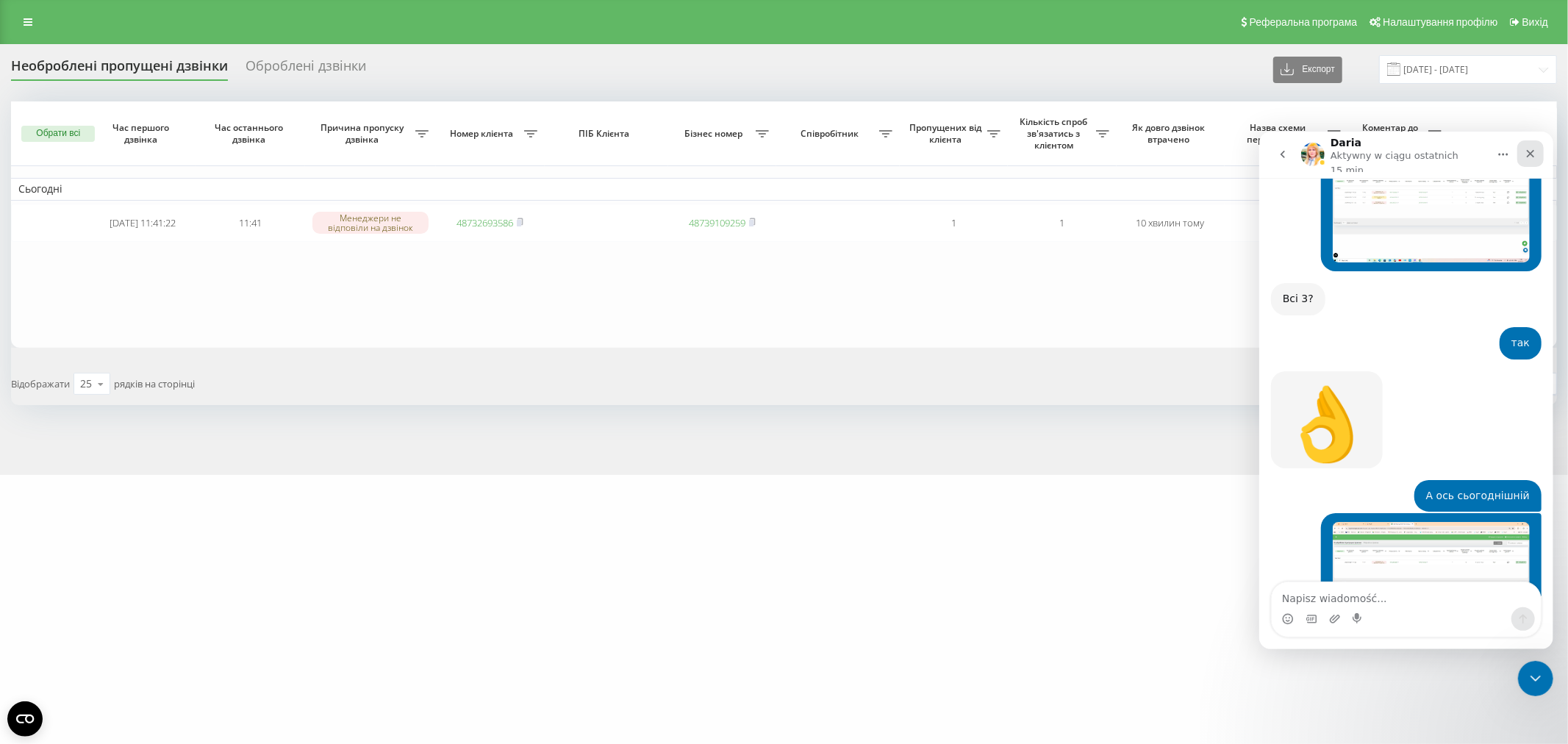
click at [1527, 142] on div "Zamknij" at bounding box center [1530, 153] width 27 height 27
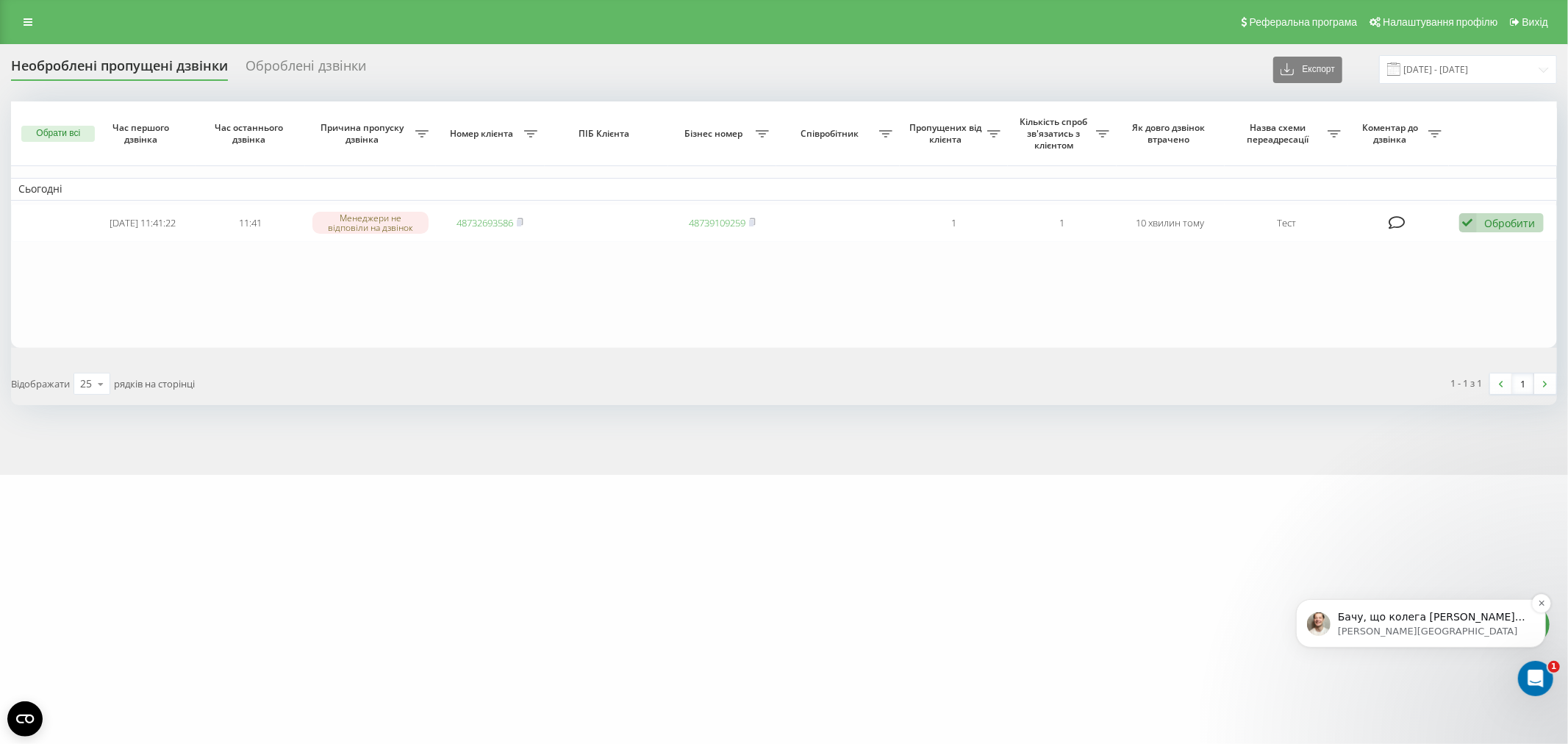
click at [1442, 615] on p "Бачу, що колега Дар’я вже допомагає вам у вирішенні питання з завислими дзвінка…" at bounding box center [1432, 617] width 190 height 15
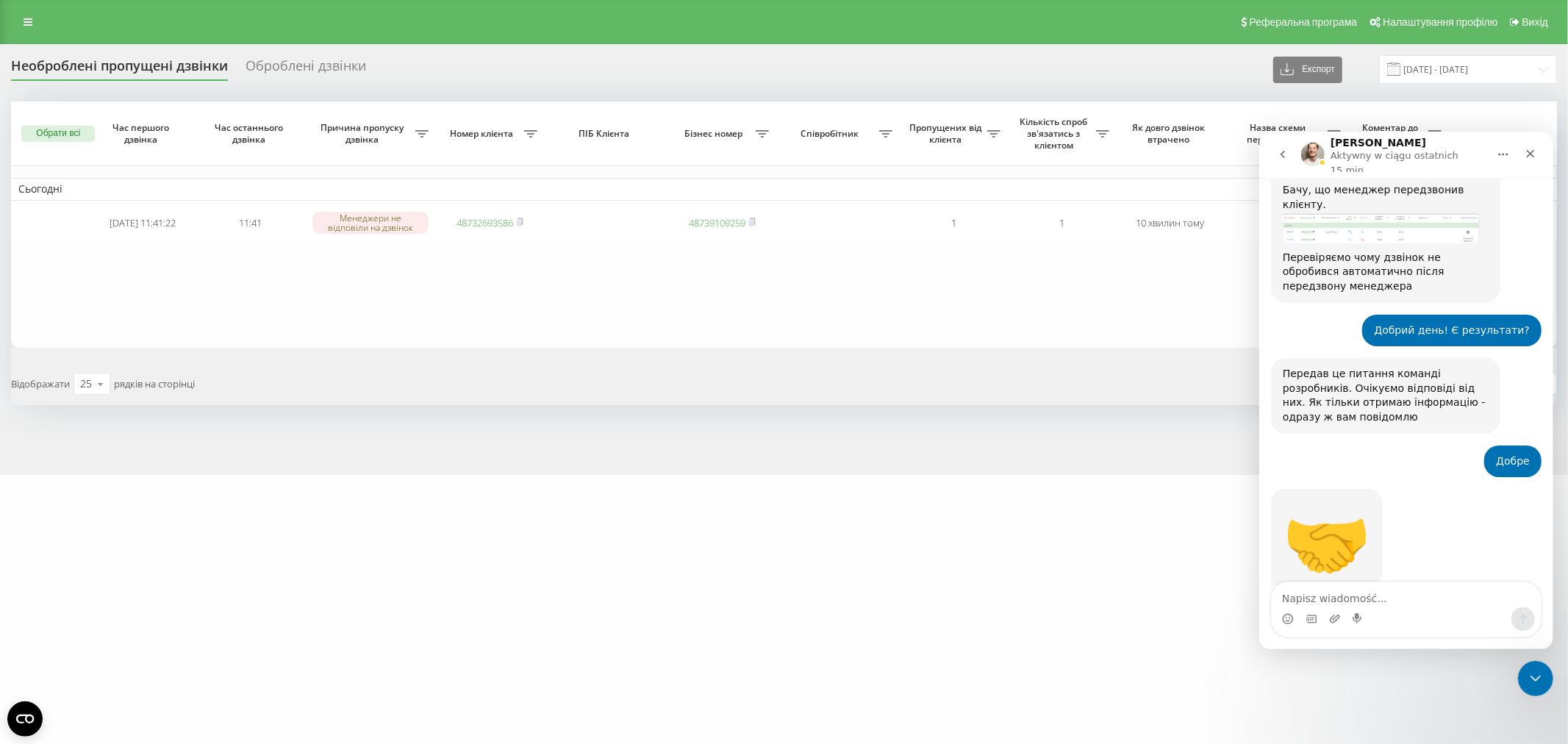
scroll to position [2170, 0]
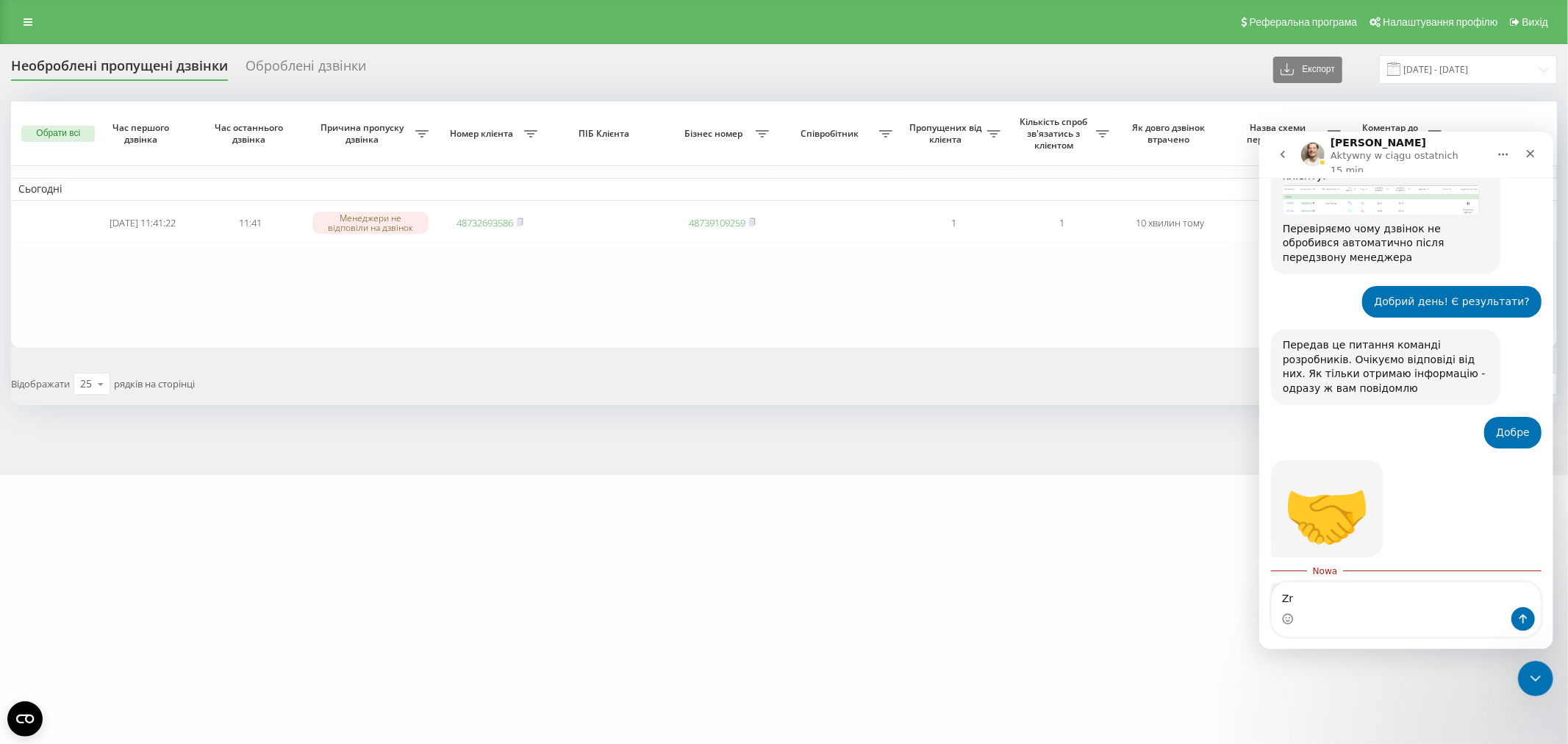
type textarea "Z"
drag, startPoint x: 1386, startPoint y: 409, endPoint x: 1362, endPoint y: 419, distance: 26.0
click at [1362, 591] on div "Бачу, що колега Дар’я вже допомагає вам у вирішенні питання з завислими дзвінка…" at bounding box center [1385, 641] width 206 height 100
copy div "Дар’я"
click at [1355, 594] on textarea "Ну якщо Даря" at bounding box center [1406, 594] width 269 height 25
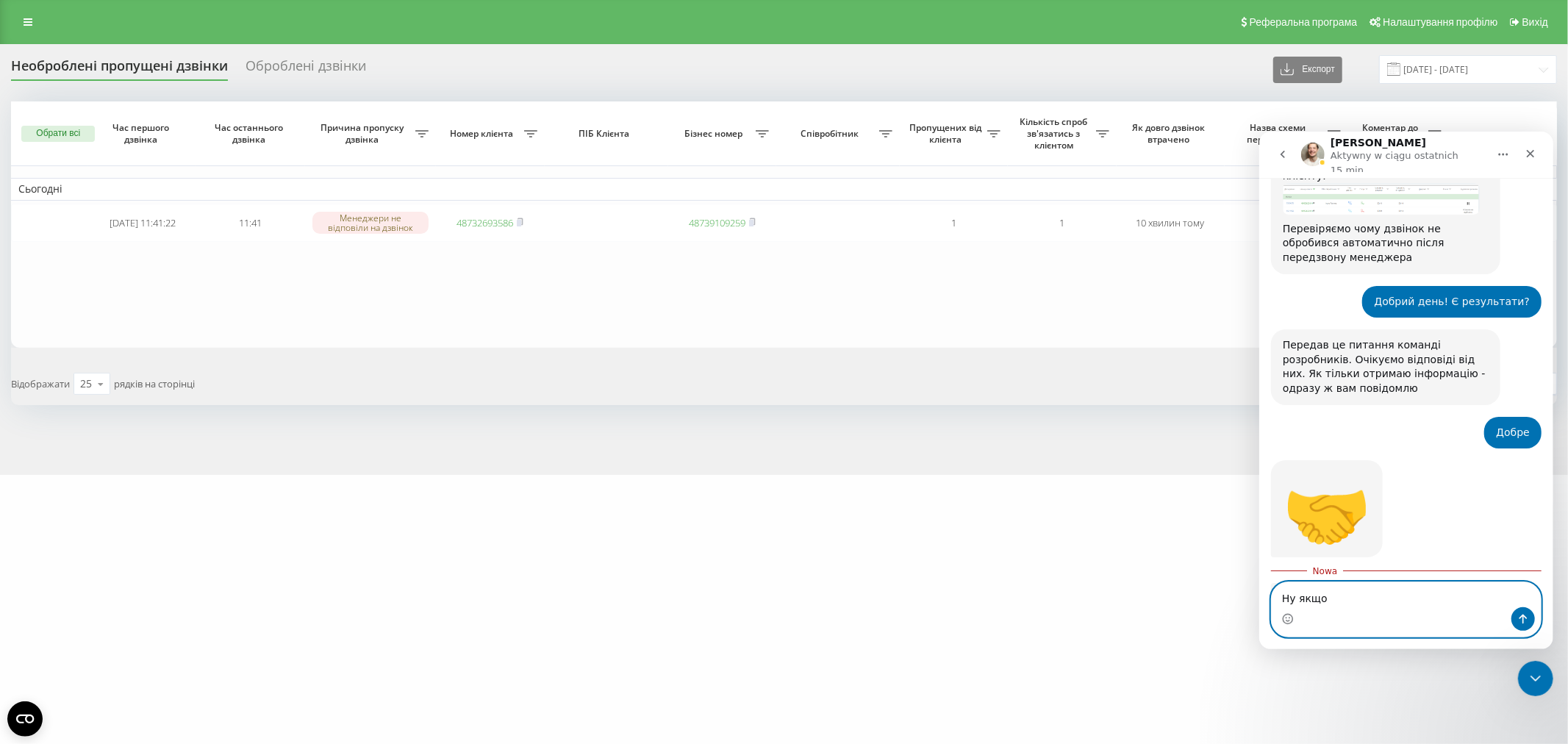
paste textarea "Дар’я"
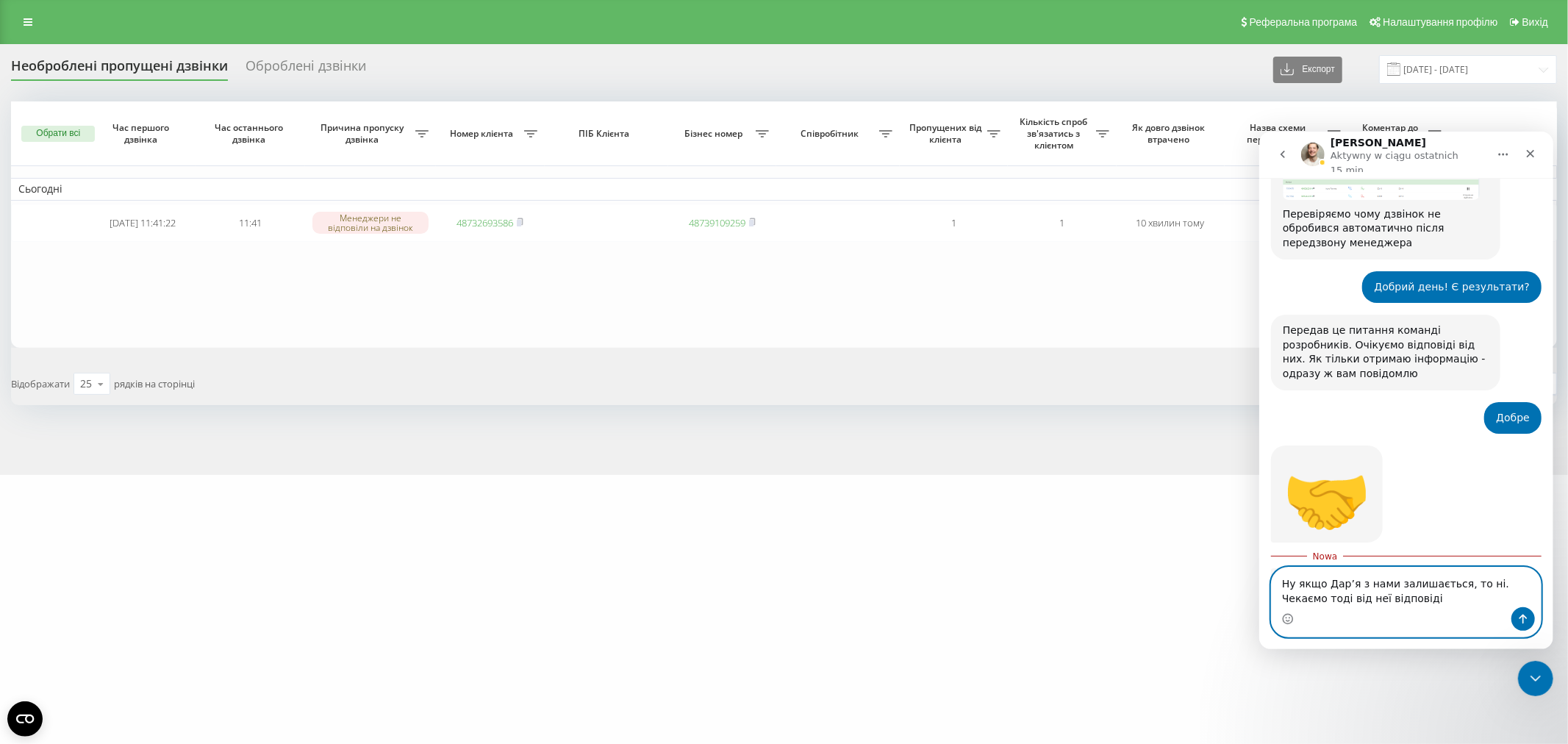
type textarea "Ну якщо Дар’я з нами залишається, то ні. Чекаємо тоді від неї відповіді)"
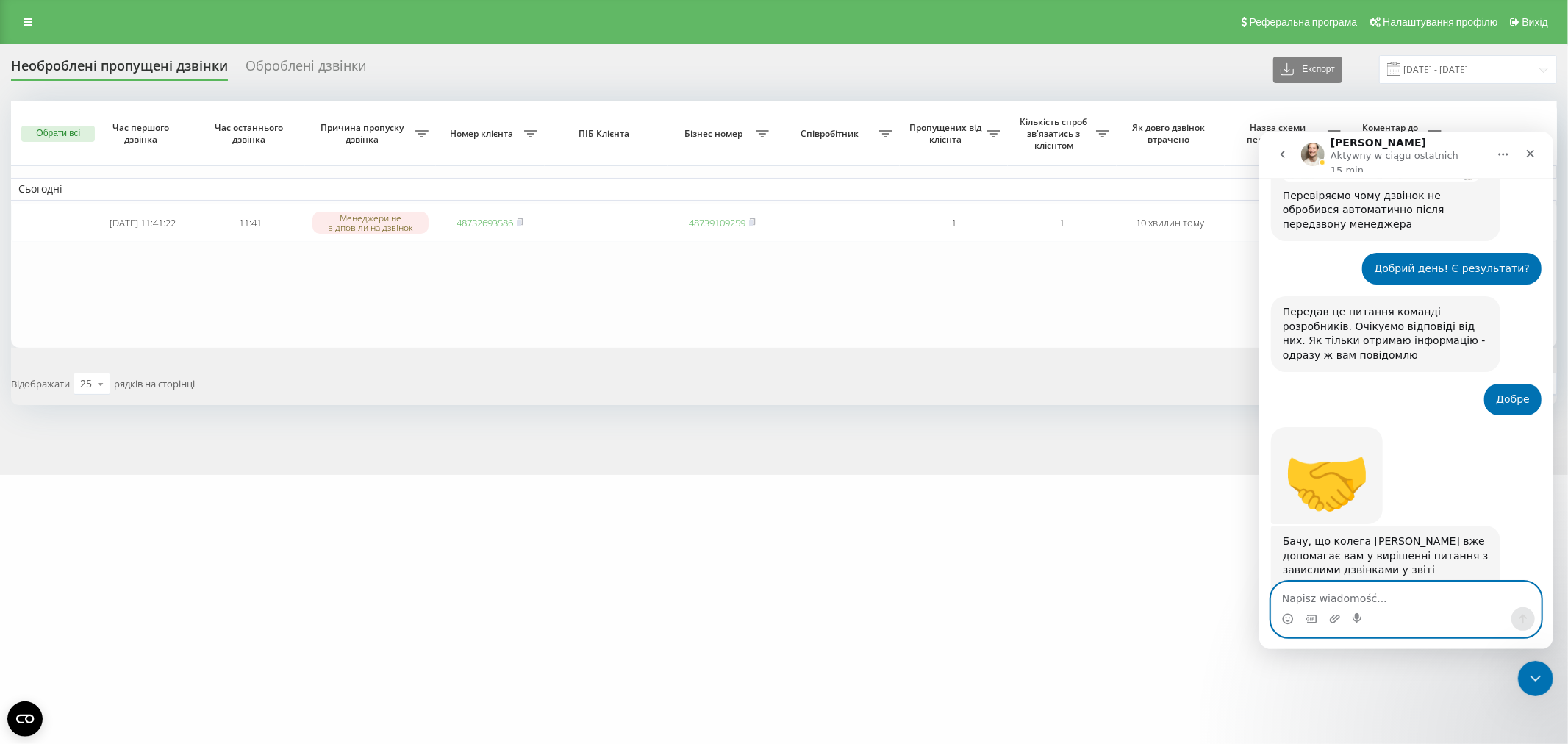
scroll to position [2204, 0]
click at [767, 298] on table "Сьогодні 2025-09-23 11:41:22 11:41 Менеджери не відповіли на дзвінок 4873269358…" at bounding box center [783, 224] width 1545 height 246
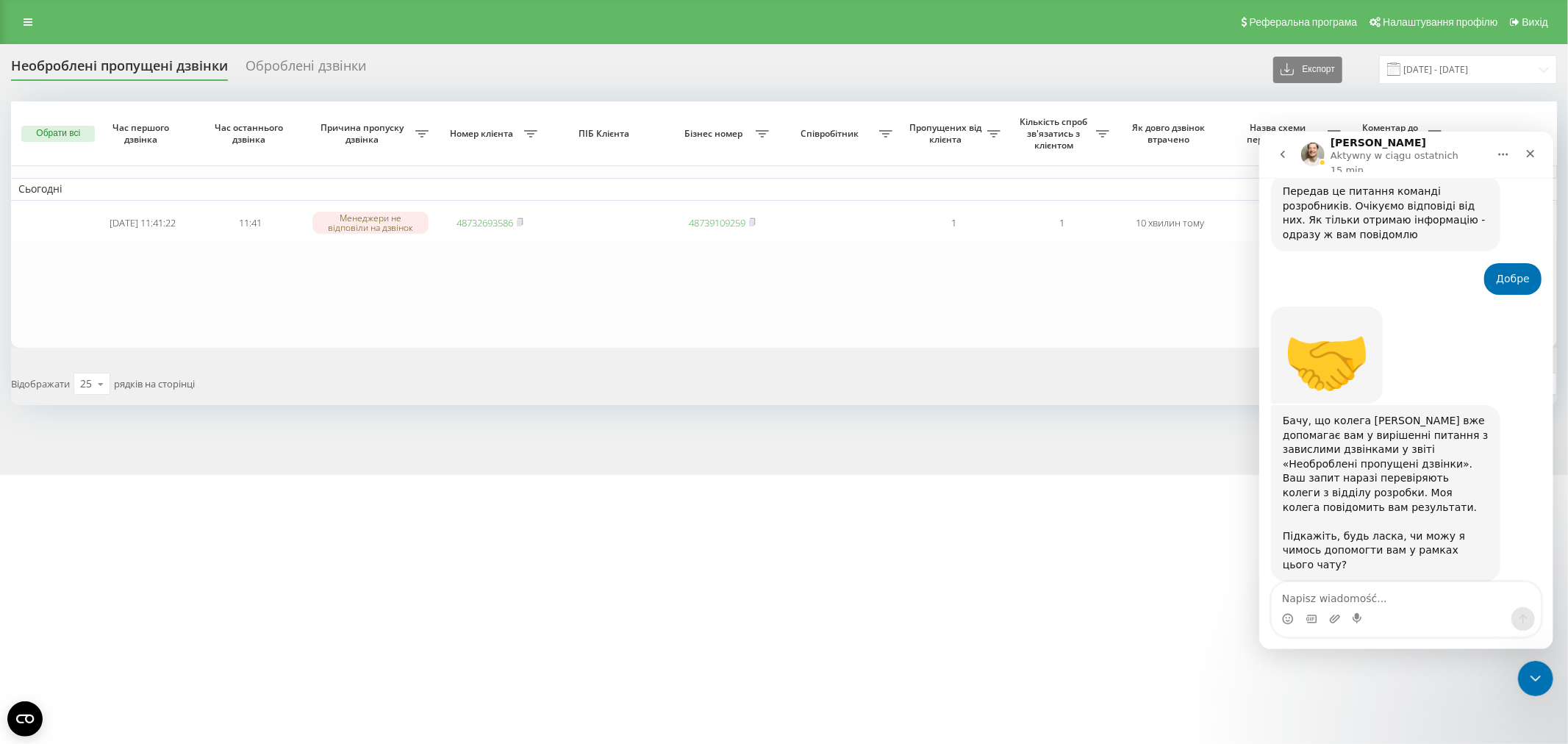
scroll to position [2327, 0]
click at [1326, 680] on div "🤗" at bounding box center [1325, 716] width 88 height 70
click at [1424, 662] on div "🤗 Vladyslav • Teraz" at bounding box center [1405, 726] width 270 height 130
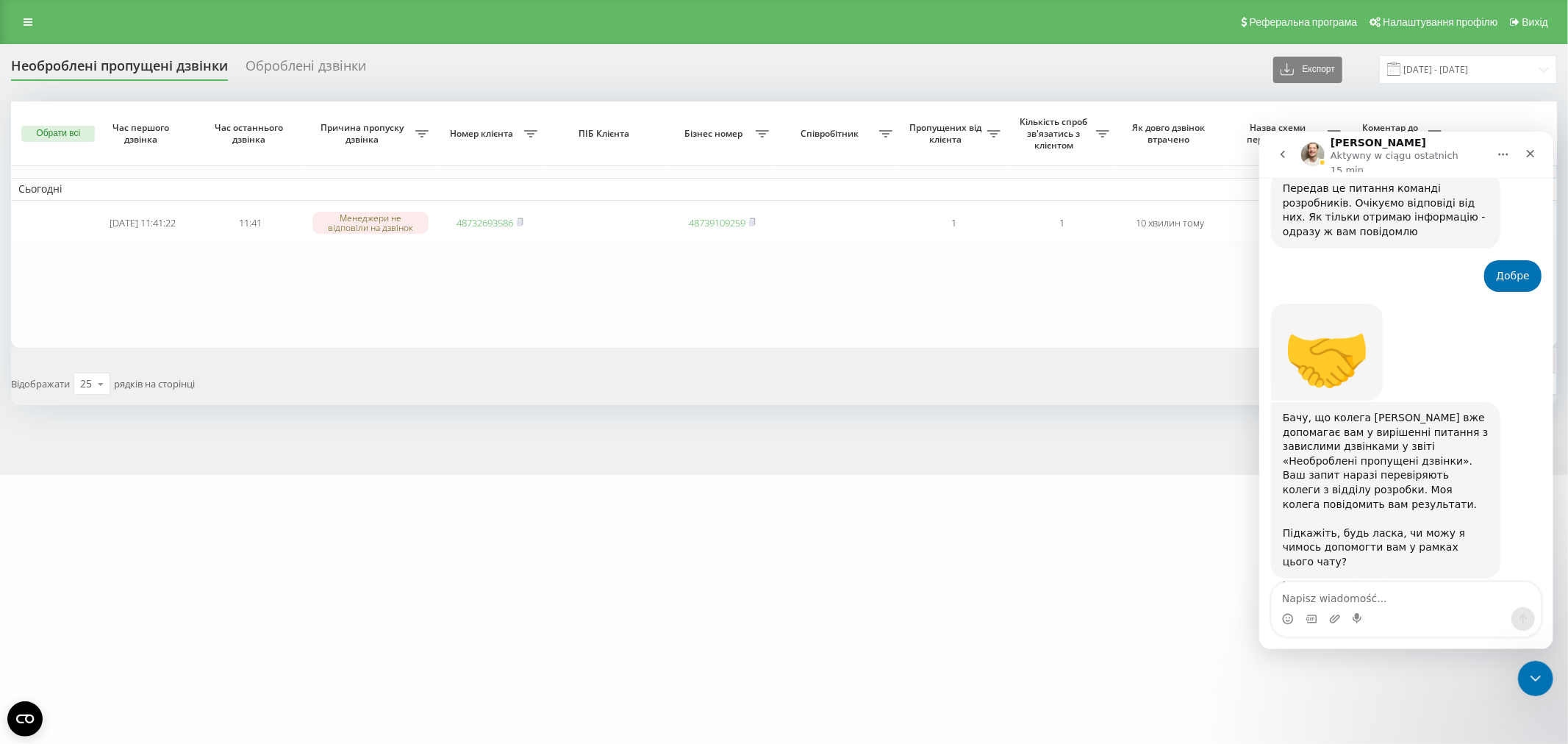
click at [1378, 662] on div "🤗 Vladyslav • Teraz" at bounding box center [1405, 726] width 270 height 130
click at [1284, 625] on div "Komunikator Intercom" at bounding box center [1287, 618] width 12 height 23
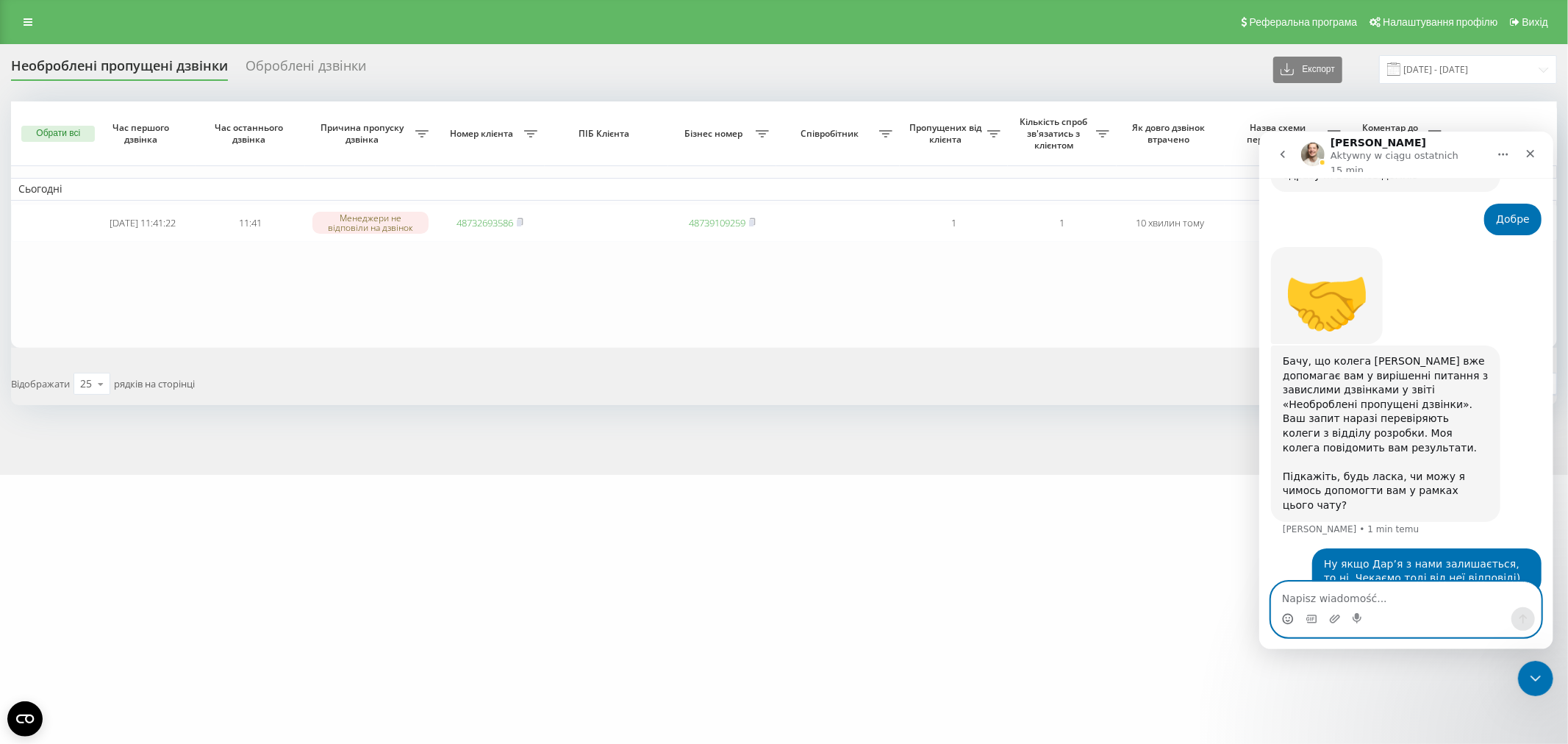
click at [1288, 618] on icon "Selektor emotek" at bounding box center [1287, 618] width 12 height 12
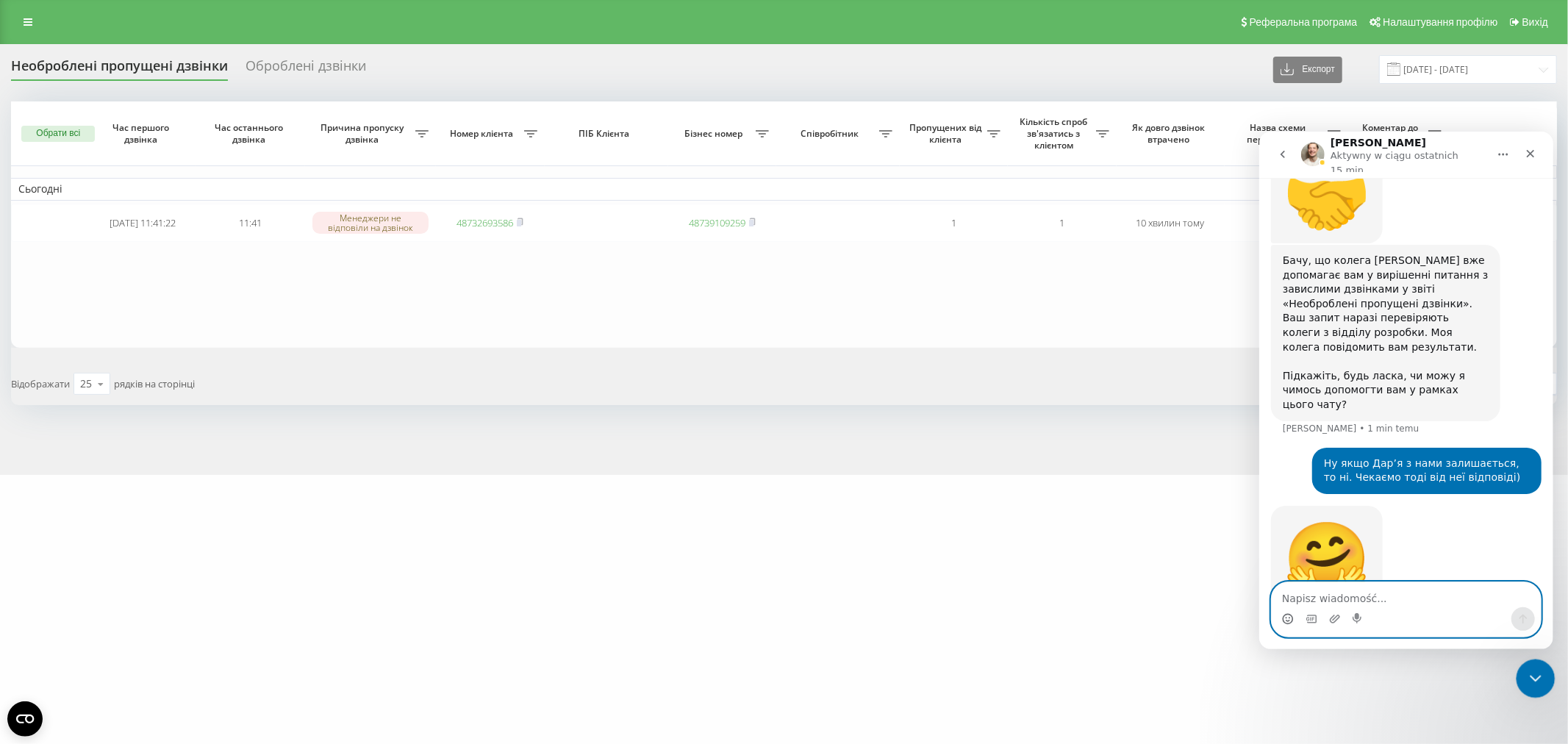
scroll to position [2493, 0]
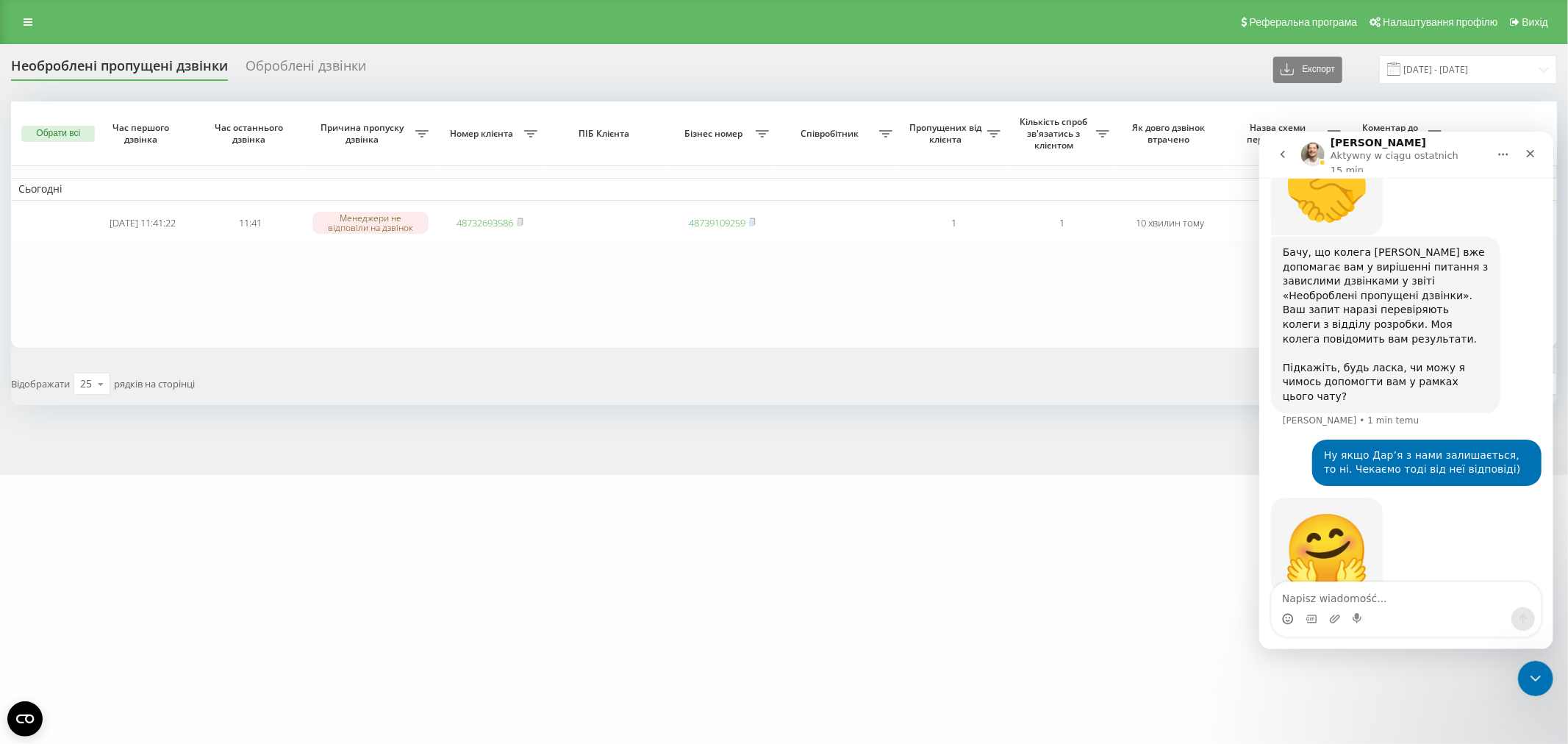
click at [1038, 540] on div "wr-medical.com Проекти wr-medical.com Дашборд Центр звернень Журнал дзвінків Жу…" at bounding box center [784, 372] width 1568 height 744
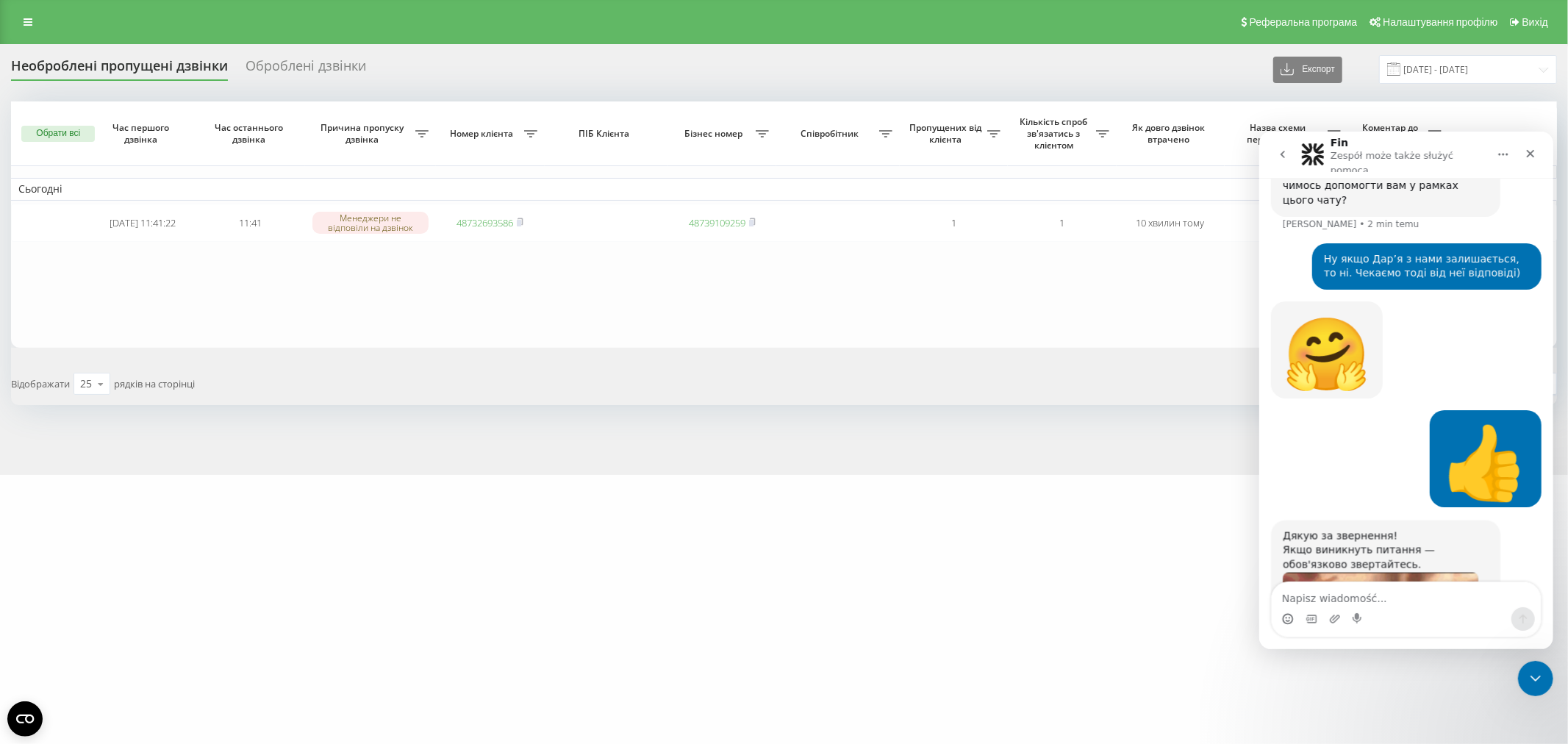
scroll to position [2728, 0]
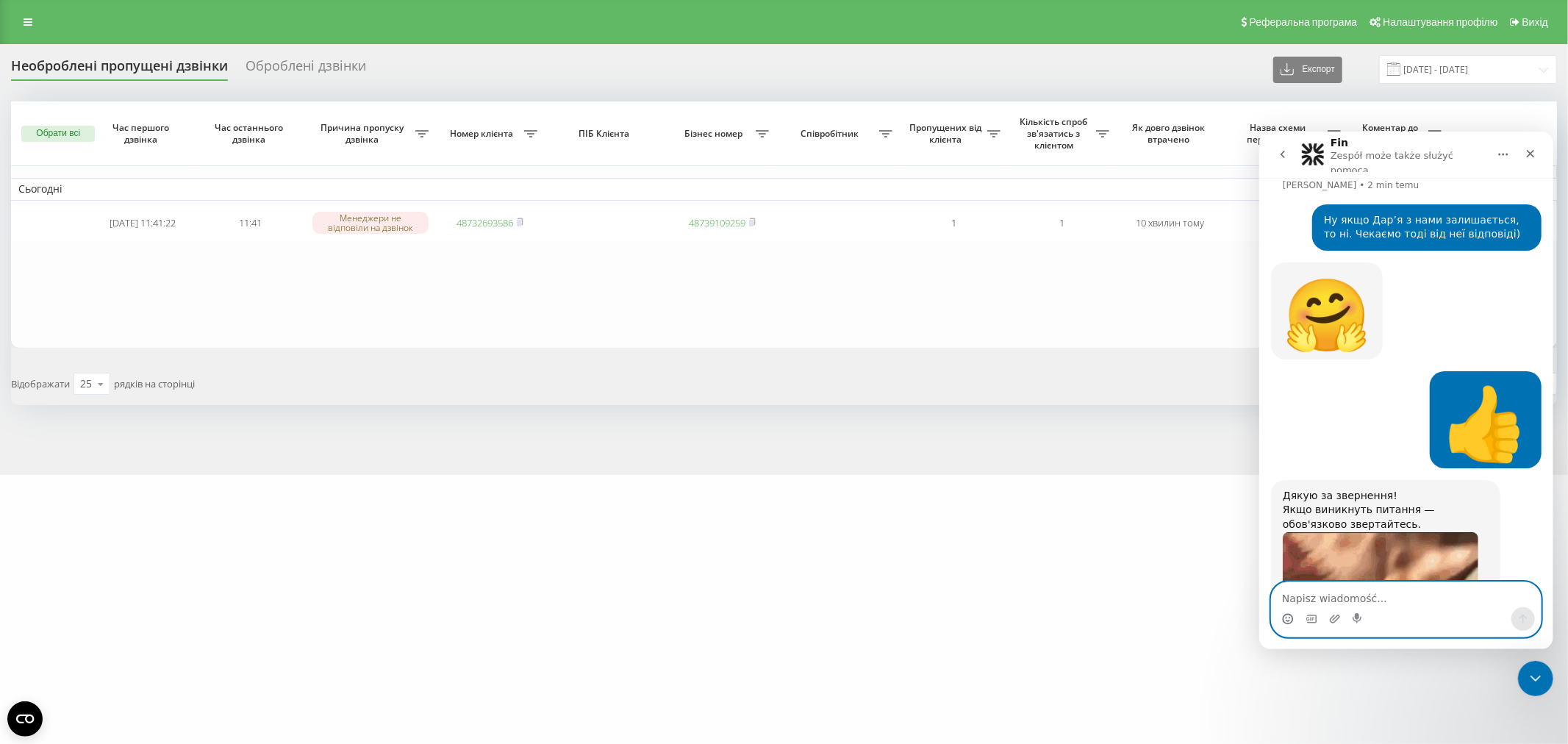
click at [1370, 588] on textarea "Napisz wiadomość..." at bounding box center [1406, 594] width 269 height 25
type textarea "З"
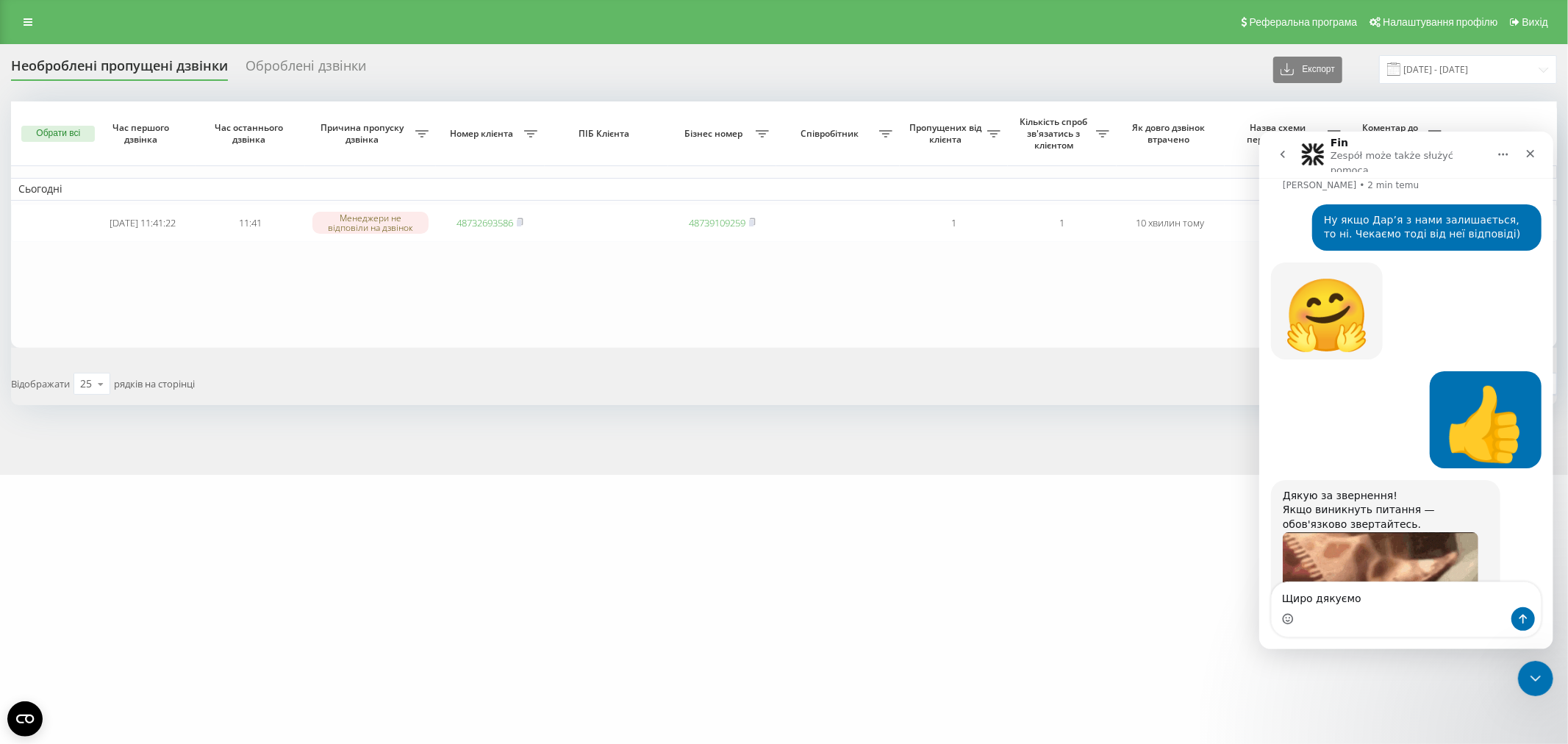
click at [1278, 616] on div "Komunikator Intercom" at bounding box center [1406, 618] width 269 height 23
click at [1289, 616] on icon "Selektor emotek" at bounding box center [1288, 617] width 5 height 2
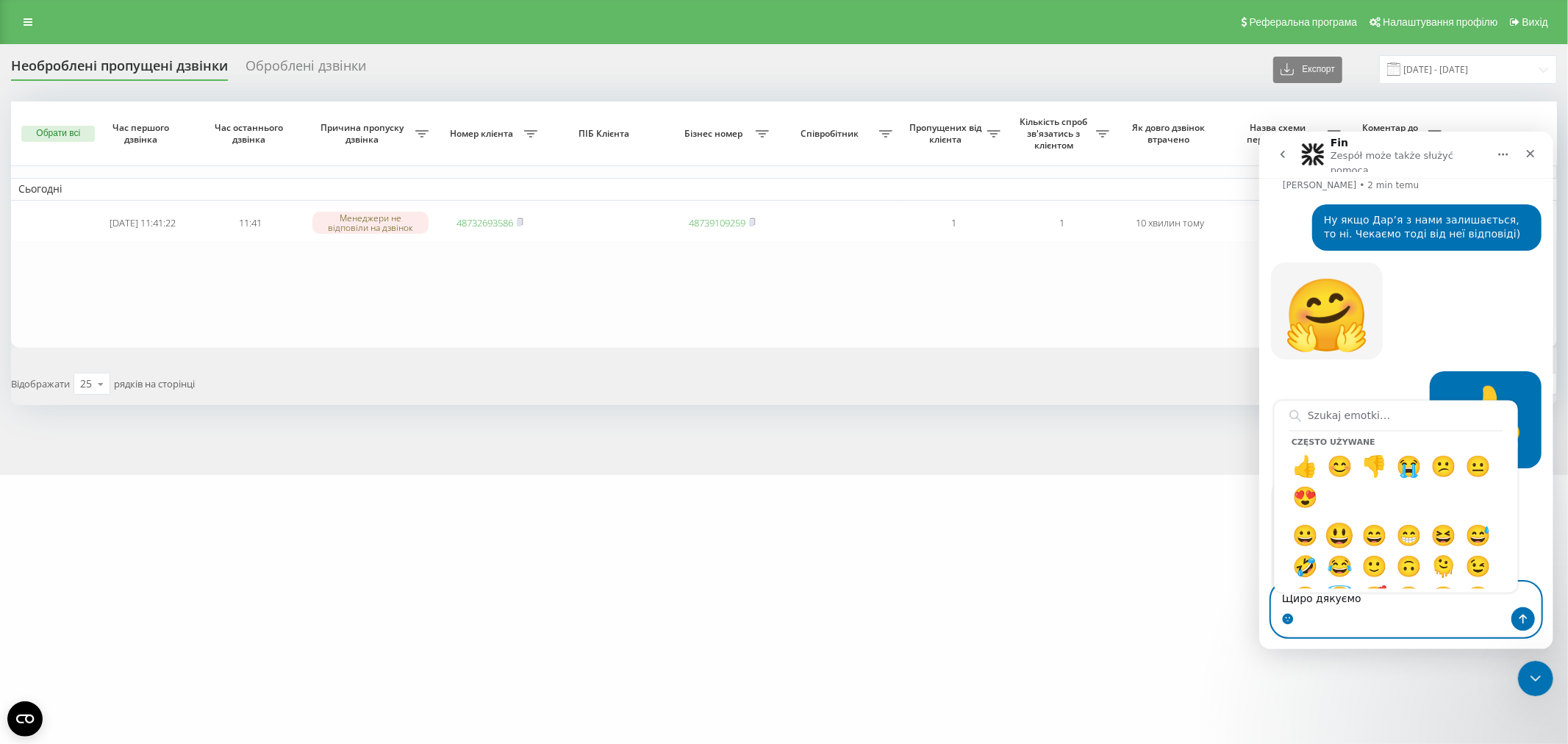
type textarea "Щиро дякуємо😃"
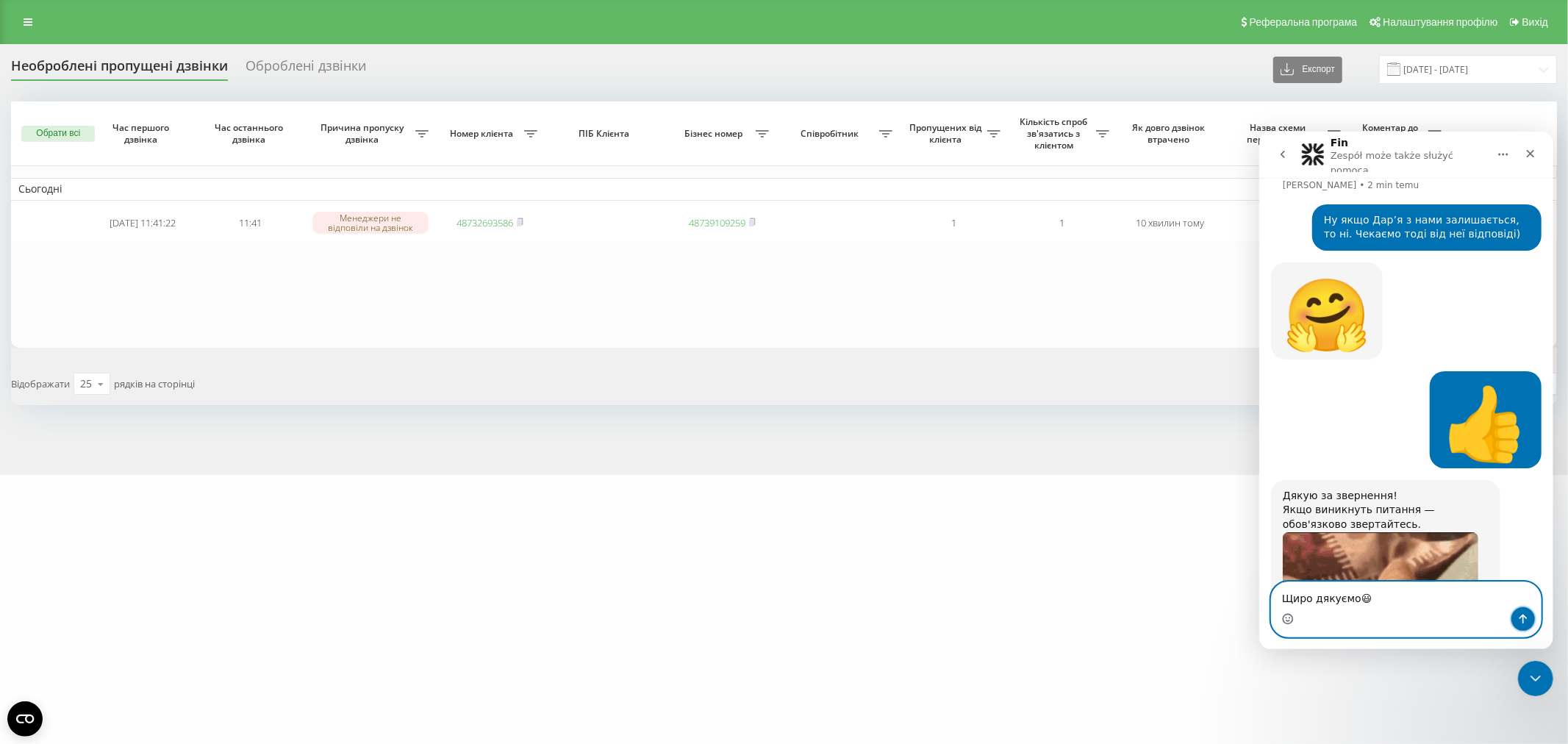
click at [1521, 608] on button "Wyślij wiadomość…" at bounding box center [1522, 618] width 23 height 23
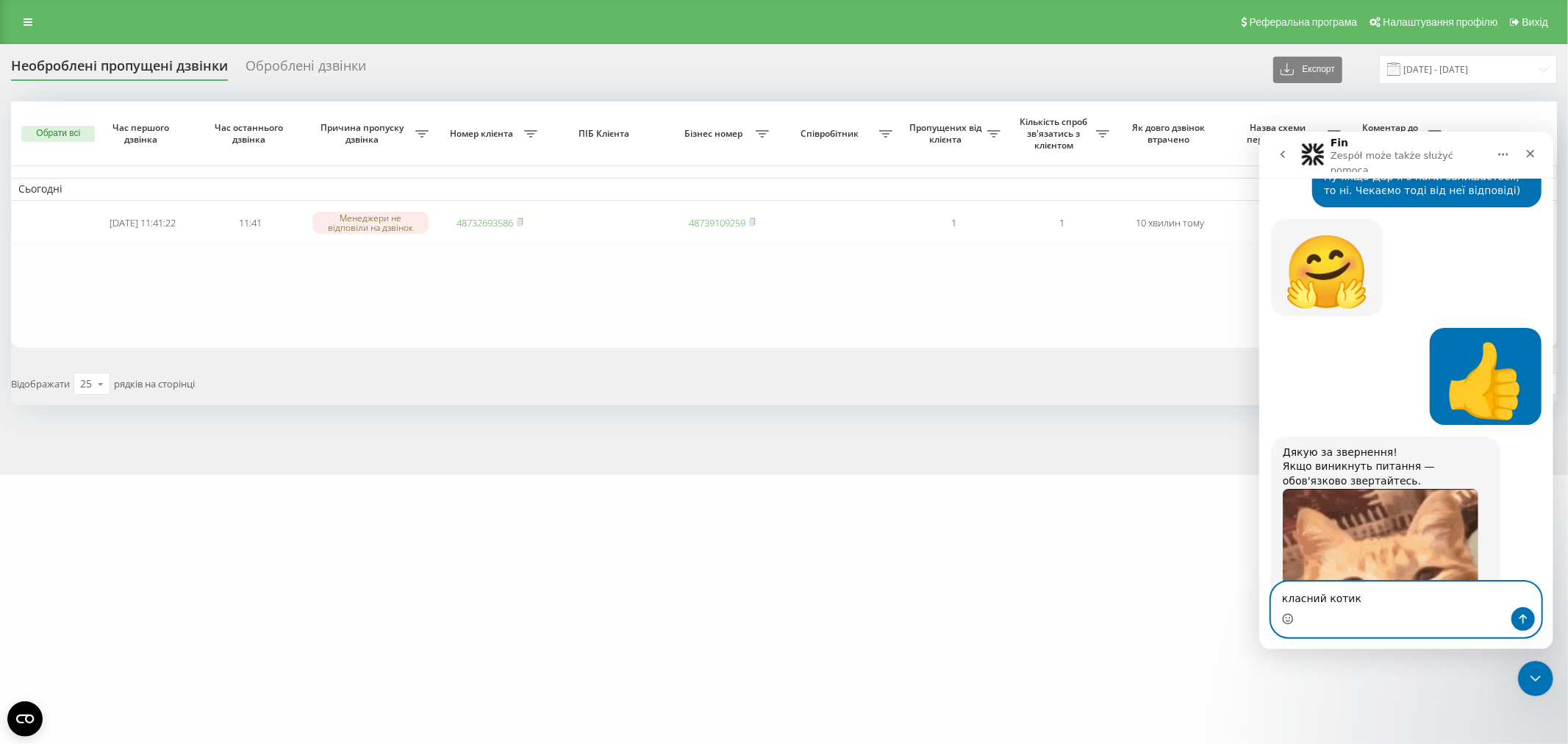
click at [1288, 621] on icon "Selektor emotek" at bounding box center [1287, 618] width 12 height 12
click at [1283, 621] on circle "Selektor emotek" at bounding box center [1286, 618] width 9 height 9
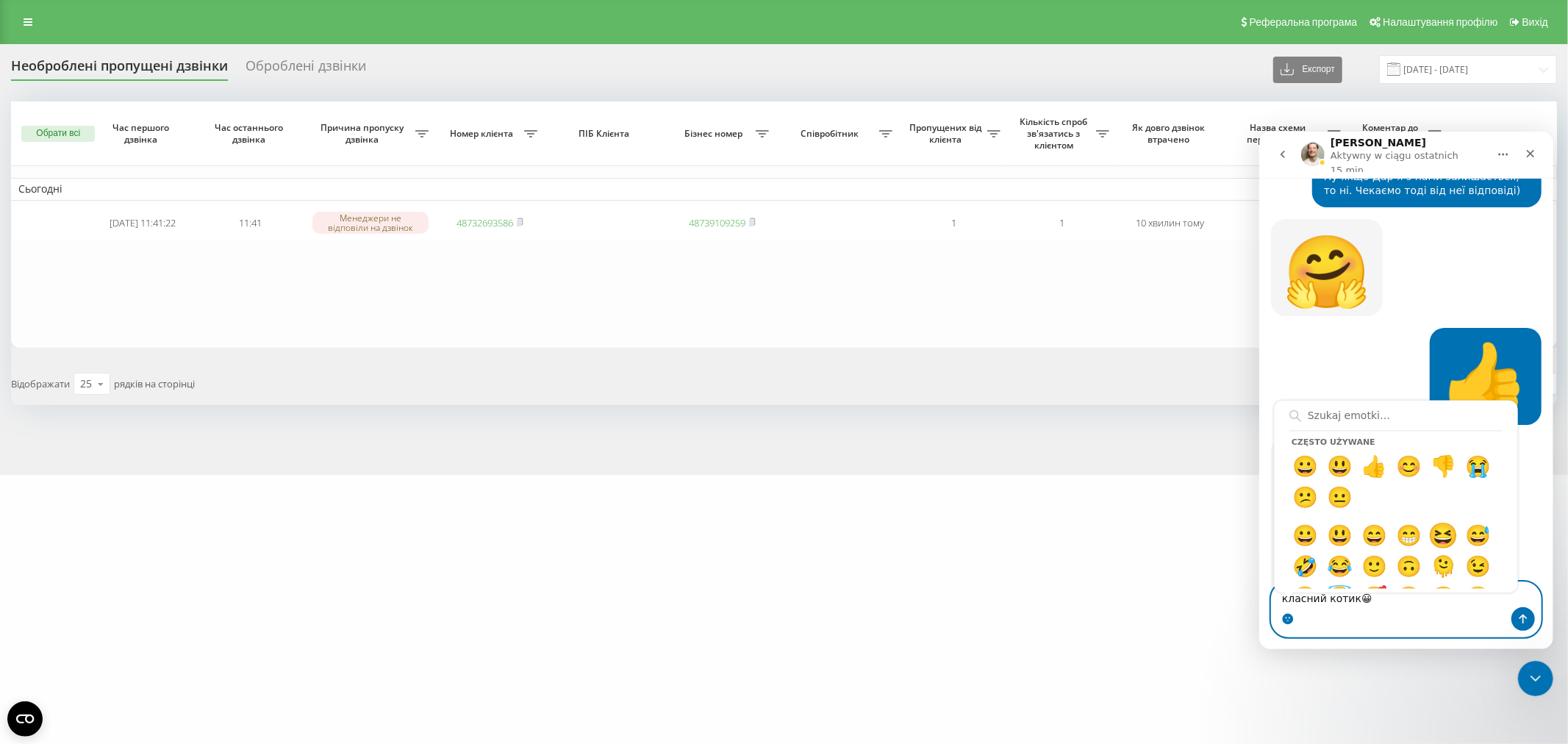
type textarea "класний котик😀😆"
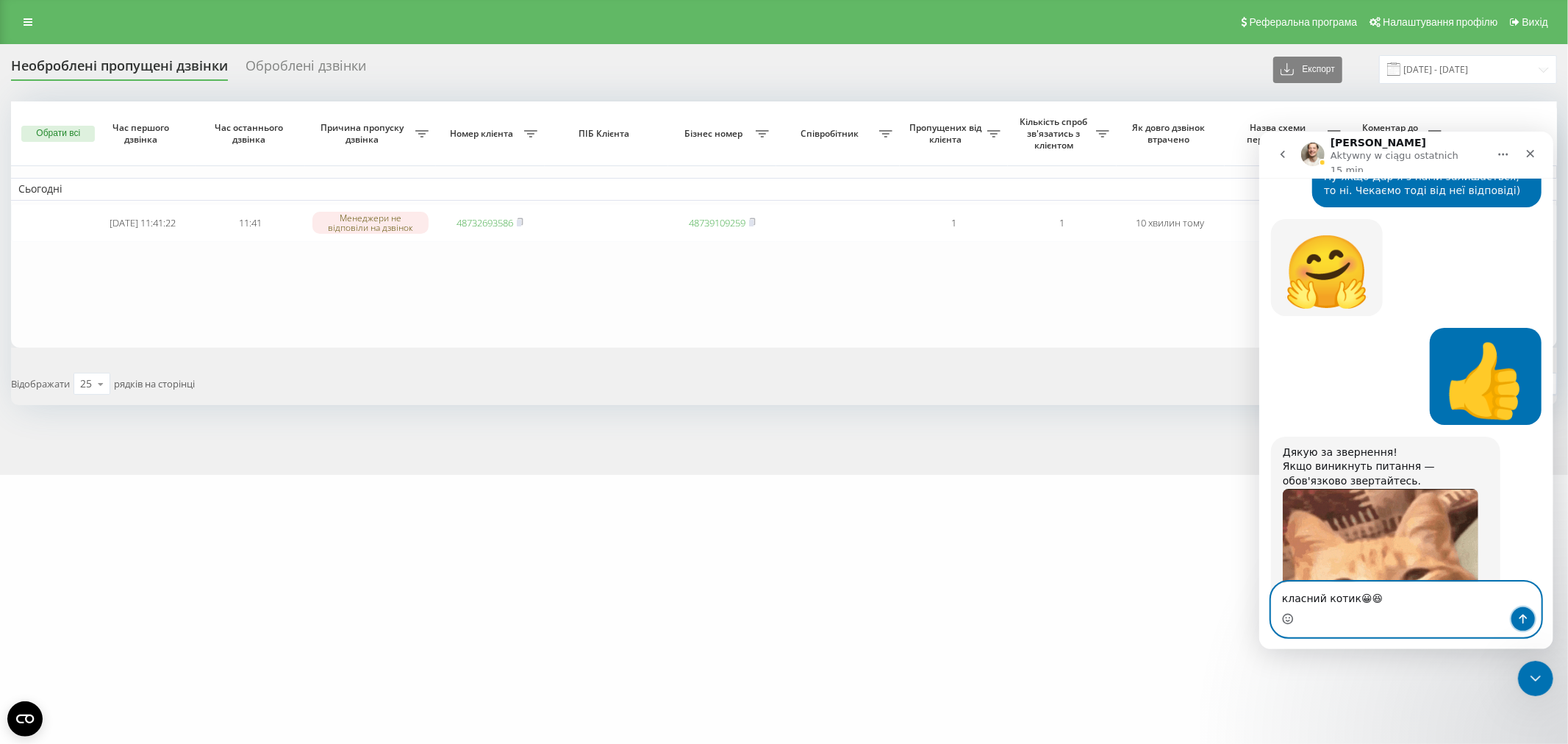
click at [1527, 612] on button "Wyślij wiadomość…" at bounding box center [1522, 618] width 23 height 23
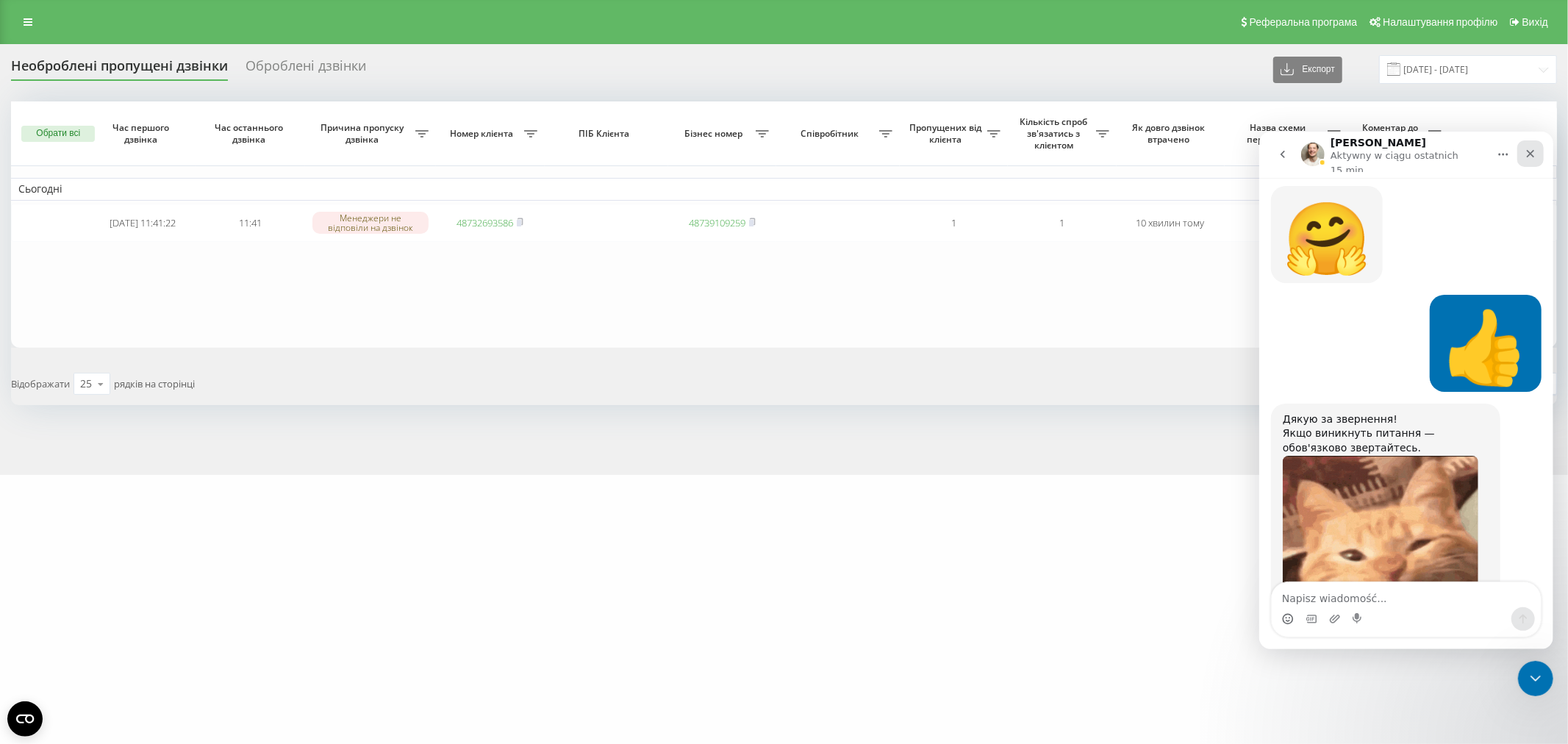
drag, startPoint x: 1530, startPoint y: 146, endPoint x: 2765, endPoint y: 536, distance: 1295.1
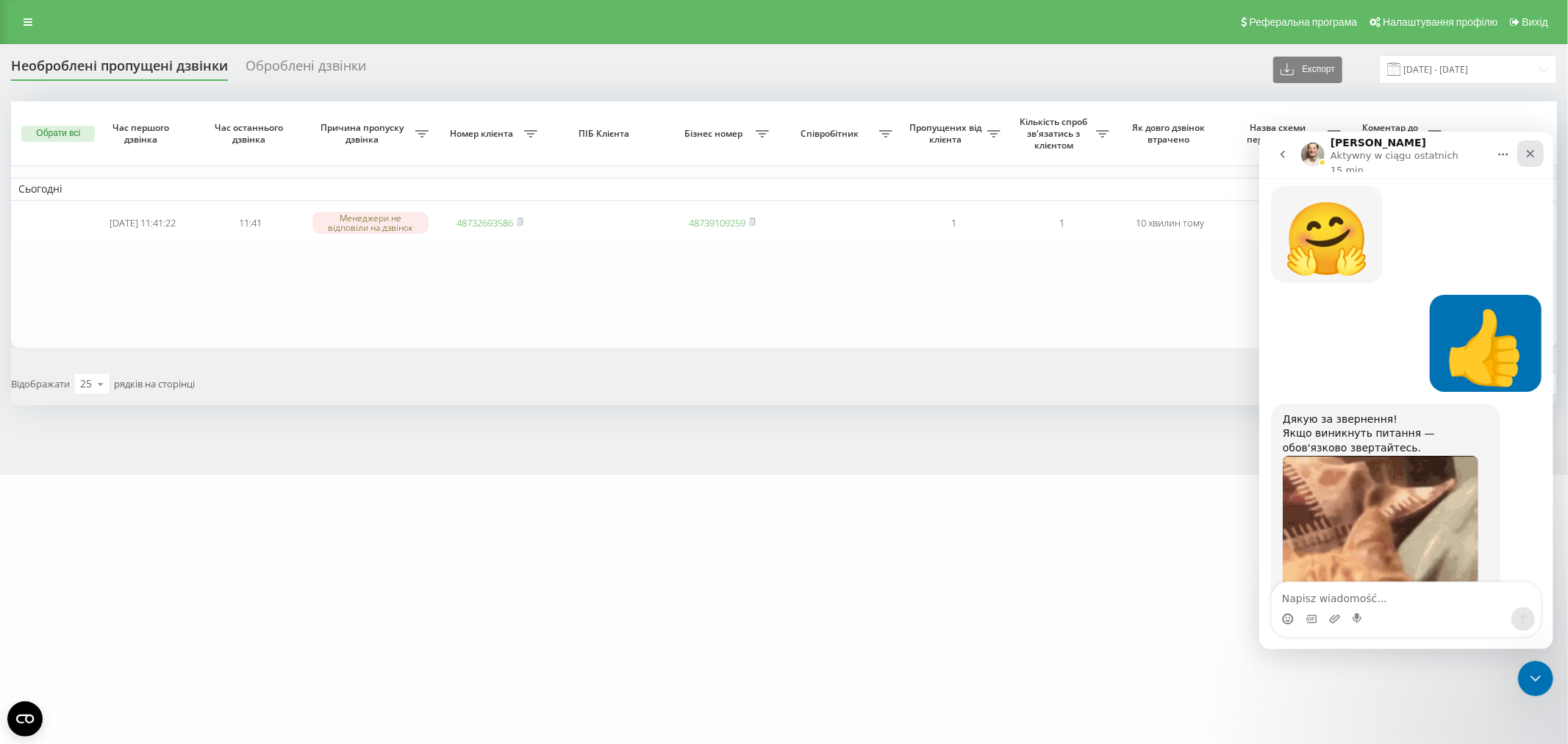
click at [1530, 147] on icon "Zamknij" at bounding box center [1530, 153] width 12 height 12
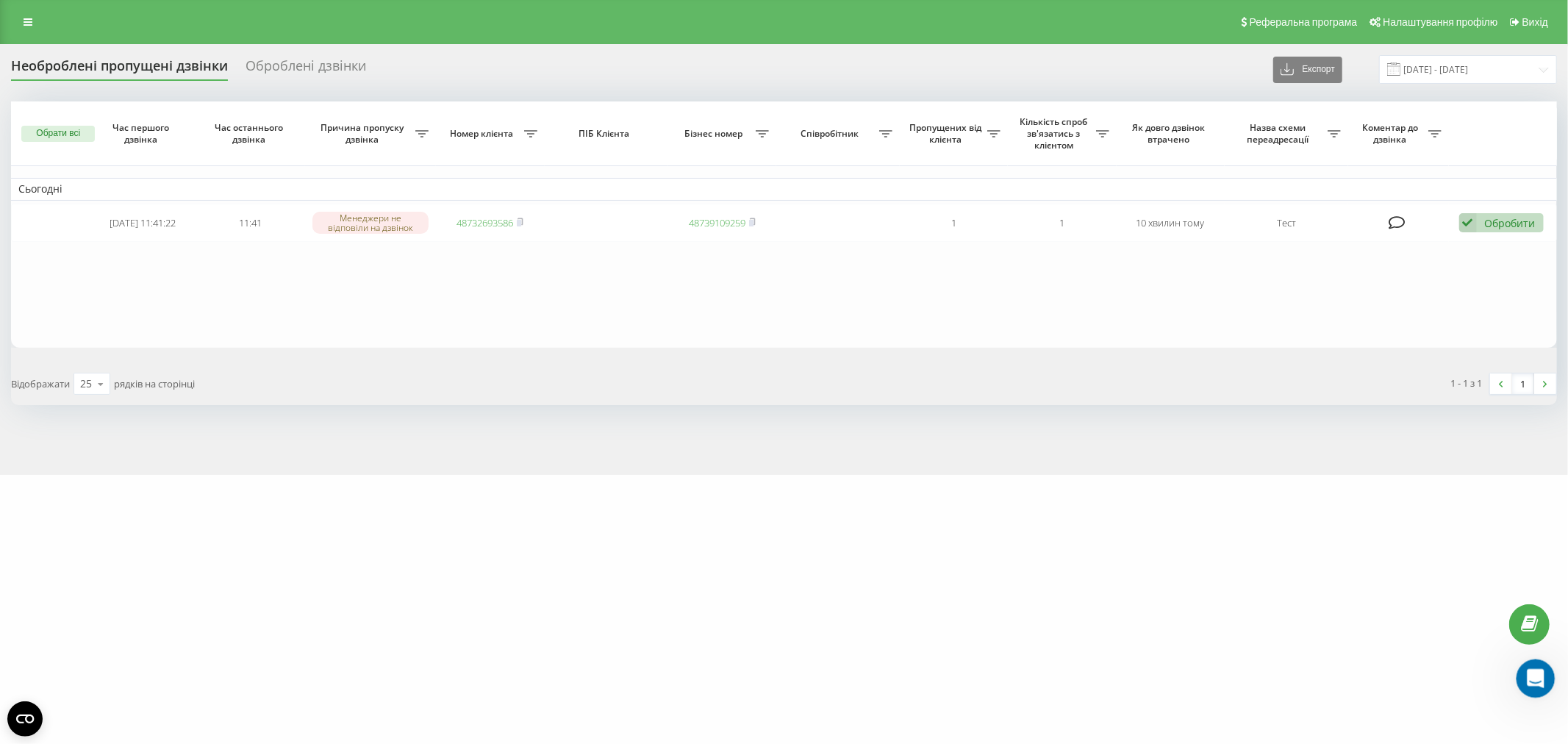
click at [1534, 689] on div "Otwórz komunikator Intercom" at bounding box center [1533, 676] width 49 height 49
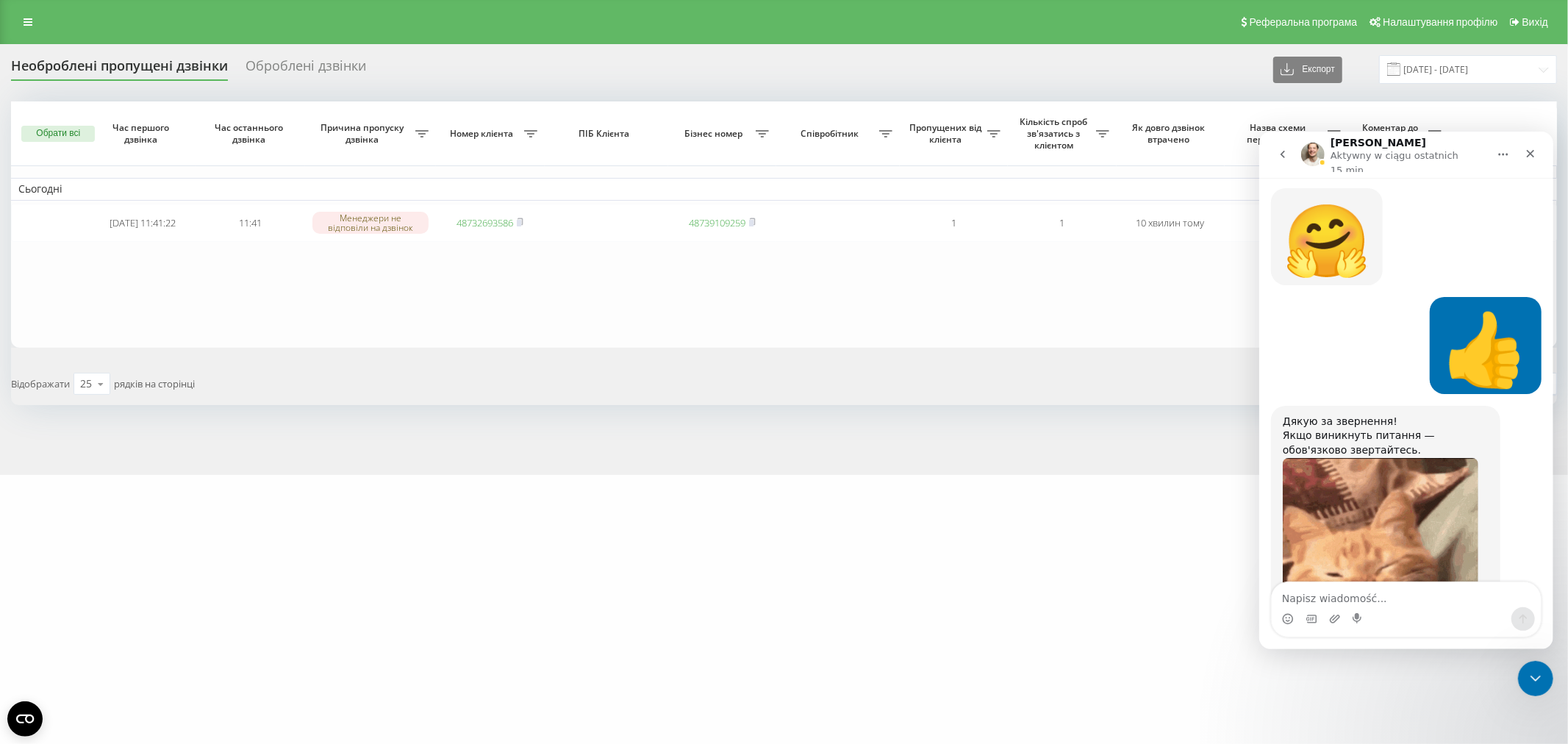
scroll to position [2790, 0]
drag, startPoint x: 1064, startPoint y: 353, endPoint x: 1057, endPoint y: 280, distance: 73.3
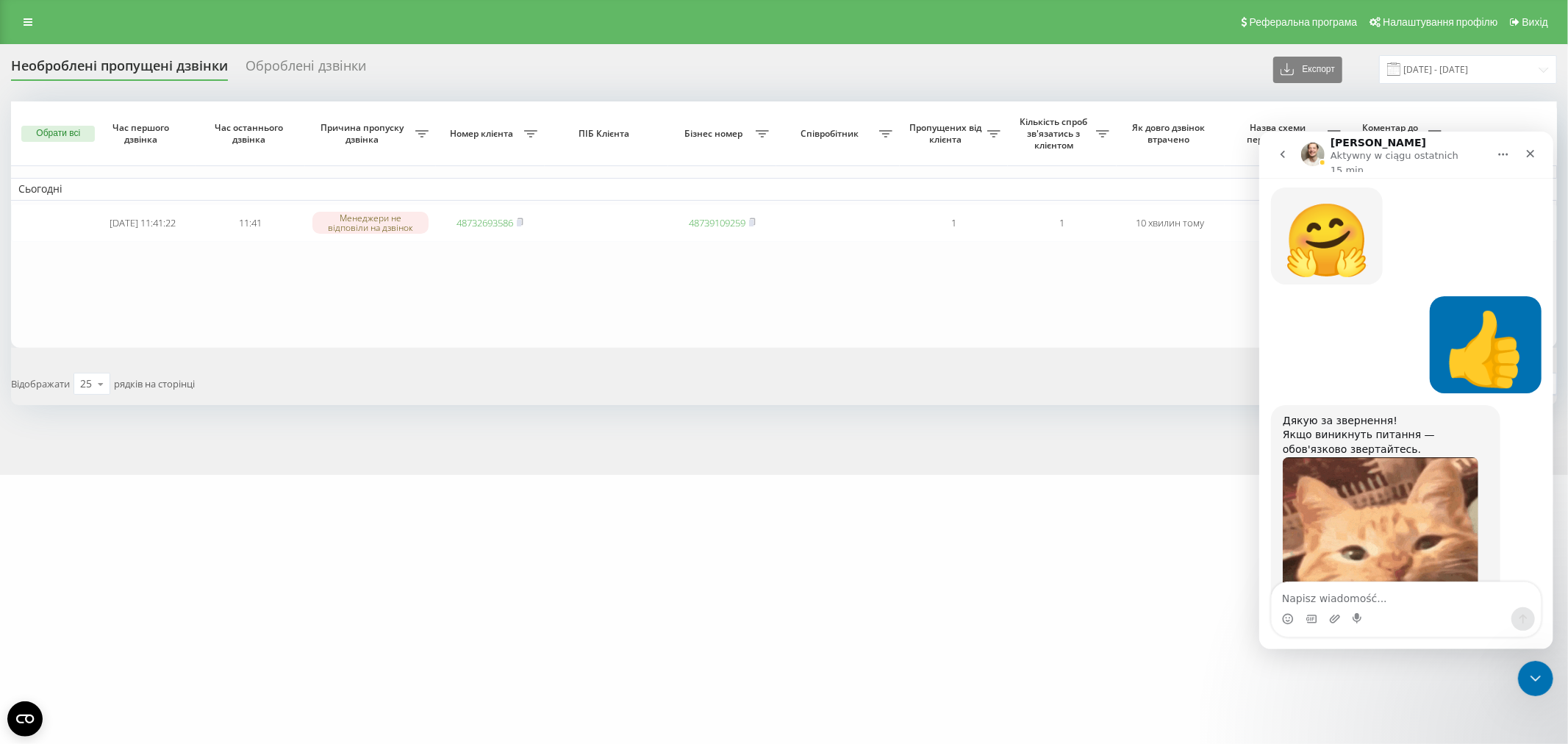
click at [1069, 370] on div "Обрати всі Час першого дзвінка Час останнього дзвінка Причина пропуску дзвінка …" at bounding box center [783, 253] width 1545 height 304
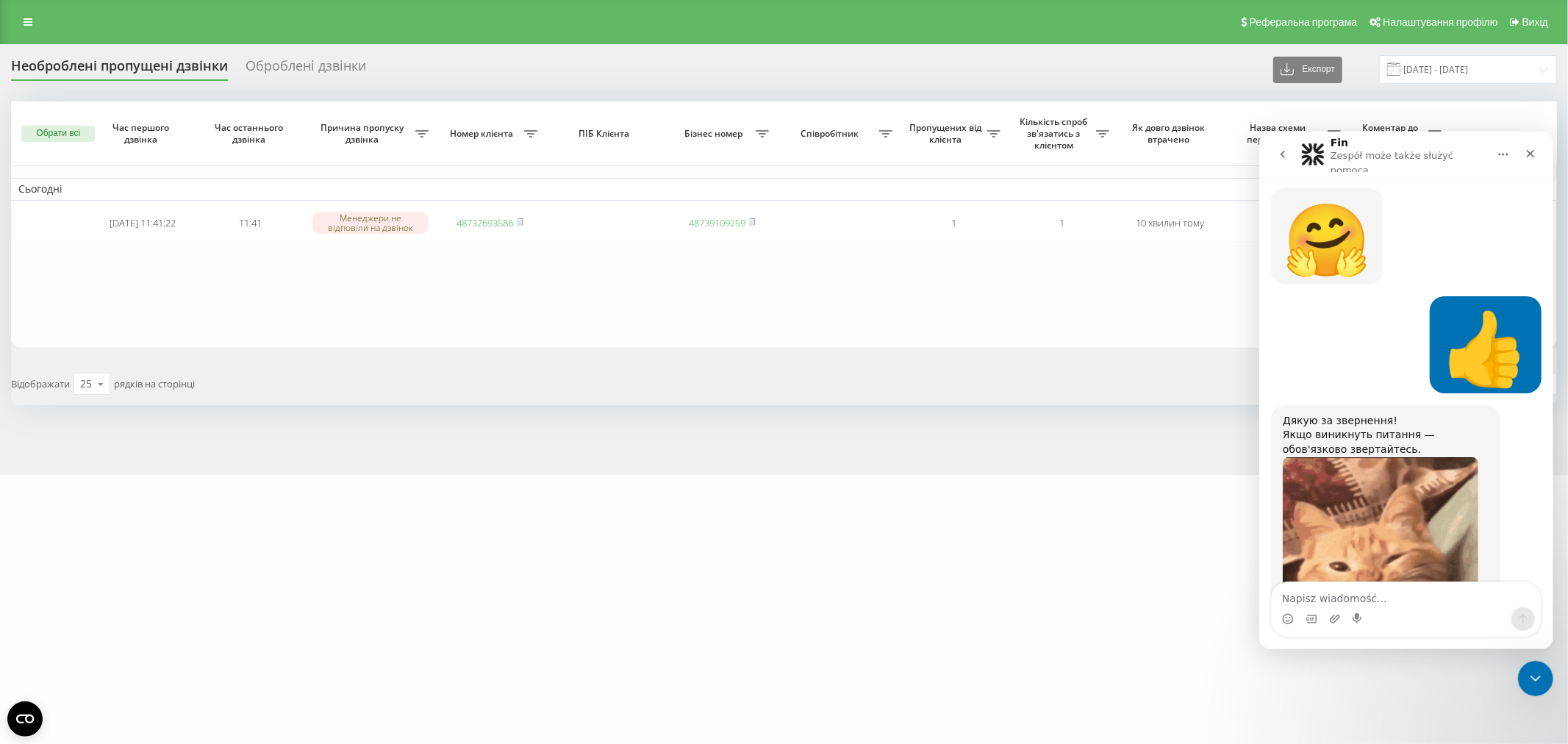
click at [614, 295] on table "Сьогодні 2025-09-23 11:41:22 11:41 Менеджери не відповіли на дзвінок 4873269358…" at bounding box center [783, 224] width 1545 height 246
